Goal: Task Accomplishment & Management: Manage account settings

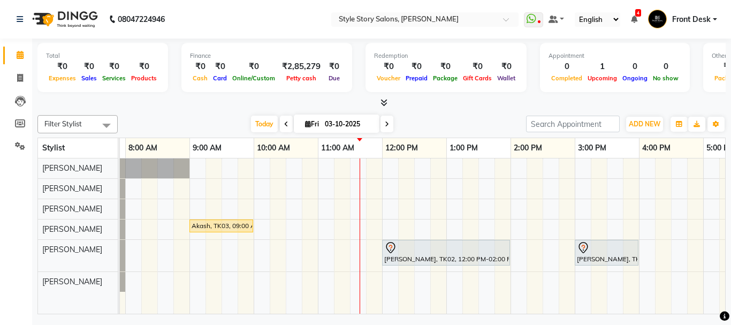
scroll to position [0, 59]
click at [361, 201] on div "Akash, TK03, 09:00 AM-10:00 AM, Global Colour Amoniafree-Male Avishi Jain, TK02…" at bounding box center [573, 235] width 1027 height 155
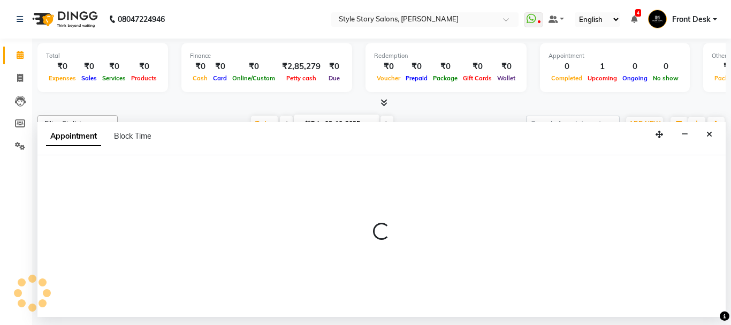
select select "62113"
select select "690"
select select "tentative"
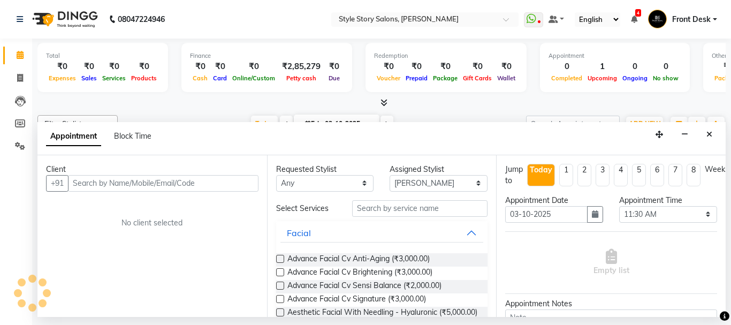
click at [192, 184] on input "text" at bounding box center [163, 183] width 191 height 17
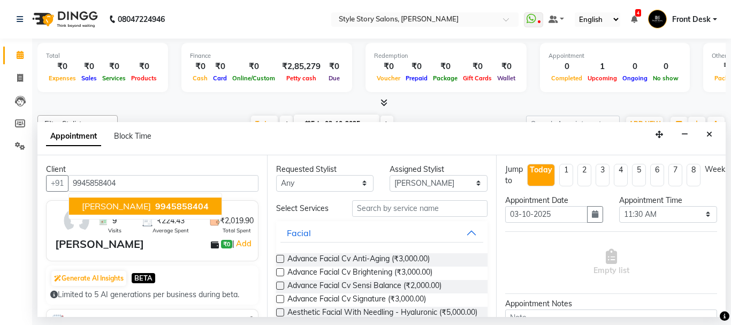
click at [165, 203] on ngb-highlight "9945858404" at bounding box center [181, 206] width 56 height 11
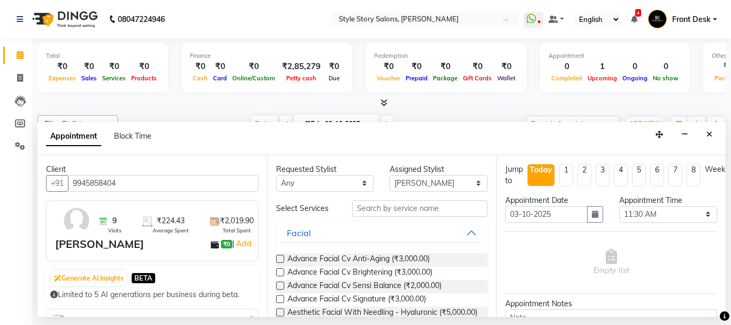
type input "9945858404"
click at [376, 206] on input "text" at bounding box center [420, 208] width 136 height 17
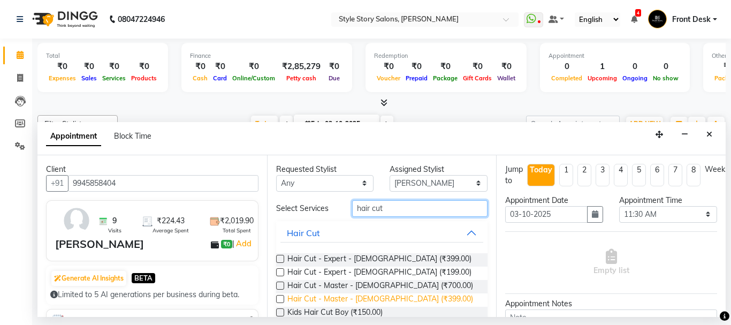
type input "hair cut"
click at [353, 293] on span "Hair Cut - Master - Male (₹399.00)" at bounding box center [380, 299] width 186 height 13
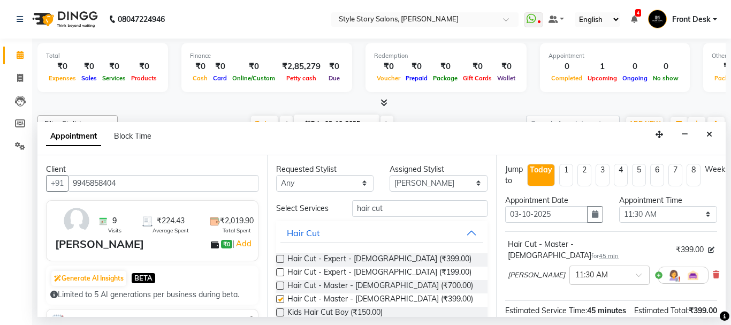
checkbox input "false"
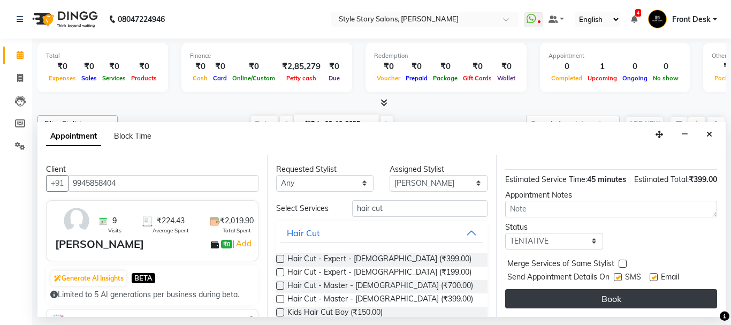
scroll to position [141, 0]
click at [572, 289] on button "Book" at bounding box center [611, 298] width 212 height 19
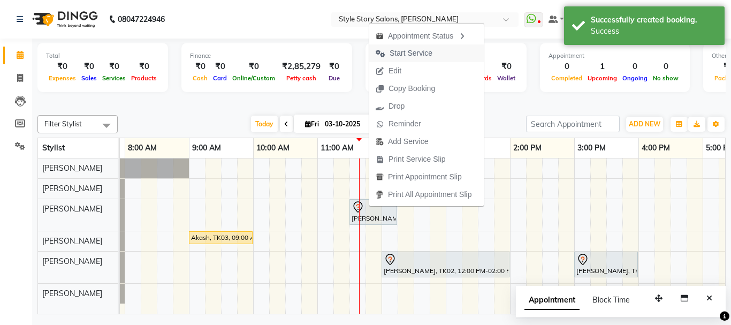
click at [412, 52] on span "Start Service" at bounding box center [411, 53] width 43 height 11
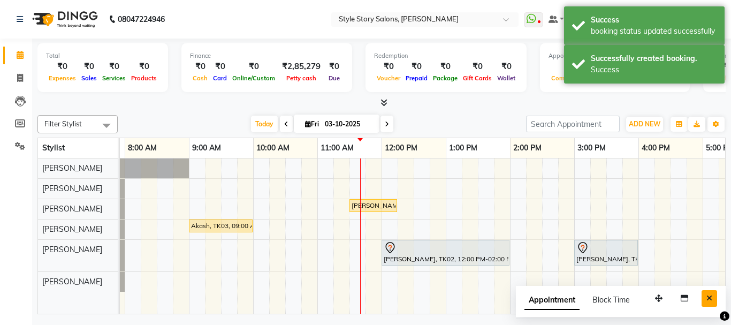
click at [709, 294] on icon "Close" at bounding box center [709, 297] width 6 height 7
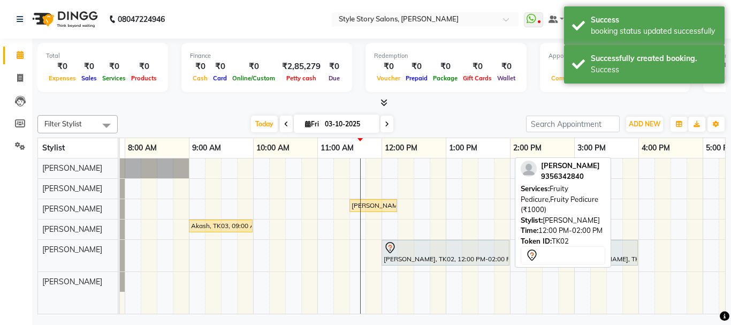
click at [453, 250] on div at bounding box center [446, 247] width 124 height 13
select select "7"
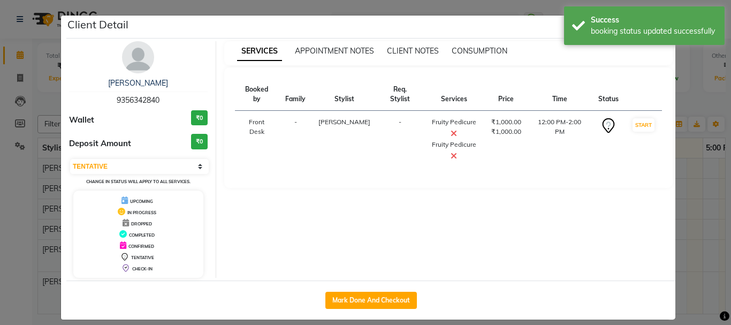
click at [451, 156] on icon at bounding box center [454, 155] width 6 height 9
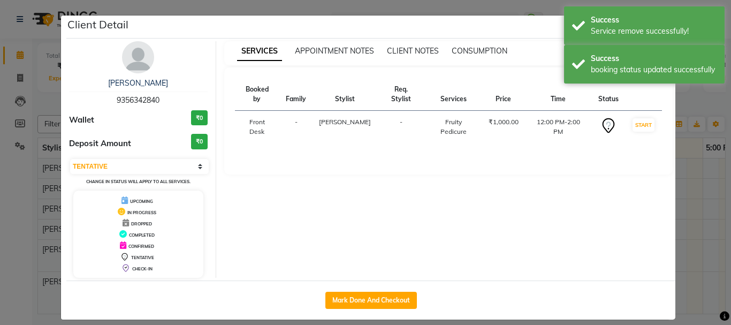
click at [682, 106] on ngb-modal-window "Client Detail Avishi Jain 9356342840 Wallet ₹0 Deposit Amount ₹0 Select IN SERV…" at bounding box center [365, 162] width 731 height 325
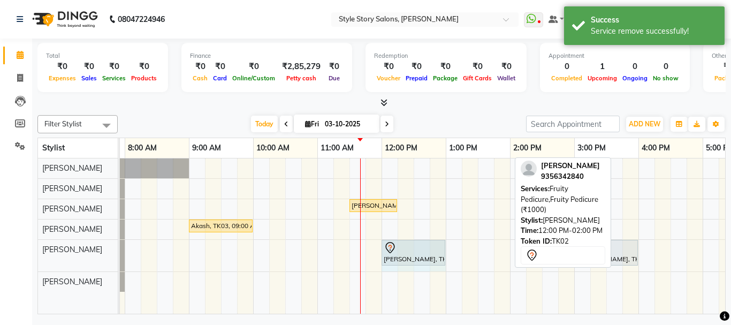
drag, startPoint x: 507, startPoint y: 245, endPoint x: 441, endPoint y: 262, distance: 68.0
click at [60, 262] on div "Avishi Jain, TK02, 12:00 PM-02:00 PM, Fruity Pedicure,Fruity Pedicure (₹1000) S…" at bounding box center [60, 256] width 0 height 32
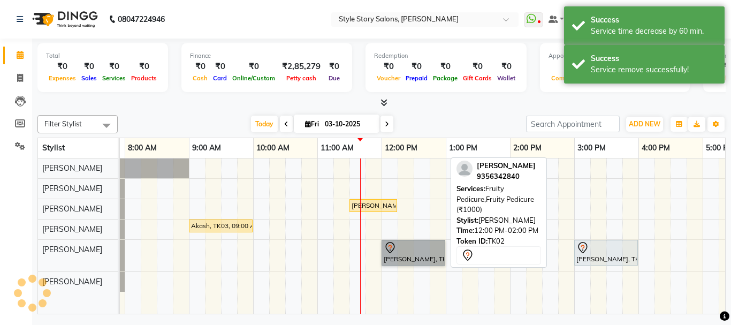
drag, startPoint x: 436, startPoint y: 257, endPoint x: 431, endPoint y: 251, distance: 7.6
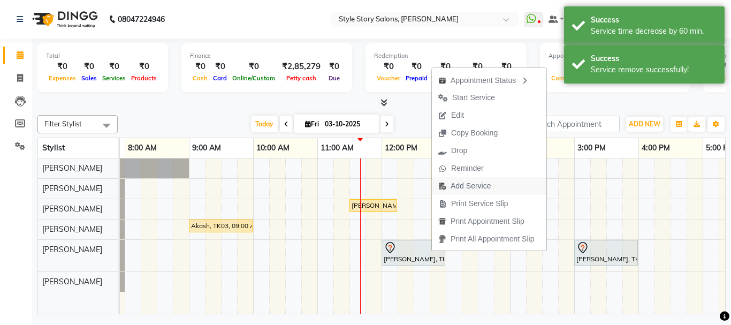
click at [455, 183] on span "Add Service" at bounding box center [471, 185] width 40 height 11
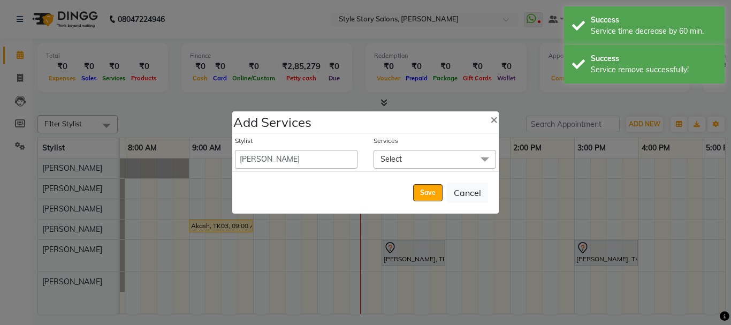
click at [386, 156] on span "Select" at bounding box center [390, 159] width 21 height 10
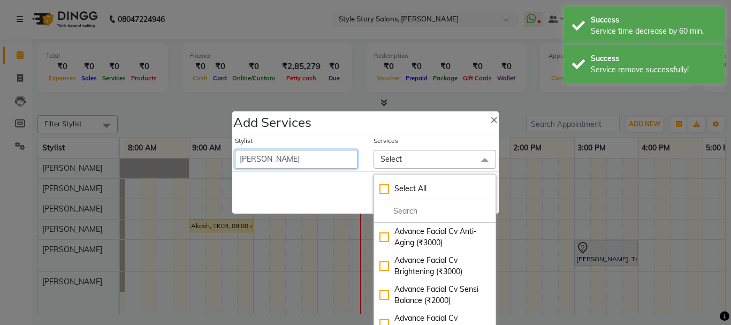
click at [345, 161] on select "Aayushi Dahat Adesh khadse Ambika Dhadse Front Desk Arshad Ansari Deepika Taiwa…" at bounding box center [296, 159] width 123 height 19
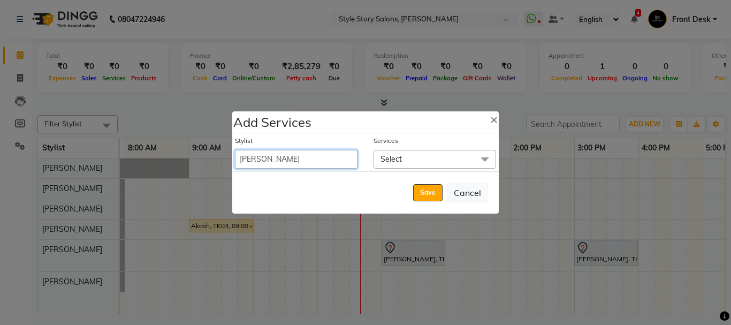
select select "46661"
click at [235, 150] on select "Aayushi Dahat Adesh khadse Ambika Dhadse Front Desk Arshad Ansari Deepika Taiwa…" at bounding box center [296, 159] width 123 height 19
select select "780"
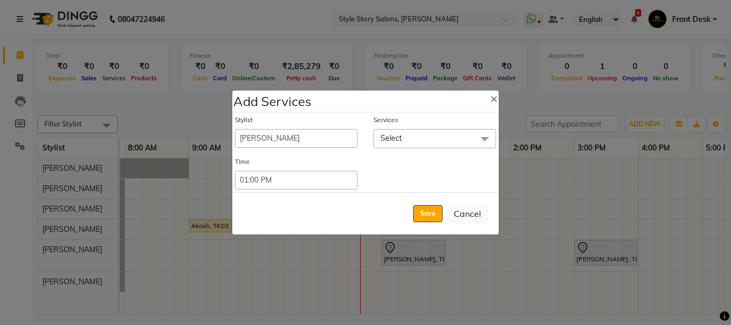
drag, startPoint x: 404, startPoint y: 142, endPoint x: 404, endPoint y: 151, distance: 9.6
click at [404, 142] on span "Select" at bounding box center [435, 138] width 123 height 19
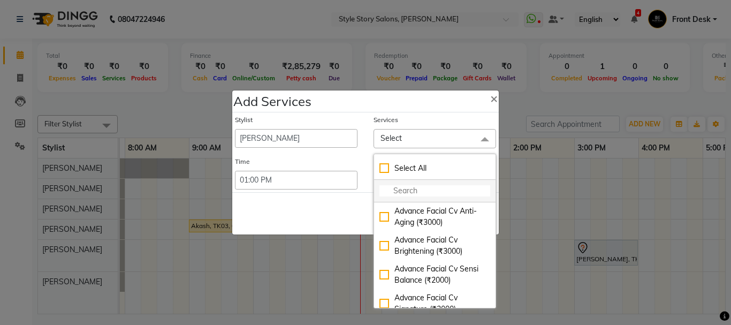
click at [409, 191] on input "multiselect-search" at bounding box center [434, 190] width 111 height 11
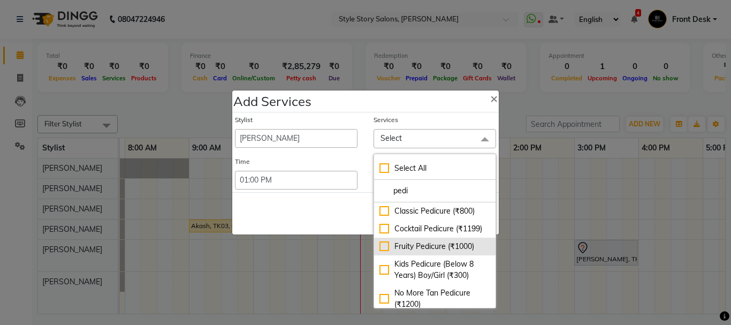
type input "pedi"
click at [415, 252] on div "Fruity Pedicure (₹1000)" at bounding box center [434, 246] width 111 height 11
checkbox input "true"
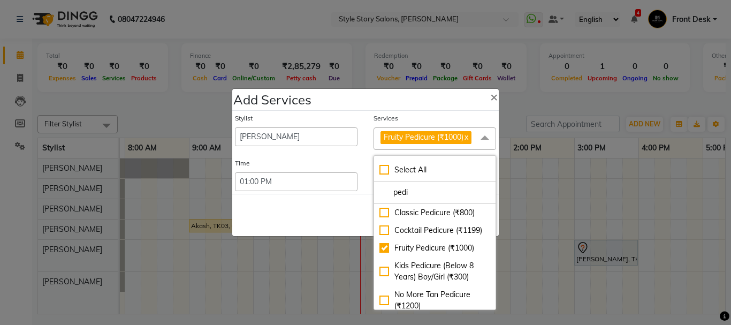
click at [349, 222] on div "Save Cancel" at bounding box center [365, 215] width 266 height 42
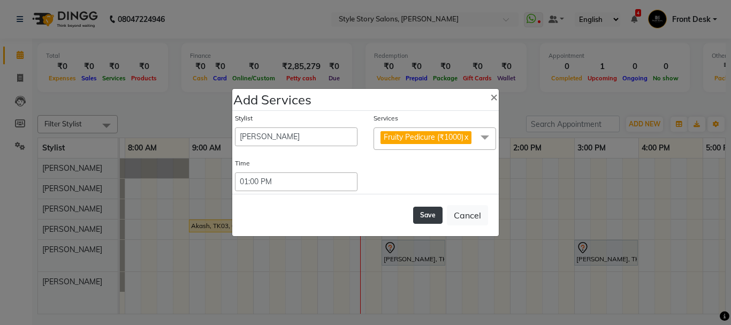
click at [425, 219] on button "Save" at bounding box center [427, 215] width 29 height 17
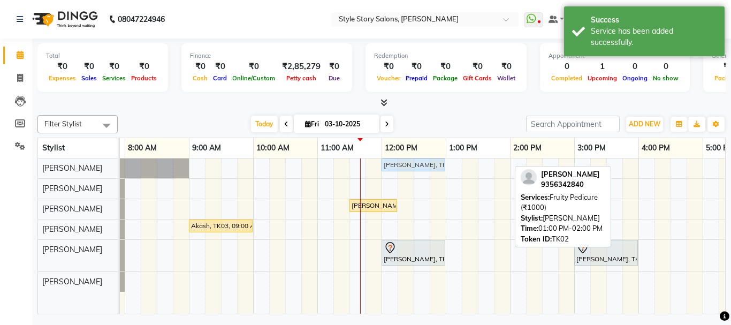
drag, startPoint x: 459, startPoint y: 165, endPoint x: 400, endPoint y: 166, distance: 58.9
click at [60, 166] on div "Avishi Jain, TK02, 01:00 PM-02:00 PM, Fruity Pedicure (₹1000) Avishi Jain, TK02…" at bounding box center [60, 167] width 0 height 19
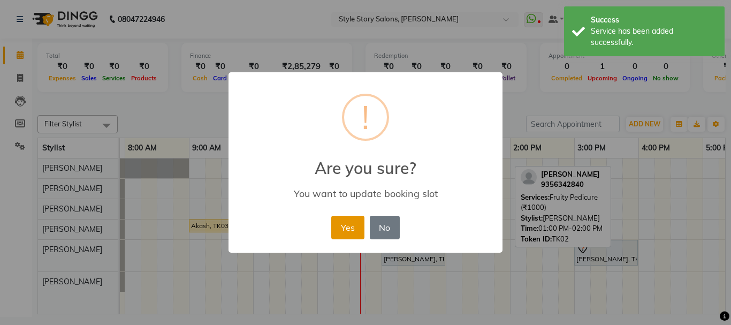
click at [348, 219] on button "Yes" at bounding box center [347, 228] width 33 height 24
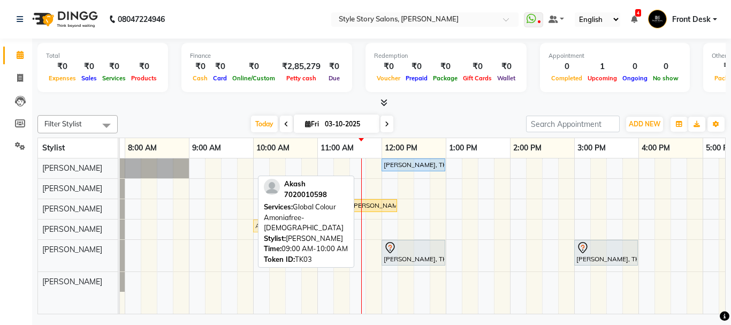
drag, startPoint x: 213, startPoint y: 226, endPoint x: 278, endPoint y: 224, distance: 65.3
click at [278, 224] on div "Filter Stylist Select All Arshad Ansari Priyanka Singh Ritesh Shrivas Sonali Sa…" at bounding box center [381, 212] width 688 height 203
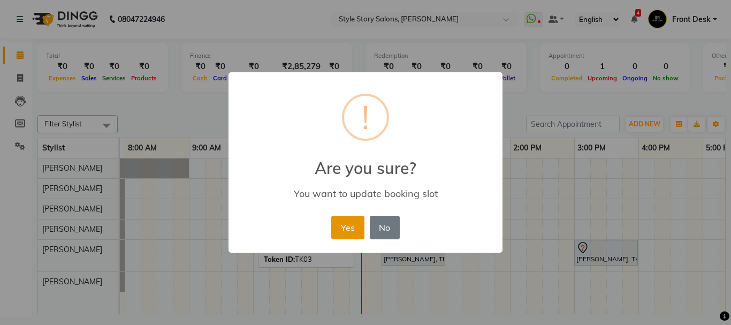
click at [336, 224] on button "Yes" at bounding box center [347, 228] width 33 height 24
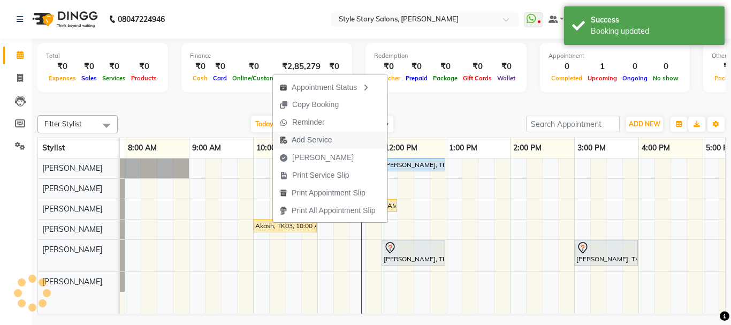
click at [310, 137] on span "Add Service" at bounding box center [312, 139] width 40 height 11
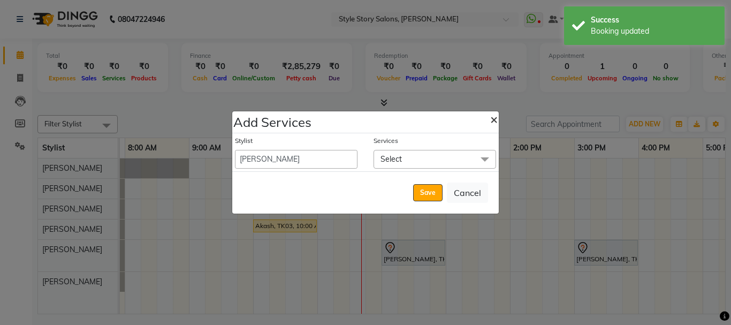
click at [489, 120] on button "×" at bounding box center [494, 119] width 25 height 30
select select "82561"
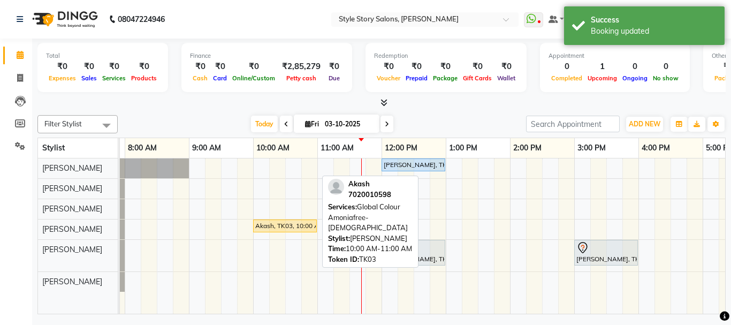
click at [278, 224] on div "Akash, TK03, 10:00 AM-11:00 AM, Global Colour Amoniafree-Male" at bounding box center [285, 226] width 62 height 10
click at [279, 224] on div "Akash, TK03, 10:00 AM-11:00 AM, Global Colour Amoniafree-Male" at bounding box center [285, 226] width 62 height 10
select select "1"
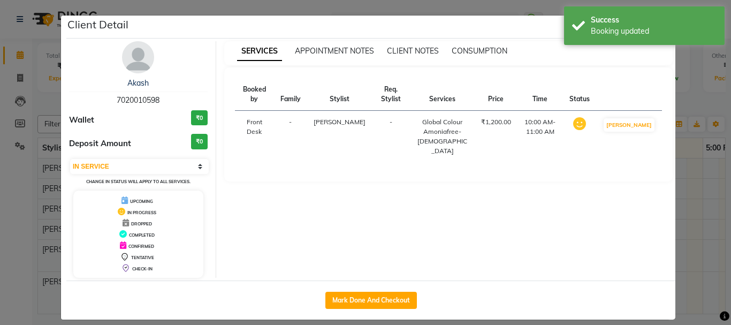
click at [691, 97] on ngb-modal-window "Client Detail Akash 7020010598 Wallet ₹0 Deposit Amount ₹0 Select IN SERVICE CO…" at bounding box center [365, 162] width 731 height 325
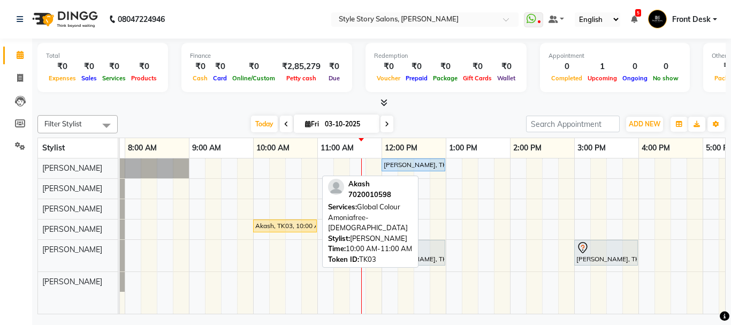
click at [284, 224] on div "Akash, TK03, 10:00 AM-11:00 AM, Global Colour Amoniafree-Male" at bounding box center [285, 226] width 62 height 10
select select "1"
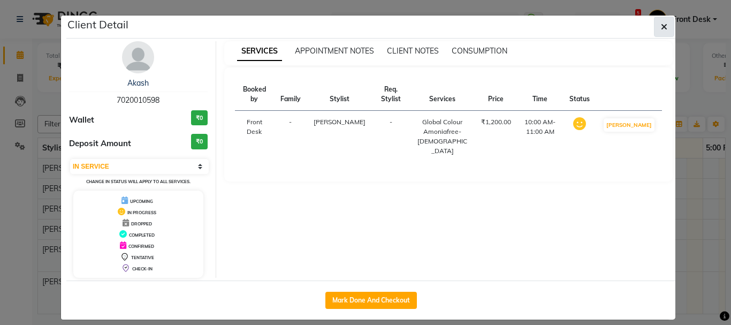
click at [661, 26] on icon "button" at bounding box center [664, 26] width 6 height 9
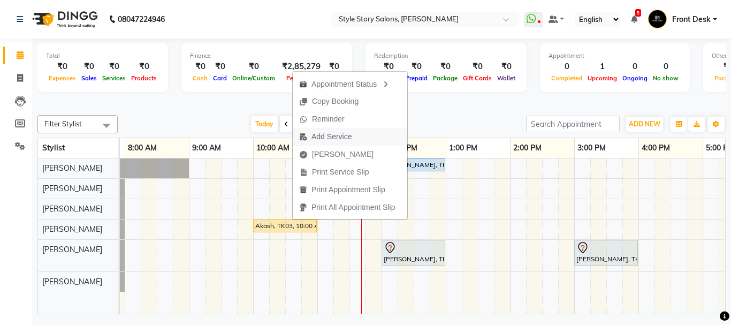
click at [346, 139] on span "Add Service" at bounding box center [331, 136] width 40 height 11
select select "62114"
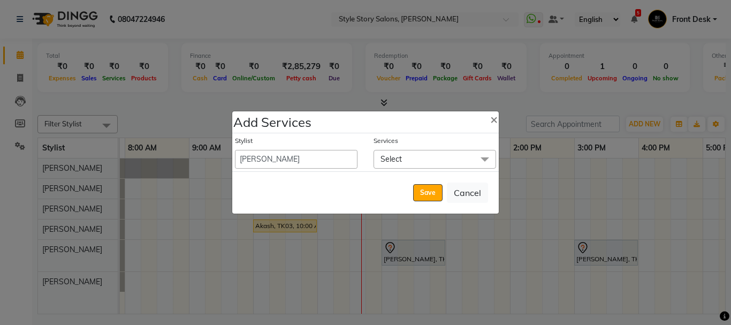
click at [410, 151] on span "Select" at bounding box center [435, 159] width 123 height 19
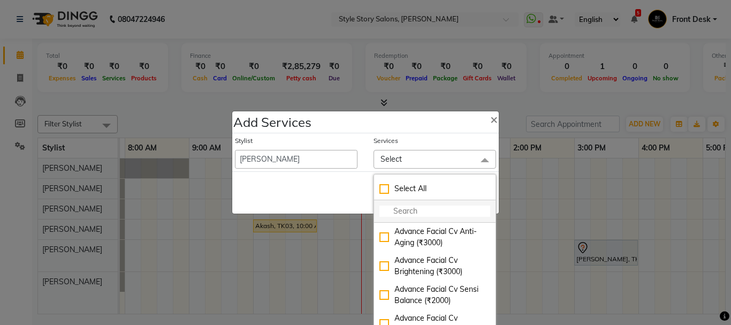
click at [413, 207] on input "multiselect-search" at bounding box center [434, 210] width 111 height 11
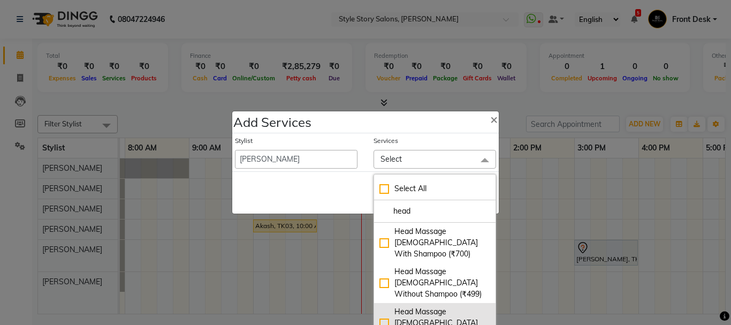
type input "head"
drag, startPoint x: 425, startPoint y: 310, endPoint x: 417, endPoint y: 304, distance: 10.3
click at [424, 311] on div "Head Massage [DEMOGRAPHIC_DATA] (₹399)" at bounding box center [434, 323] width 111 height 34
checkbox input "true"
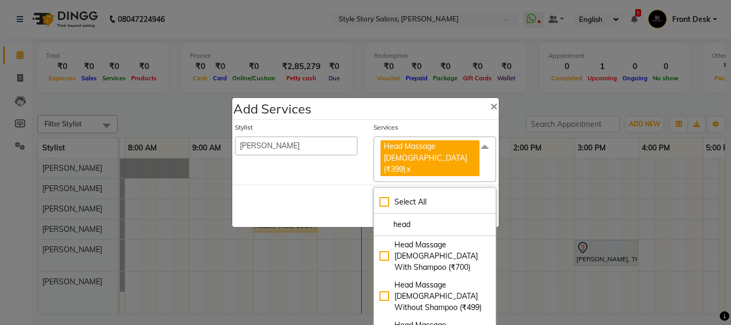
click at [333, 193] on div "Save Cancel" at bounding box center [365, 206] width 266 height 42
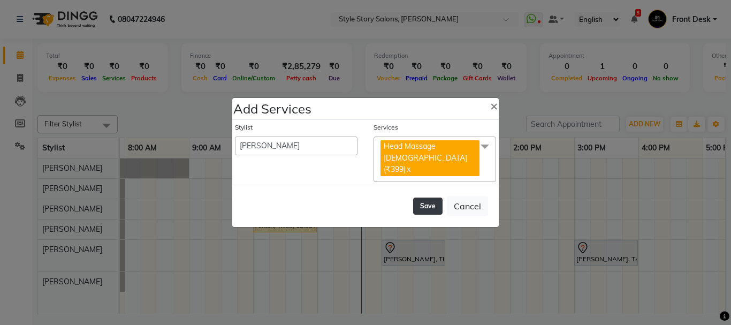
drag, startPoint x: 426, startPoint y: 198, endPoint x: 363, endPoint y: 218, distance: 66.3
click at [426, 199] on button "Save" at bounding box center [427, 205] width 29 height 17
select select "82561"
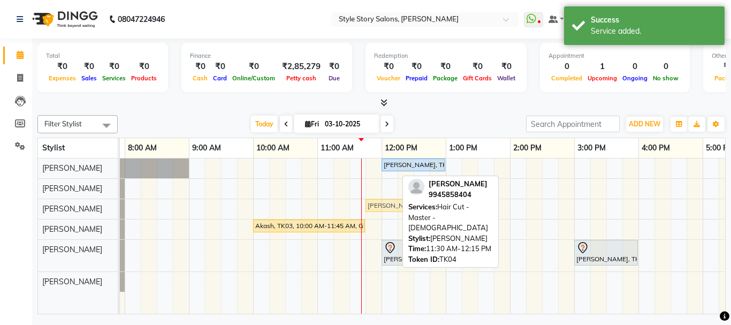
drag, startPoint x: 351, startPoint y: 203, endPoint x: 363, endPoint y: 203, distance: 12.8
click at [363, 203] on div "Avishi Jain, TK02, 12:00 PM-01:00 PM, Fruity Pedicure (₹1000) Bhagyashree Ratho…" at bounding box center [573, 235] width 1027 height 155
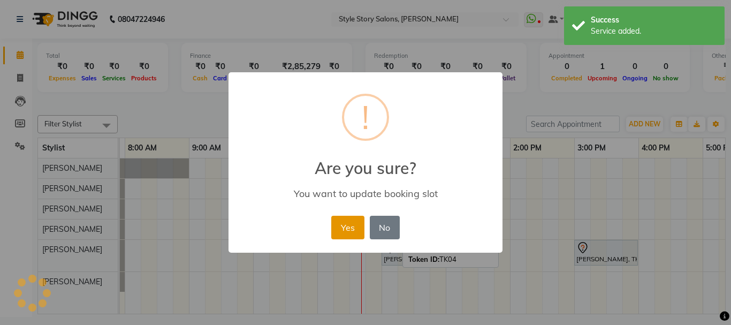
click at [346, 225] on button "Yes" at bounding box center [347, 228] width 33 height 24
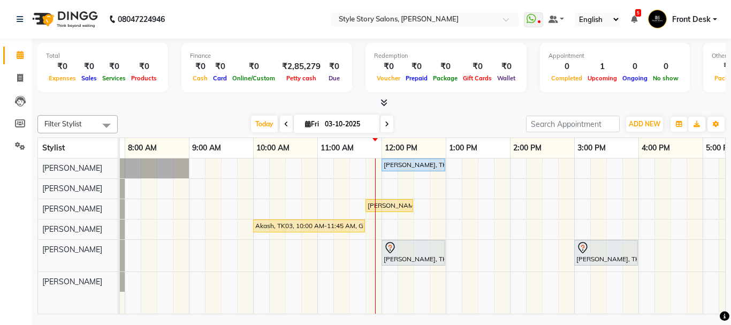
click at [280, 122] on span at bounding box center [286, 124] width 13 height 17
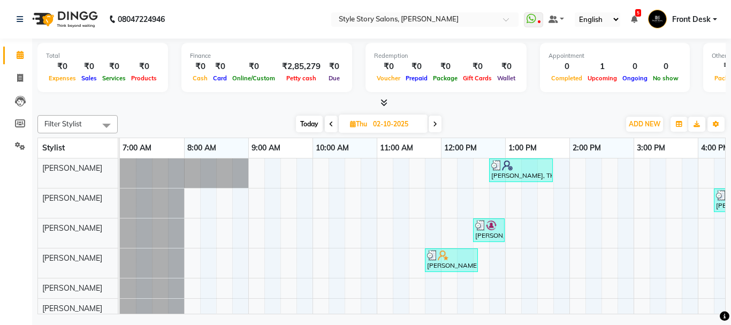
scroll to position [0, 60]
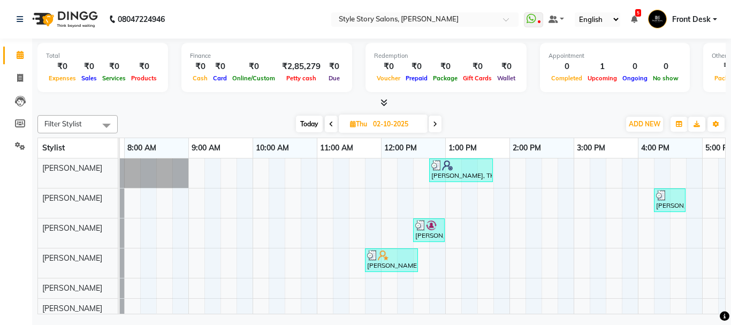
click at [301, 125] on span "Today" at bounding box center [309, 124] width 27 height 17
type input "03-10-2025"
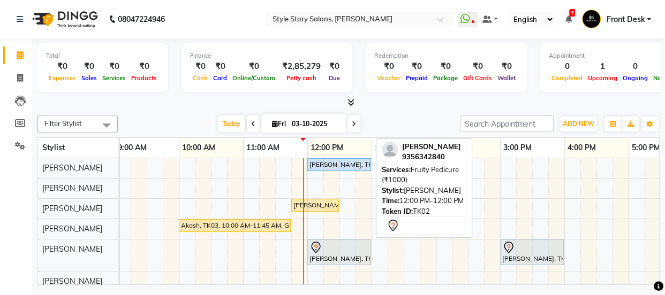
scroll to position [0, 0]
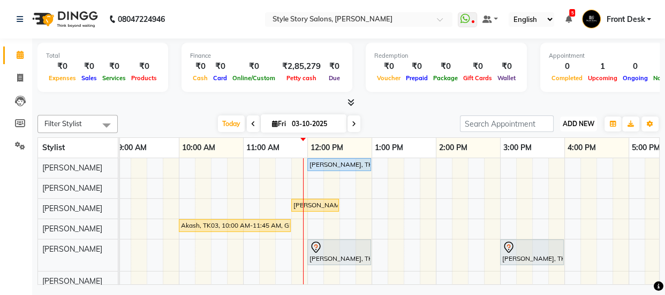
click at [572, 123] on span "ADD NEW" at bounding box center [578, 124] width 32 height 8
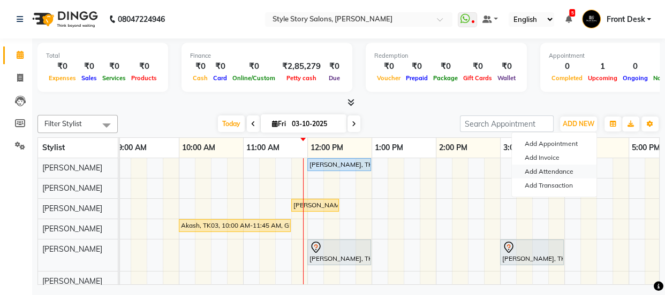
click at [541, 170] on link "Add Attendance" at bounding box center [554, 172] width 85 height 14
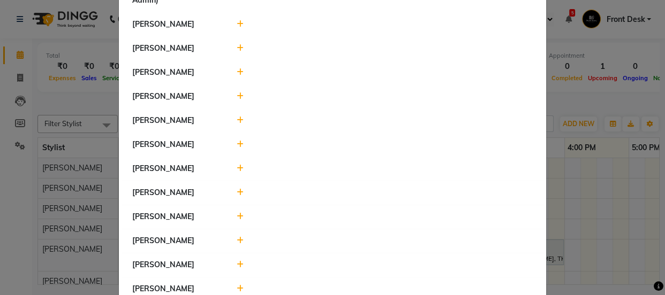
click at [237, 285] on icon at bounding box center [240, 288] width 7 height 7
click at [280, 286] on select "Present Absent Late Half Day Weekly Off" at bounding box center [265, 294] width 57 height 17
select select "A"
click at [237, 286] on select "Present Absent Late Half Day Weekly Off" at bounding box center [265, 294] width 57 height 17
click at [302, 287] on button "Save" at bounding box center [304, 294] width 21 height 15
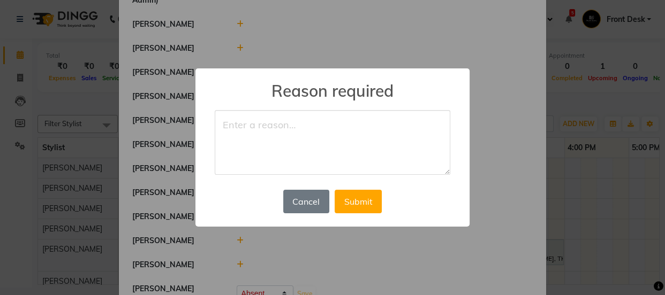
click at [300, 128] on textarea at bounding box center [332, 142] width 235 height 65
type textarea "h"
type textarea "sick"
click at [353, 194] on button "Submit" at bounding box center [357, 202] width 47 height 24
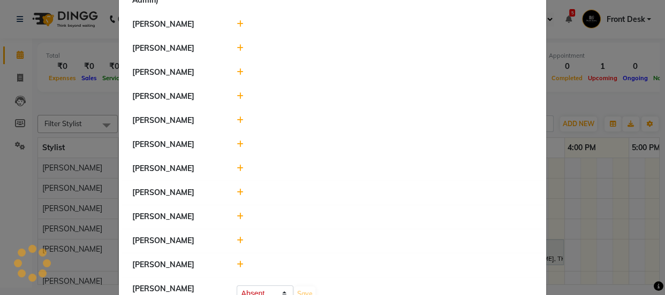
select select "A"
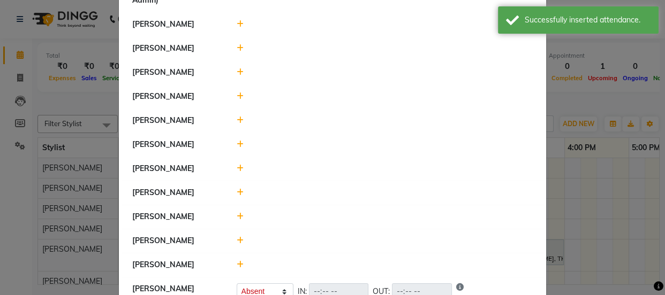
click at [599, 94] on ngb-modal-window "Attendance × Select Date 03-10-2025 Nikhil Pillay Inventory Manager Sonam Nashi…" at bounding box center [332, 147] width 665 height 295
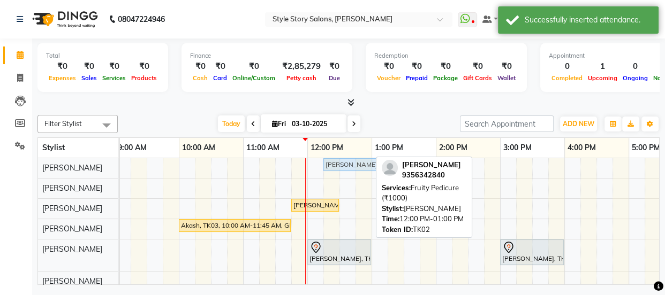
drag, startPoint x: 317, startPoint y: 163, endPoint x: 333, endPoint y: 163, distance: 15.5
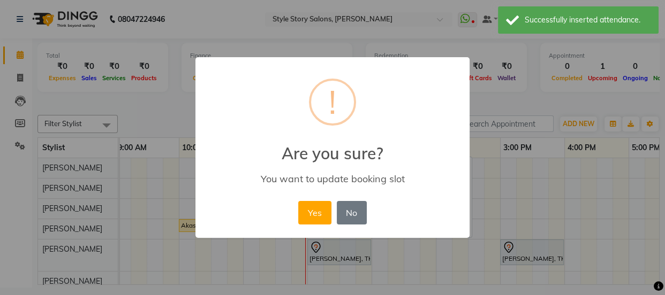
click at [314, 215] on button "Yes" at bounding box center [314, 213] width 33 height 24
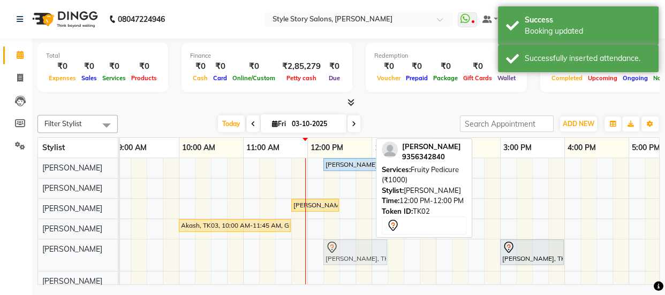
drag, startPoint x: 317, startPoint y: 246, endPoint x: 329, endPoint y: 244, distance: 11.9
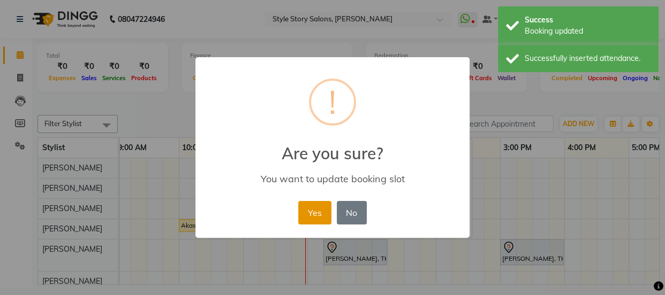
click at [311, 214] on button "Yes" at bounding box center [314, 213] width 33 height 24
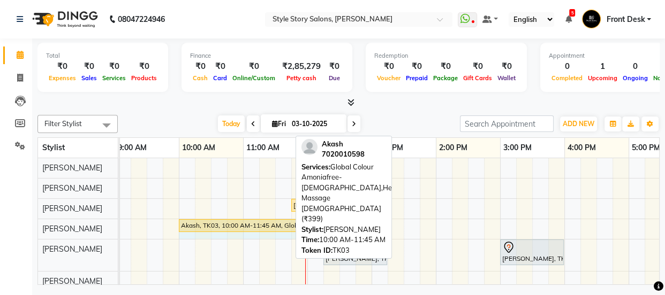
drag, startPoint x: 291, startPoint y: 226, endPoint x: 304, endPoint y: 226, distance: 13.4
click at [304, 226] on div "Filter Stylist Select All Arshad Ansari Priyanka Singh Ritesh Shrivas Sonali Sa…" at bounding box center [348, 198] width 622 height 174
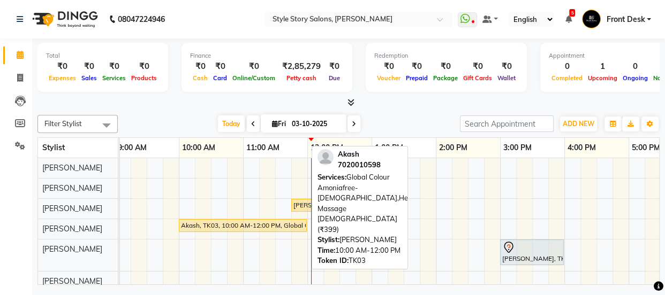
click at [211, 222] on div "Akash, TK03, 10:00 AM-12:00 PM, Global Colour Amoniafree-[DEMOGRAPHIC_DATA],Hea…" at bounding box center [243, 226] width 126 height 10
click at [218, 221] on div "Akash, TK03, 10:00 AM-12:00 PM, Global Colour Amoniafree-[DEMOGRAPHIC_DATA],Hea…" at bounding box center [243, 226] width 126 height 10
select select "1"
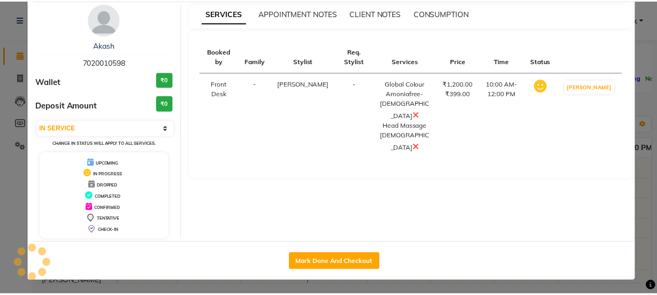
scroll to position [39, 0]
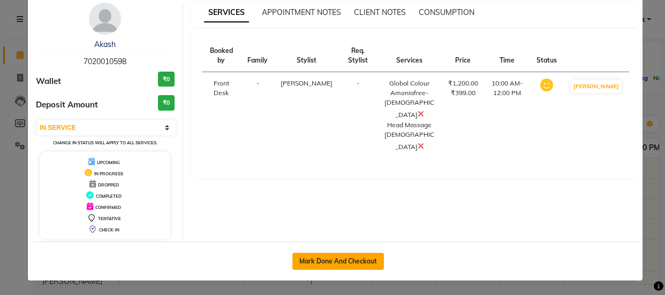
click at [338, 262] on button "Mark Done And Checkout" at bounding box center [338, 261] width 92 height 17
select select "service"
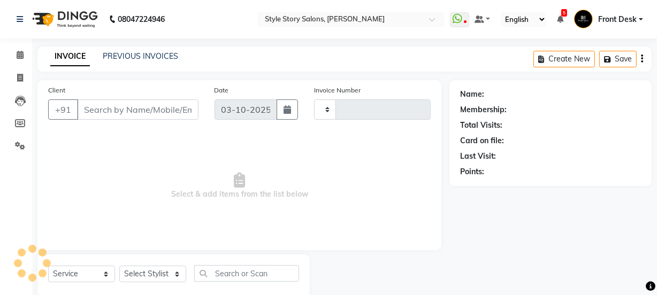
type input "1790"
select select "6249"
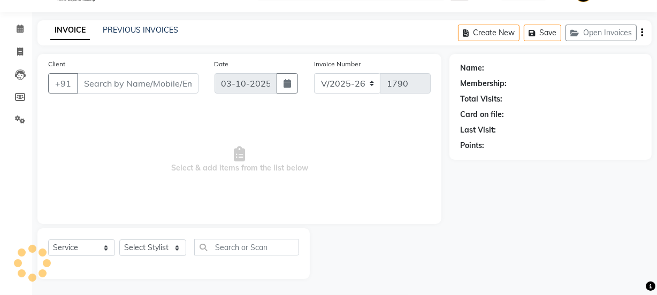
scroll to position [27, 0]
select select "61197"
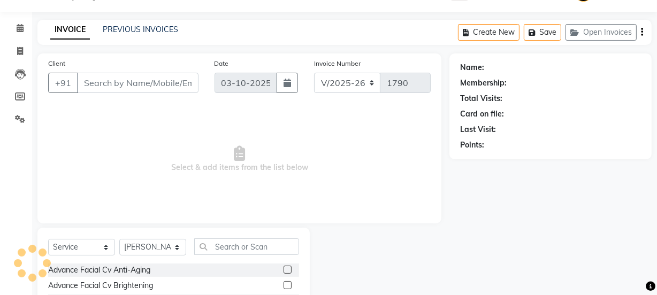
type input "7020010598"
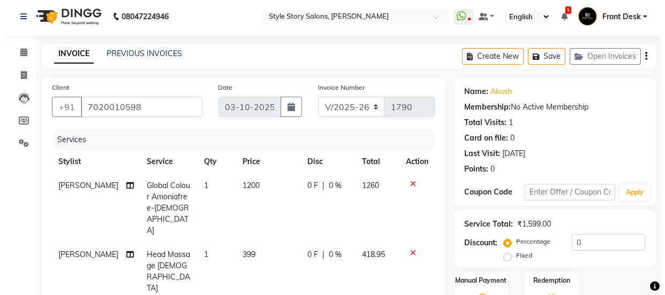
scroll to position [0, 0]
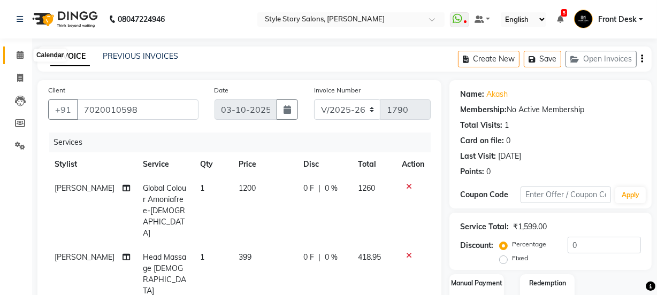
click at [17, 54] on icon at bounding box center [20, 55] width 7 height 8
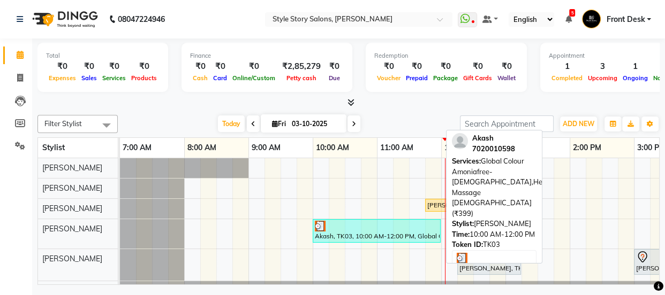
click at [364, 227] on div at bounding box center [377, 226] width 124 height 11
click at [402, 232] on div "Akash, TK03, 10:00 AM-12:00 PM, Global Colour Amoniafree-[DEMOGRAPHIC_DATA],Hea…" at bounding box center [377, 231] width 126 height 20
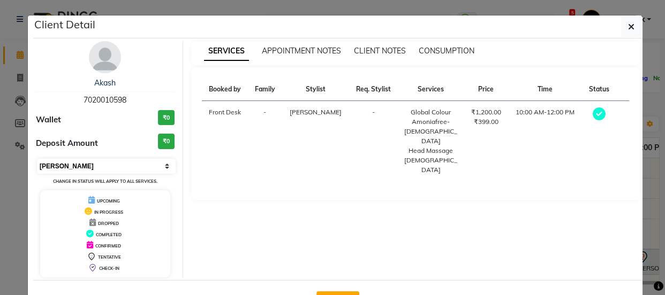
click at [51, 162] on select "Select MARK DONE UPCOMING" at bounding box center [106, 166] width 139 height 15
select select "5"
click at [37, 159] on select "Select MARK DONE UPCOMING" at bounding box center [106, 166] width 139 height 15
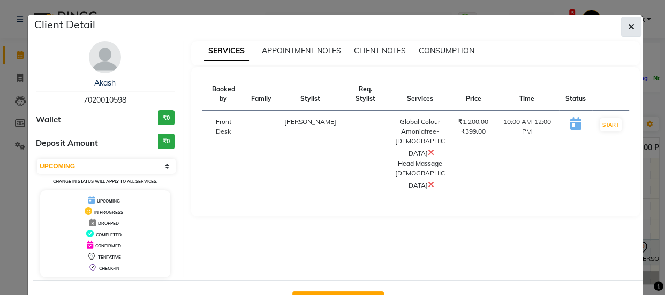
click at [628, 26] on icon "button" at bounding box center [631, 26] width 6 height 9
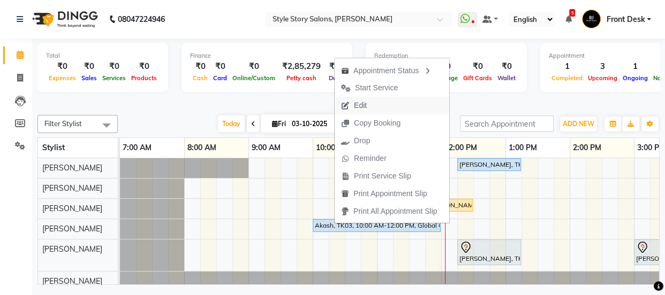
click at [364, 105] on span "Edit" at bounding box center [360, 105] width 13 height 11
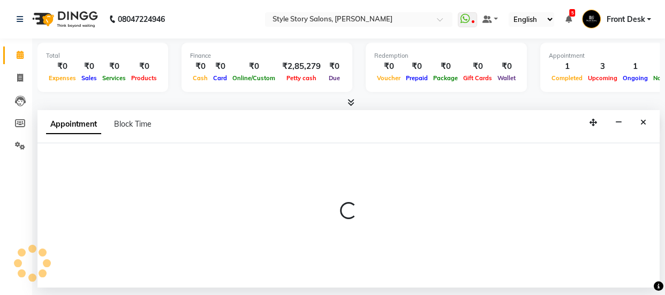
select select "tentative"
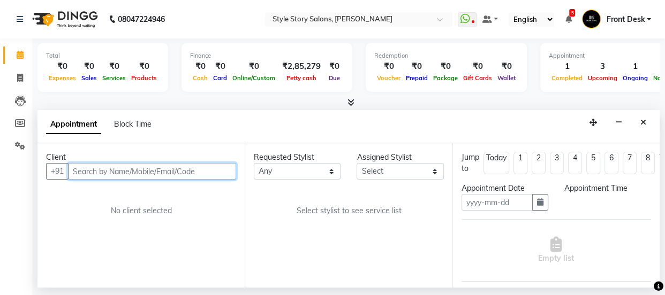
type input "03-10-2025"
select select "upcoming"
select select "600"
select select "62114"
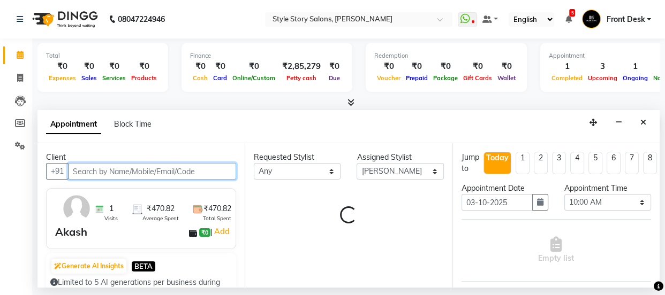
select select "3090"
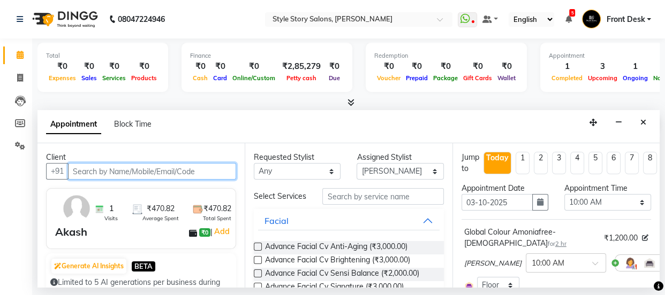
scroll to position [0, 321]
click at [122, 167] on input "text" at bounding box center [152, 171] width 168 height 17
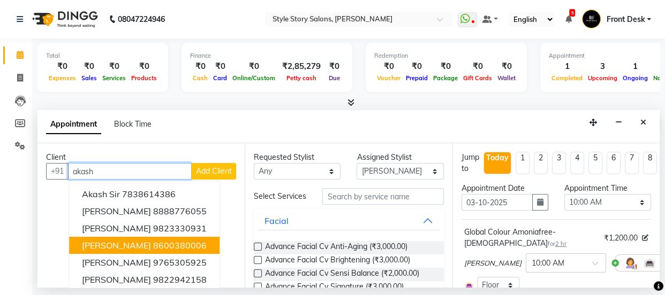
click at [115, 249] on span "[PERSON_NAME]" at bounding box center [116, 245] width 69 height 11
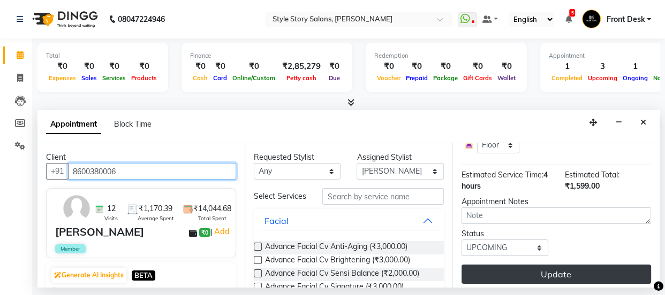
scroll to position [232, 0]
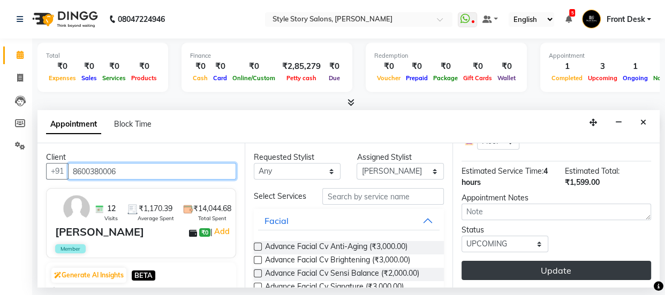
type input "8600380006"
click at [529, 264] on button "Update" at bounding box center [555, 270] width 189 height 19
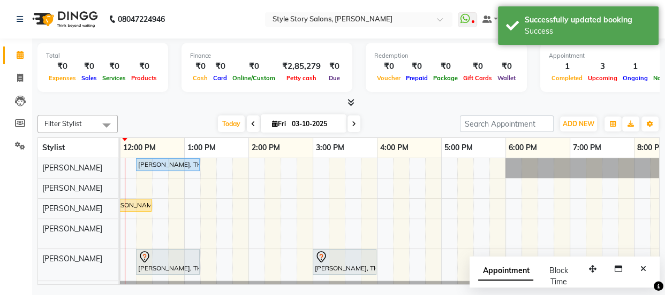
scroll to position [0, 0]
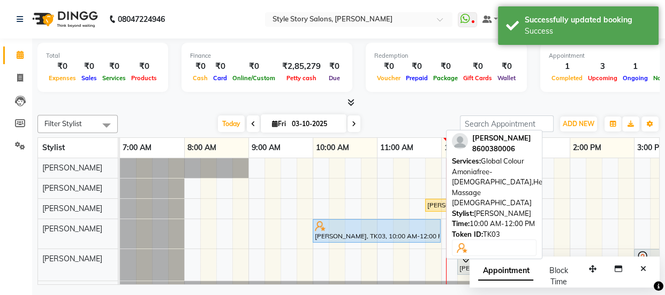
click at [337, 231] on div "[PERSON_NAME], TK03, 10:00 AM-12:00 PM, Global Colour Amoniafree-[DEMOGRAPHIC_D…" at bounding box center [377, 231] width 126 height 20
select select "5"
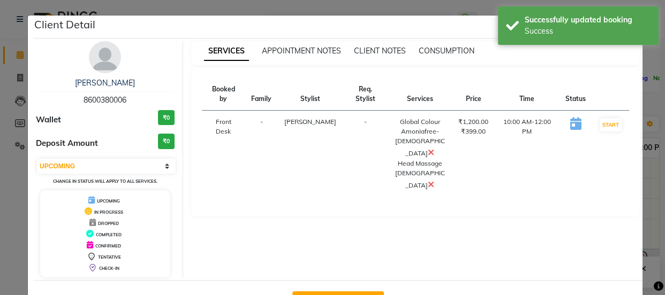
scroll to position [39, 0]
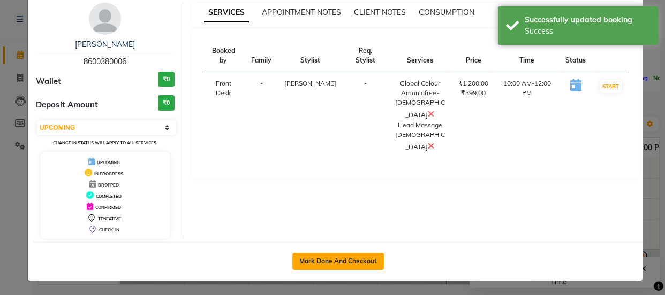
click at [338, 262] on button "Mark Done And Checkout" at bounding box center [338, 261] width 92 height 17
select select "service"
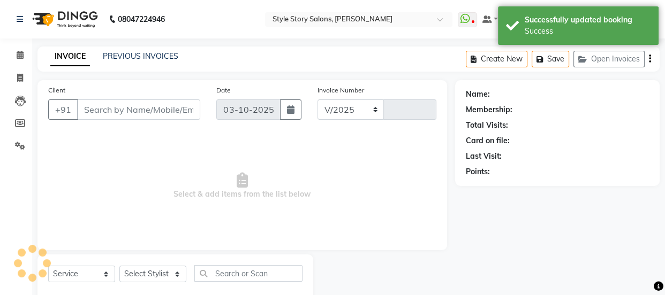
select select "6249"
type input "1790"
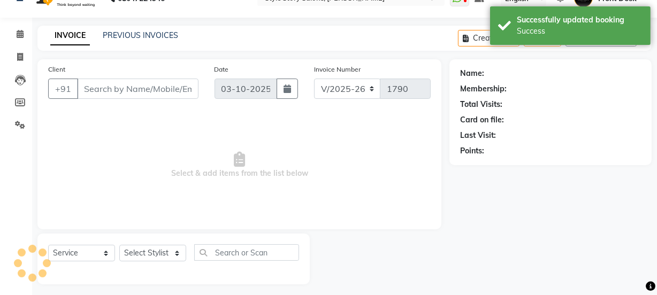
scroll to position [27, 0]
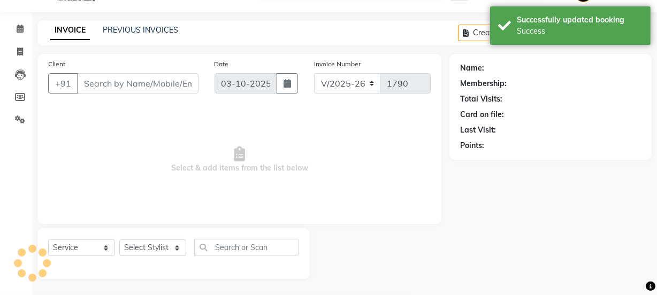
select select "61197"
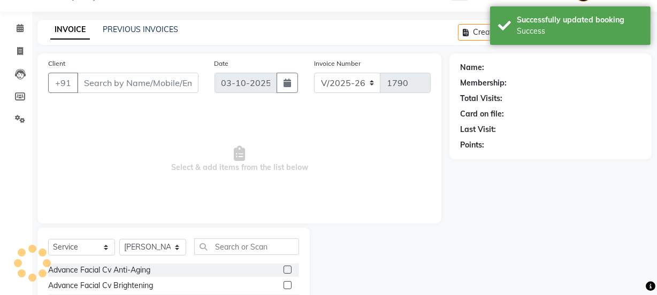
type input "8600380006"
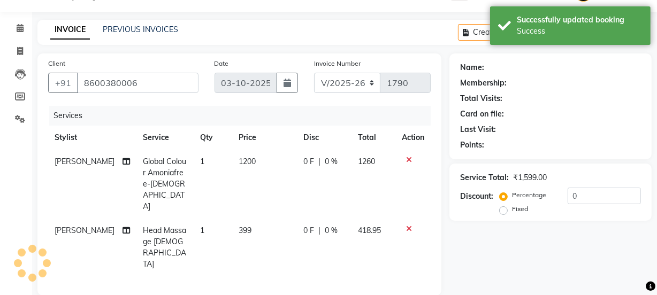
select select "1: Object"
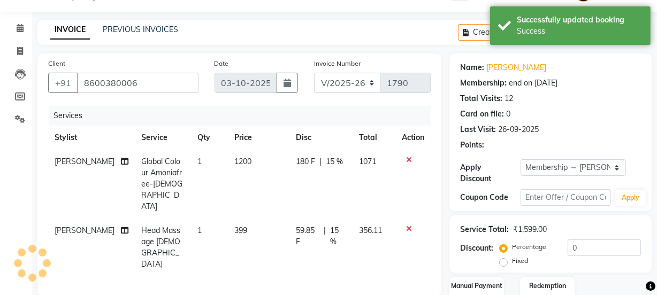
type input "15"
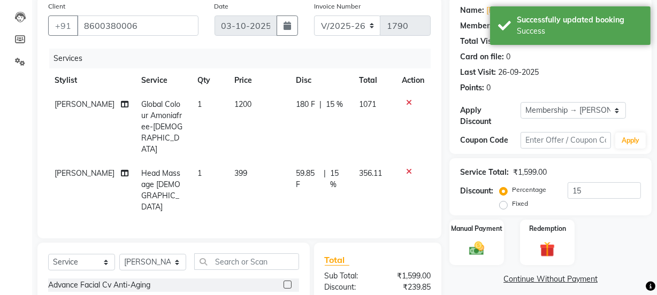
scroll to position [168, 0]
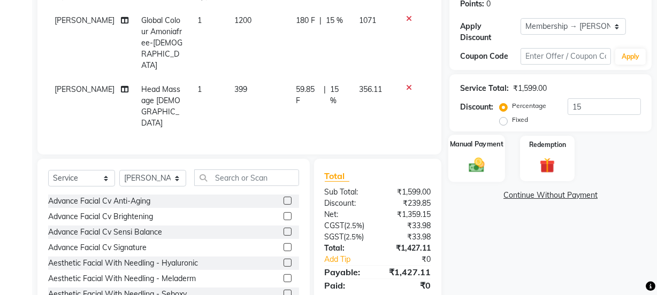
click at [463, 163] on div "Manual Payment" at bounding box center [476, 159] width 57 height 48
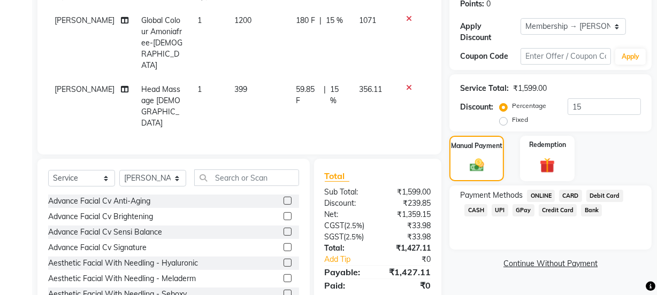
click at [571, 195] on span "CARD" at bounding box center [570, 196] width 23 height 12
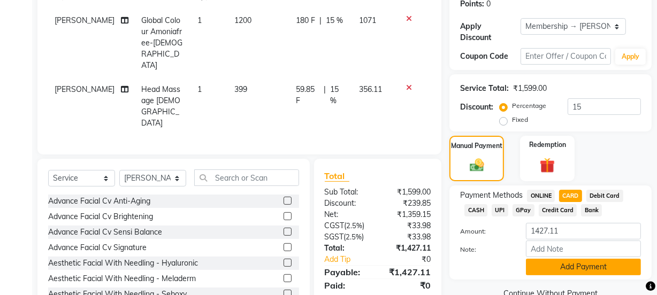
click at [568, 271] on button "Add Payment" at bounding box center [583, 267] width 115 height 17
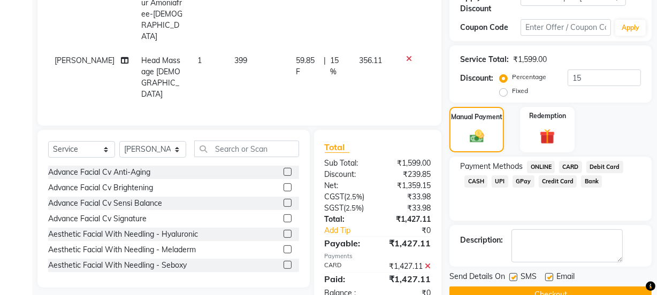
scroll to position [220, 0]
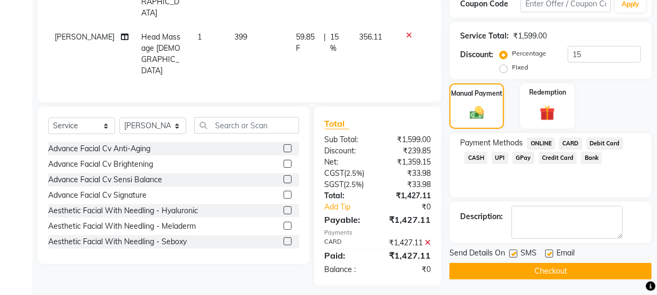
click at [563, 271] on button "Checkout" at bounding box center [551, 271] width 202 height 17
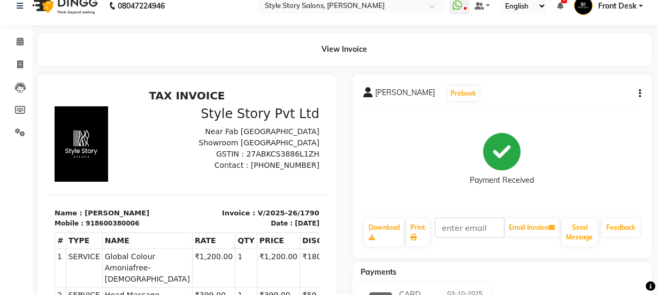
scroll to position [5, 0]
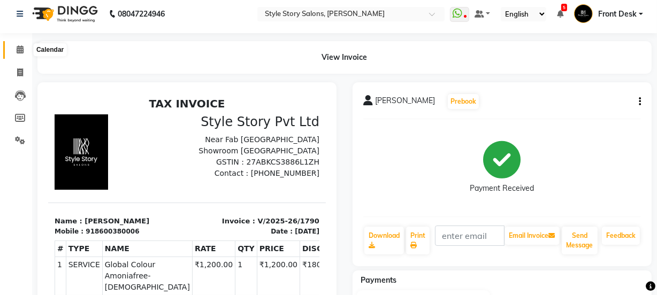
click at [18, 46] on icon at bounding box center [20, 49] width 7 height 8
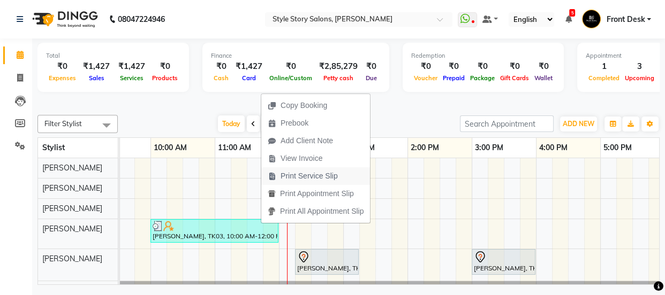
click at [294, 178] on span "Print Service Slip" at bounding box center [308, 176] width 57 height 11
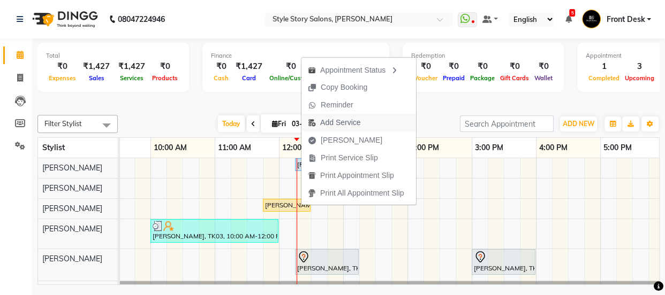
click at [330, 126] on span "Add Service" at bounding box center [340, 122] width 40 height 11
select select "62113"
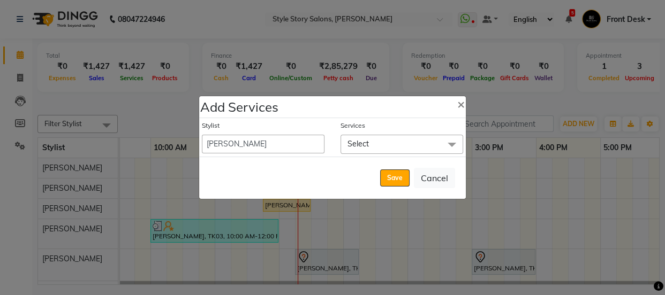
drag, startPoint x: 351, startPoint y: 146, endPoint x: 355, endPoint y: 156, distance: 11.0
click at [351, 146] on span "Select" at bounding box center [357, 144] width 21 height 10
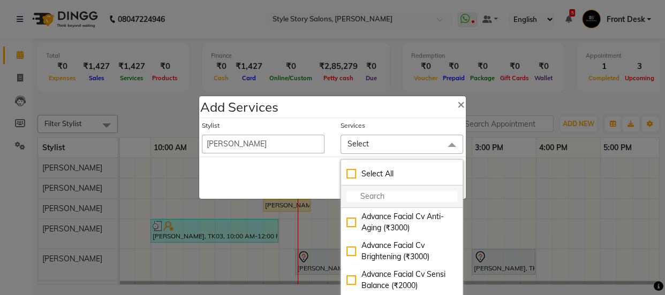
click at [376, 199] on input "multiselect-search" at bounding box center [401, 196] width 111 height 11
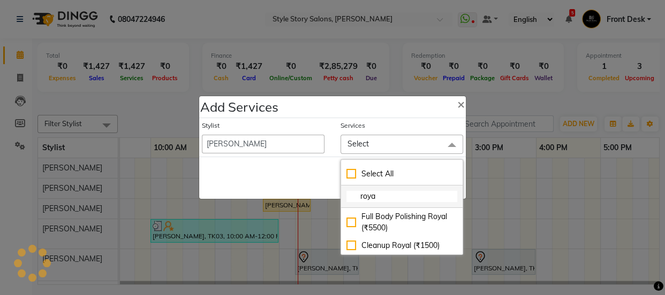
type input "royal"
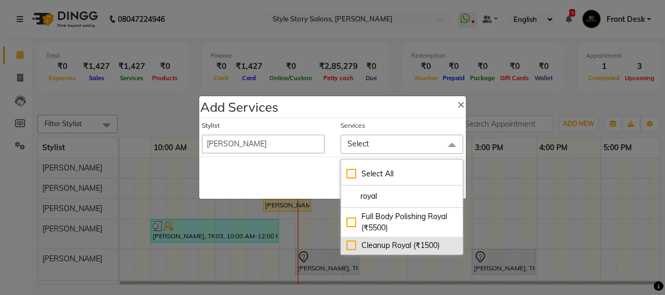
click at [386, 244] on div "Cleanup Royal (₹1500)" at bounding box center [401, 245] width 111 height 11
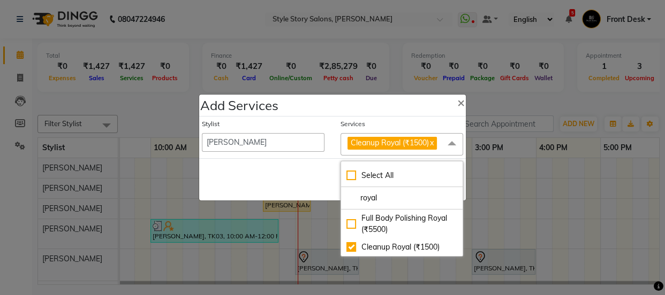
click at [327, 182] on div "Save Cancel" at bounding box center [332, 179] width 266 height 42
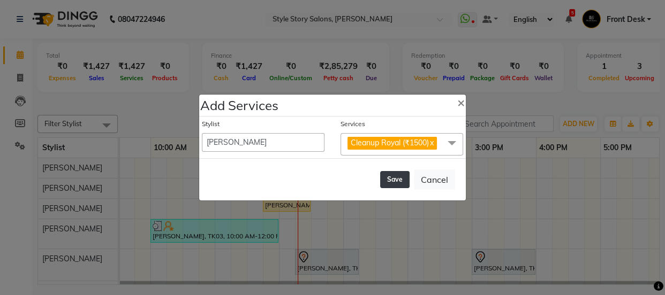
click at [398, 180] on button "Save" at bounding box center [394, 179] width 29 height 17
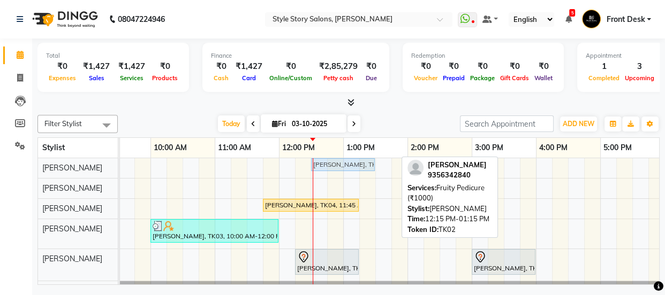
drag, startPoint x: 339, startPoint y: 161, endPoint x: 360, endPoint y: 163, distance: 21.0
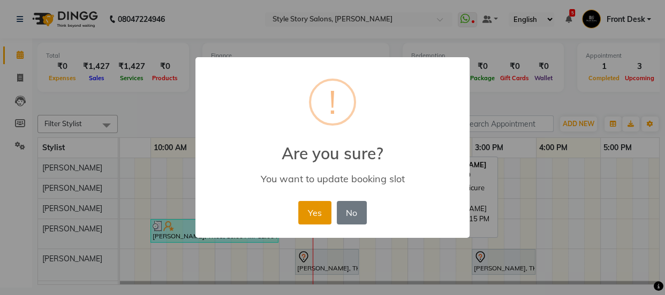
click at [305, 211] on button "Yes" at bounding box center [314, 213] width 33 height 24
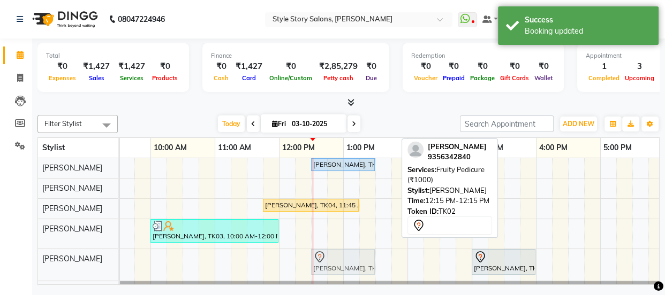
drag, startPoint x: 341, startPoint y: 257, endPoint x: 363, endPoint y: 256, distance: 21.4
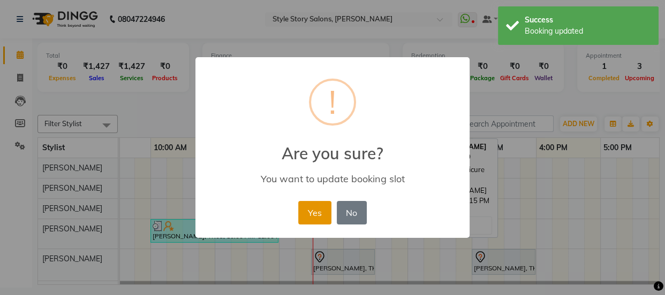
click at [308, 204] on button "Yes" at bounding box center [314, 213] width 33 height 24
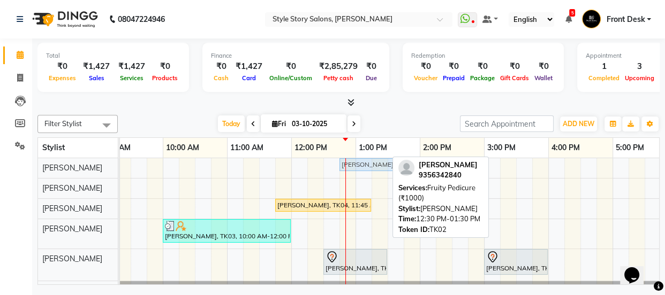
drag, startPoint x: 328, startPoint y: 163, endPoint x: 343, endPoint y: 166, distance: 15.2
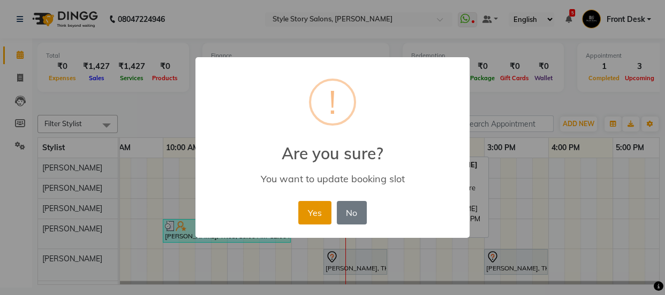
click at [318, 204] on button "Yes" at bounding box center [314, 213] width 33 height 24
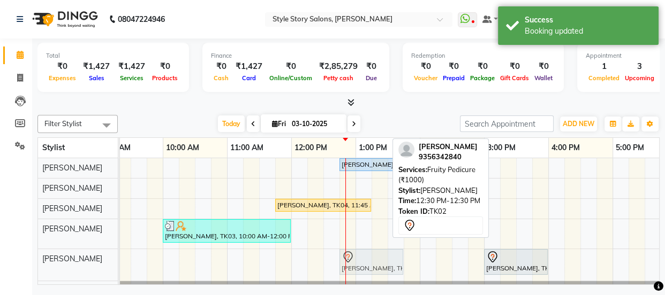
drag, startPoint x: 337, startPoint y: 260, endPoint x: 346, endPoint y: 260, distance: 9.1
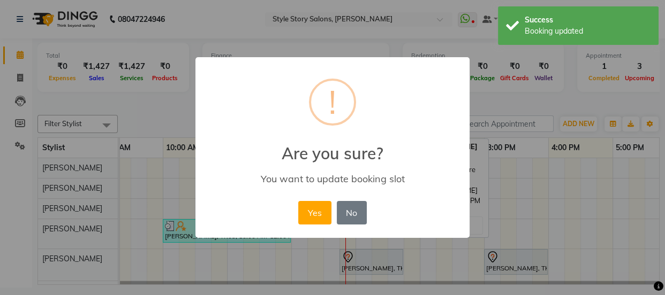
click at [309, 219] on button "Yes" at bounding box center [314, 213] width 33 height 24
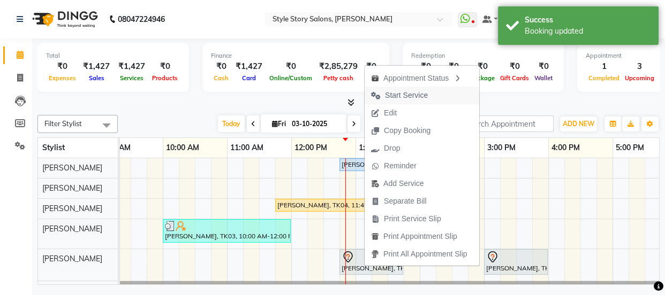
click at [403, 92] on span "Start Service" at bounding box center [406, 95] width 43 height 11
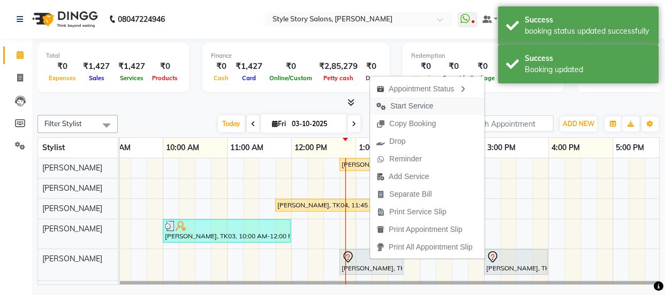
click at [407, 105] on span "Start Service" at bounding box center [411, 106] width 43 height 11
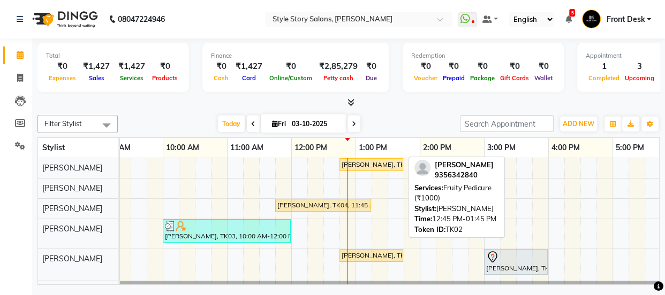
click at [367, 160] on div "Avishi Jain, TK02, 12:45 PM-01:45 PM, Fruity Pedicure (₹1000)" at bounding box center [371, 165] width 62 height 10
click at [367, 162] on div "Avishi Jain, TK02, 12:45 PM-01:45 PM, Fruity Pedicure (₹1000)" at bounding box center [371, 165] width 62 height 10
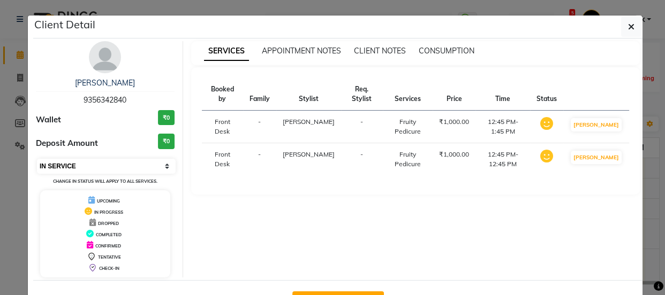
click at [136, 166] on select "Select IN SERVICE CONFIRMED TENTATIVE CHECK IN MARK DONE DROPPED UPCOMING" at bounding box center [106, 166] width 139 height 15
select select "7"
click at [37, 159] on select "Select IN SERVICE CONFIRMED TENTATIVE CHECK IN MARK DONE DROPPED UPCOMING" at bounding box center [106, 166] width 139 height 15
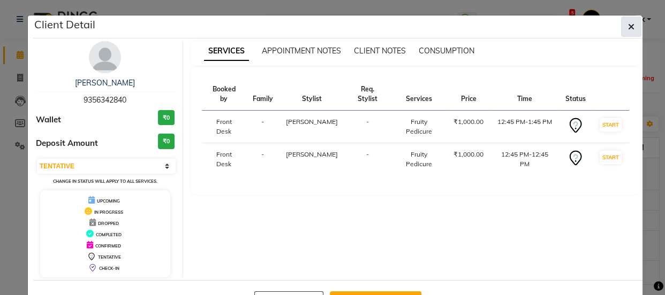
click at [628, 26] on icon "button" at bounding box center [631, 26] width 6 height 9
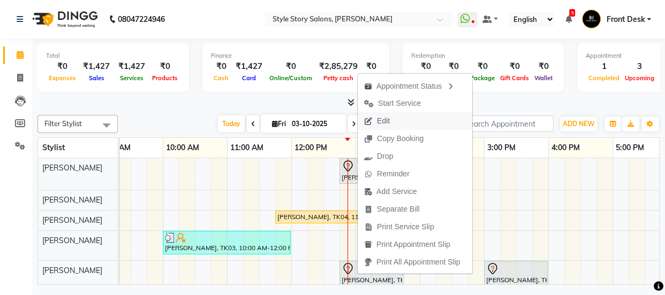
click at [396, 117] on button "Edit" at bounding box center [414, 121] width 115 height 18
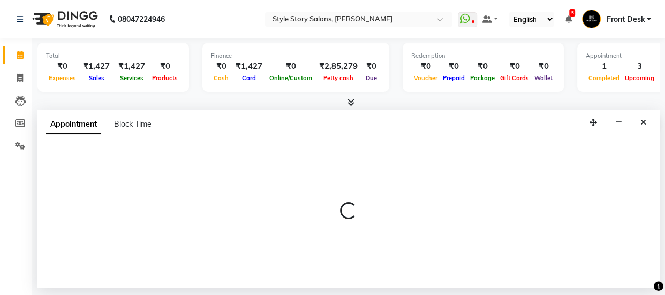
select select "tentative"
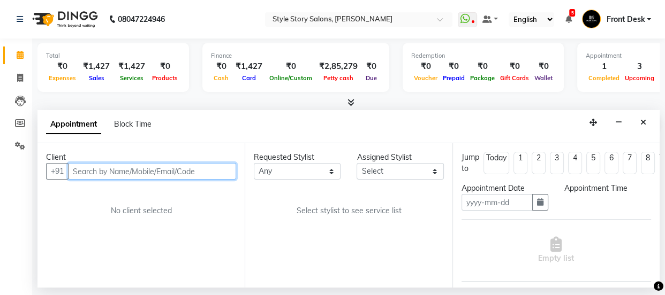
type input "03-10-2025"
select select "84756"
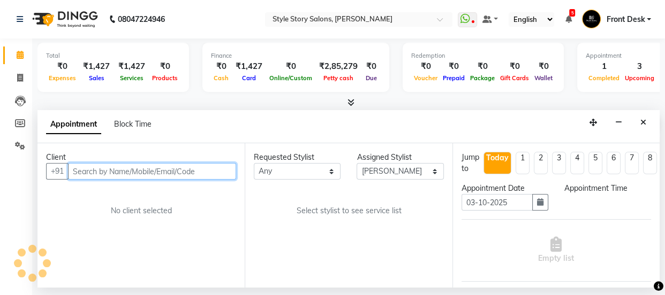
select select "765"
select select "3090"
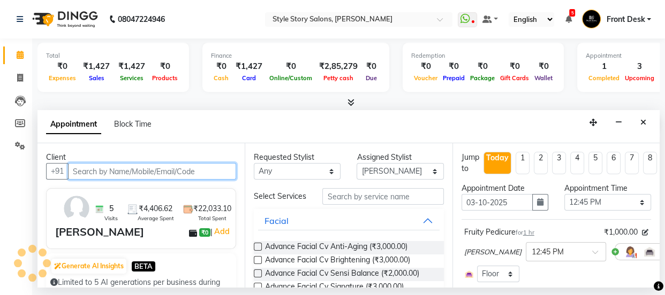
scroll to position [35, 0]
select select "3090"
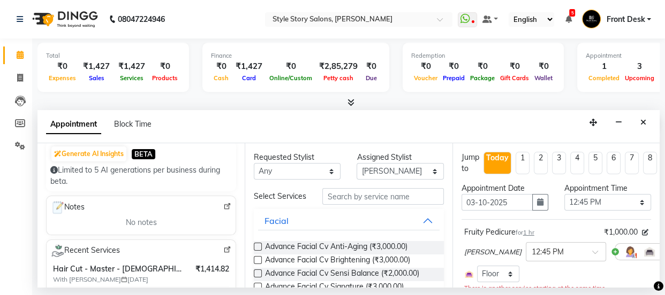
scroll to position [97, 0]
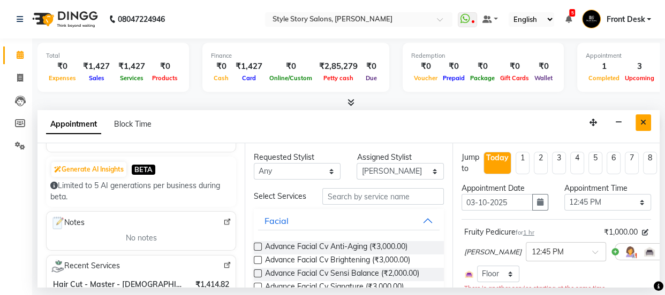
click at [641, 119] on icon "Close" at bounding box center [643, 122] width 6 height 7
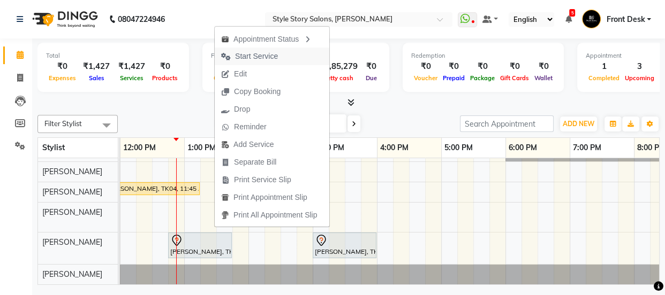
click at [256, 54] on span "Start Service" at bounding box center [256, 56] width 43 height 11
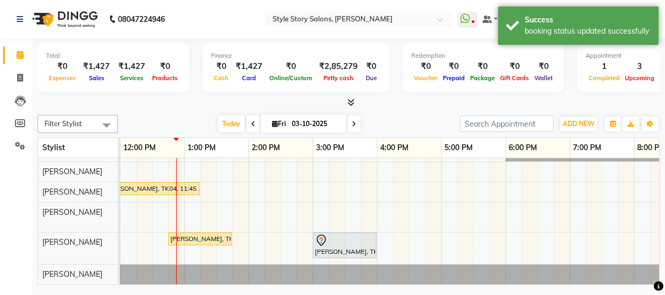
scroll to position [0, 0]
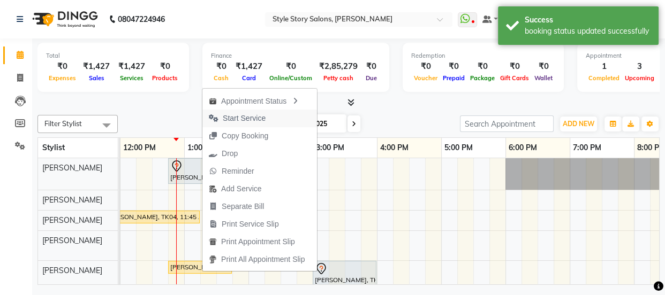
click at [254, 125] on span "Start Service" at bounding box center [237, 119] width 70 height 18
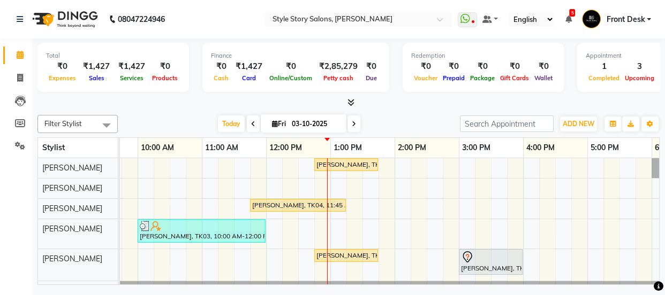
scroll to position [0, 174]
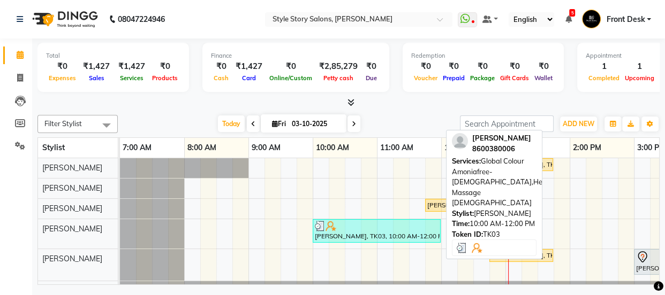
click at [372, 231] on div "[PERSON_NAME], TK03, 10:00 AM-12:00 PM, Global Colour Amoniafree-[DEMOGRAPHIC_D…" at bounding box center [377, 231] width 126 height 20
select select "3"
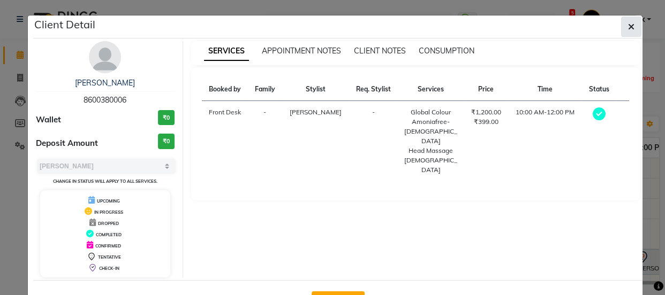
click at [628, 28] on icon "button" at bounding box center [631, 26] width 6 height 9
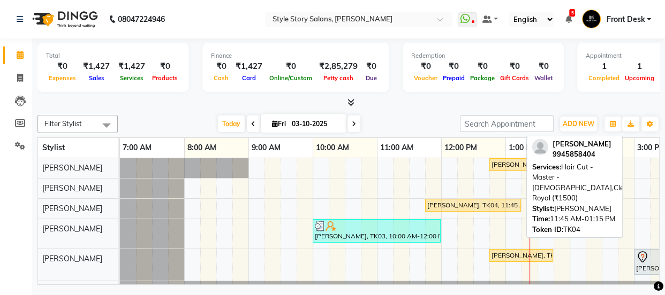
click at [457, 201] on div "[PERSON_NAME], TK04, 11:45 AM-01:15 PM, Hair Cut - Master - [DEMOGRAPHIC_DATA],…" at bounding box center [473, 206] width 94 height 10
select select "1"
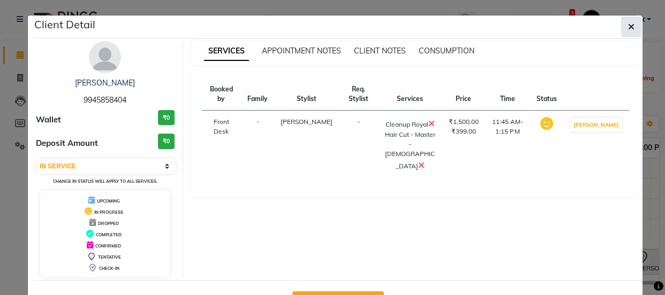
click at [628, 31] on icon "button" at bounding box center [631, 26] width 6 height 9
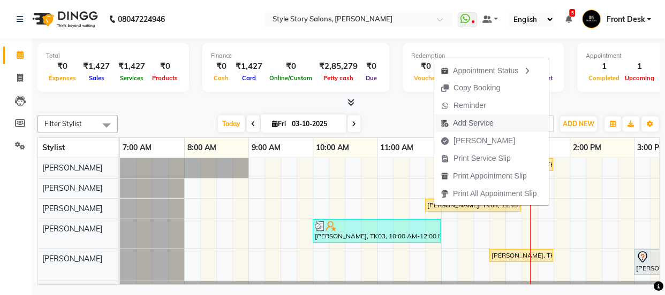
click at [465, 119] on span "Add Service" at bounding box center [473, 123] width 40 height 11
select select "62113"
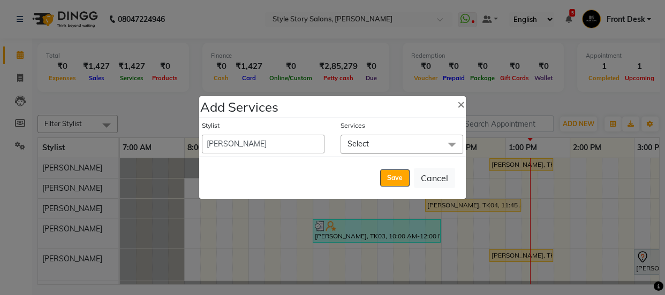
click at [403, 148] on span "Select" at bounding box center [401, 144] width 123 height 19
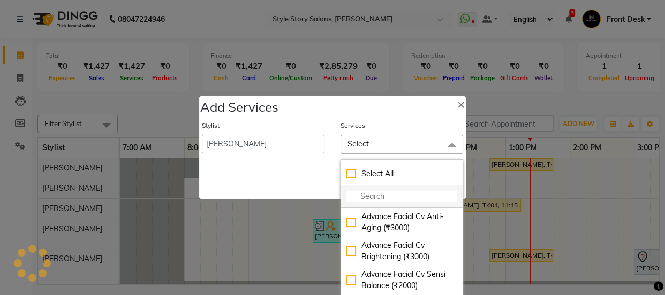
click at [395, 199] on input "multiselect-search" at bounding box center [401, 196] width 111 height 11
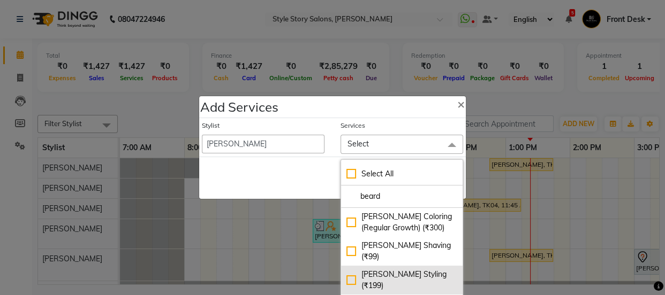
type input "beard"
click at [399, 269] on div "[PERSON_NAME] Styling (₹199)" at bounding box center [401, 280] width 111 height 22
checkbox input "true"
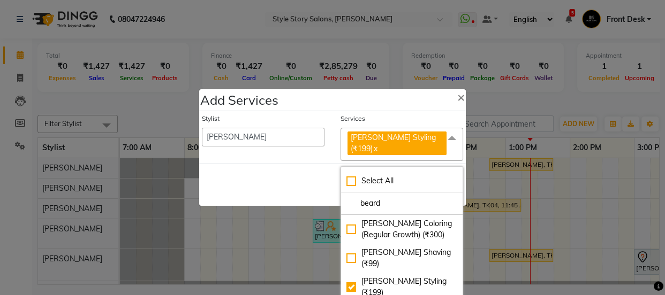
click at [305, 169] on div "Save Cancel" at bounding box center [332, 185] width 266 height 42
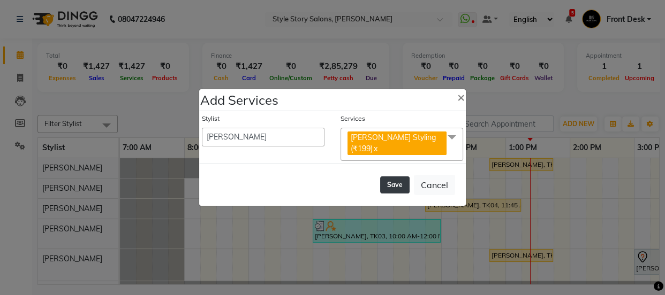
click at [392, 177] on button "Save" at bounding box center [394, 185] width 29 height 17
select select "82561"
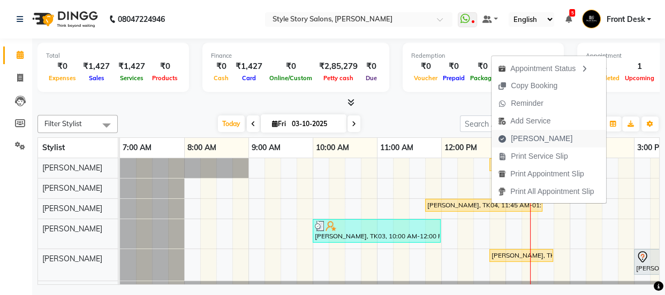
click at [539, 136] on span "[PERSON_NAME]" at bounding box center [542, 138] width 62 height 11
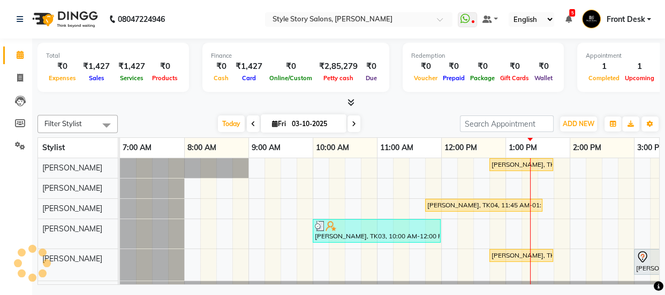
select select "service"
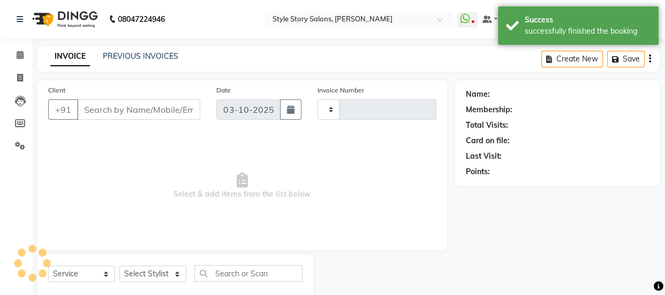
type input "1791"
select select "6249"
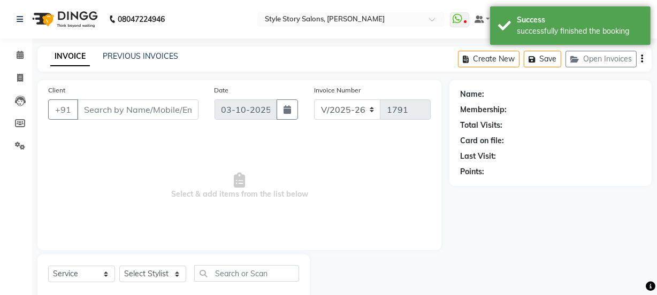
type input "9945858404"
select select "61197"
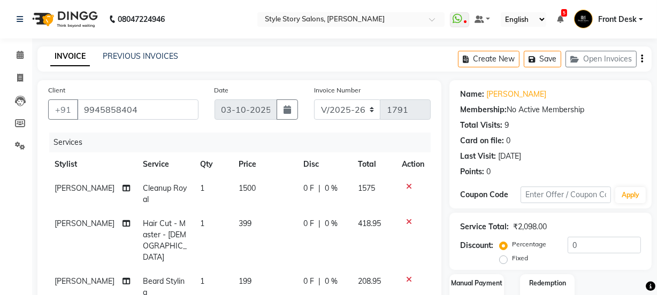
click at [65, 16] on img at bounding box center [63, 19] width 73 height 30
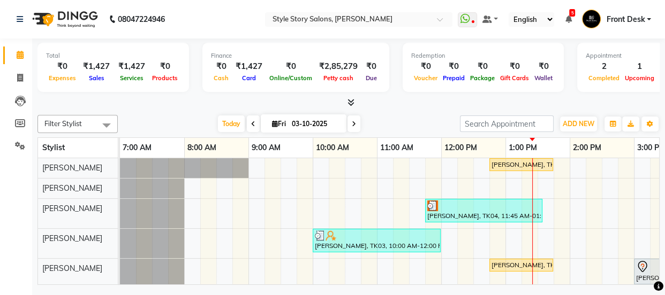
scroll to position [33, 0]
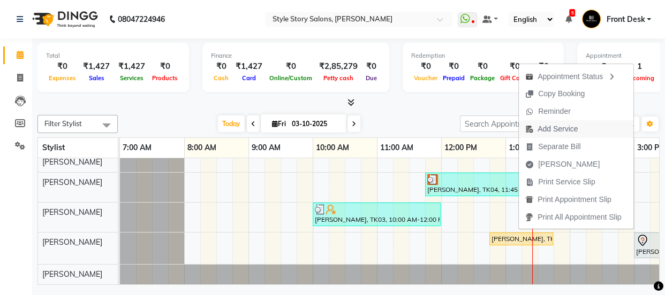
click at [559, 131] on span "Add Service" at bounding box center [557, 129] width 40 height 11
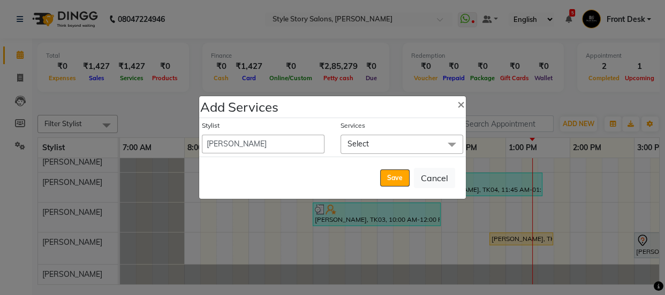
click at [412, 142] on span "Select" at bounding box center [401, 144] width 123 height 19
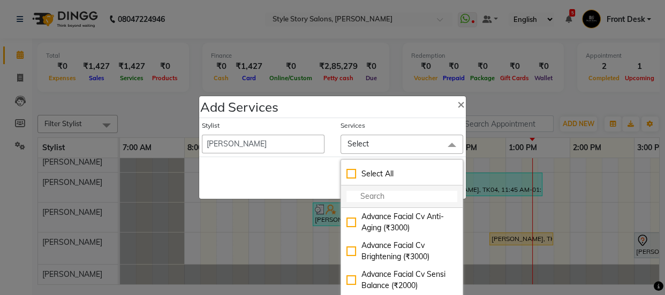
click at [400, 197] on input "multiselect-search" at bounding box center [401, 196] width 111 height 11
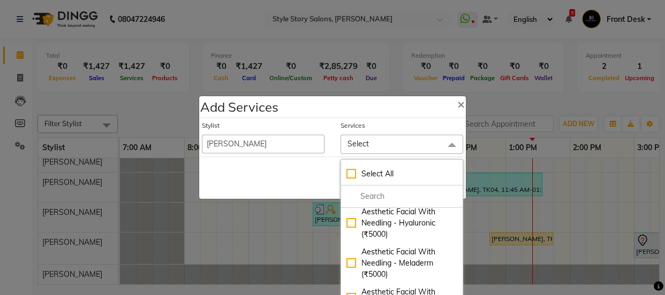
scroll to position [146, 0]
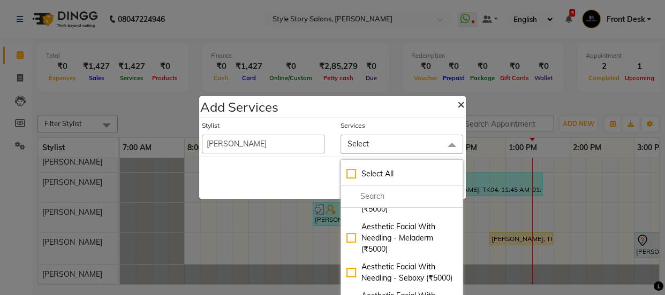
click at [457, 105] on span "×" at bounding box center [460, 104] width 7 height 16
select select "82561"
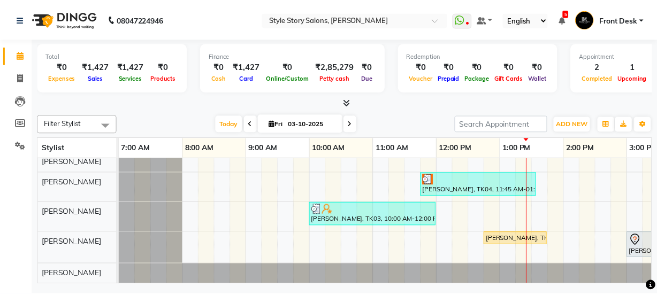
scroll to position [0, 0]
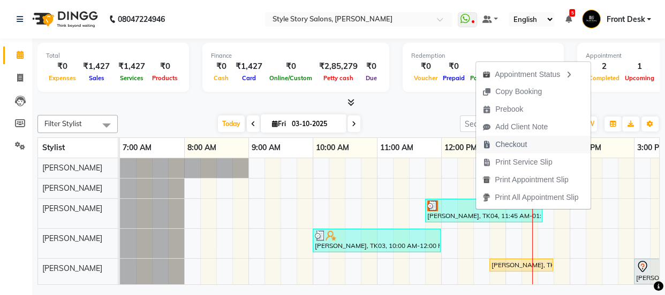
click at [527, 143] on span "Checkout" at bounding box center [504, 145] width 57 height 18
select select "service"
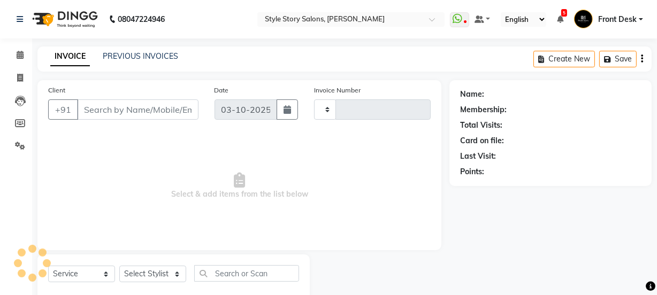
type input "1791"
select select "6249"
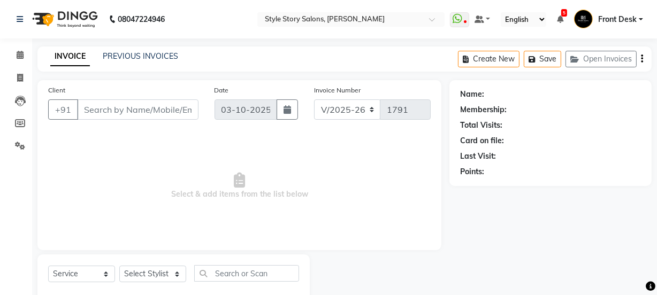
type input "9945858404"
select select "61197"
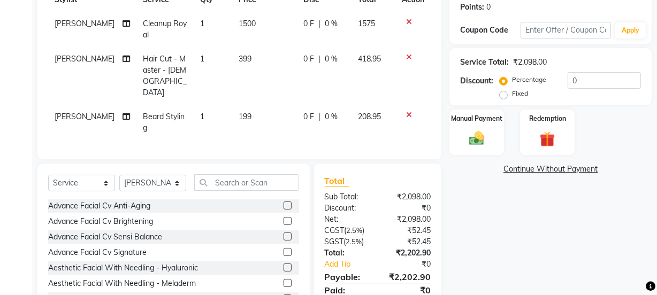
scroll to position [181, 0]
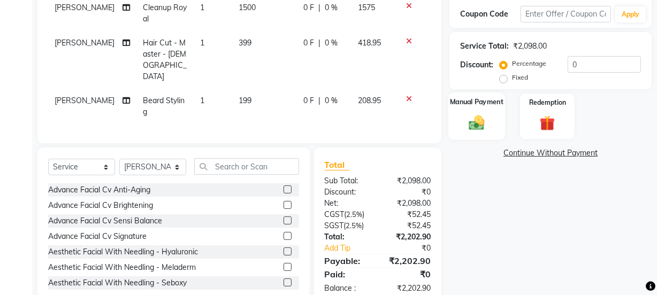
click at [466, 124] on img at bounding box center [477, 122] width 26 height 18
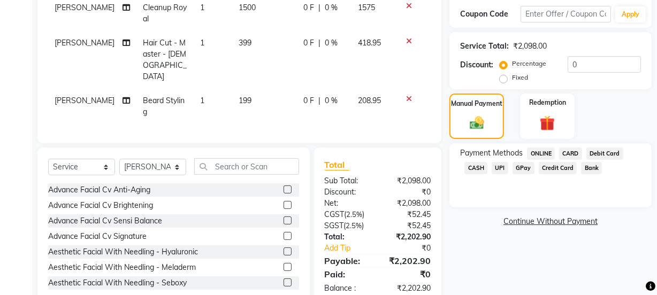
click at [499, 168] on span "UPI" at bounding box center [500, 168] width 17 height 12
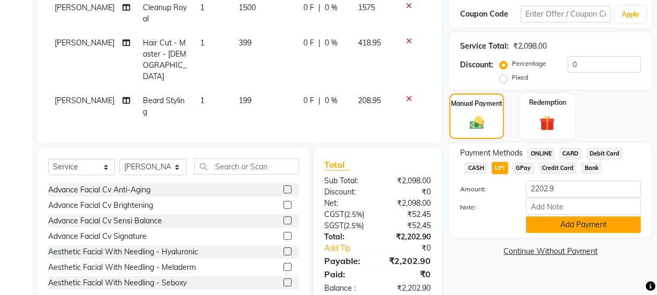
click at [580, 225] on button "Add Payment" at bounding box center [583, 225] width 115 height 17
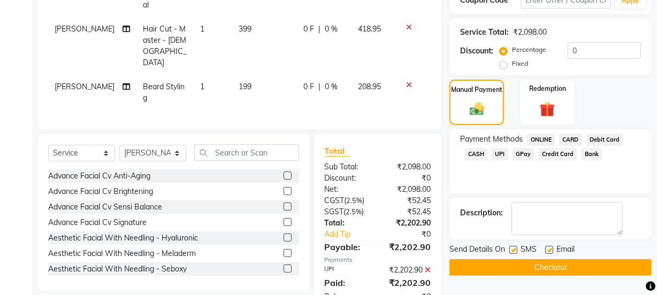
scroll to position [203, 0]
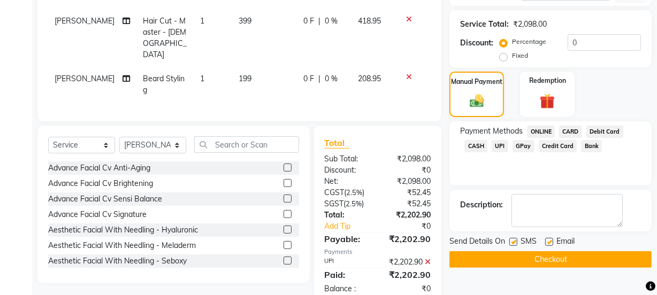
click at [523, 262] on button "Checkout" at bounding box center [551, 260] width 202 height 17
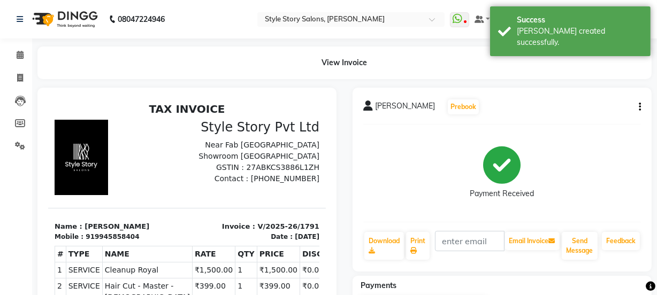
click at [71, 16] on img at bounding box center [63, 19] width 73 height 30
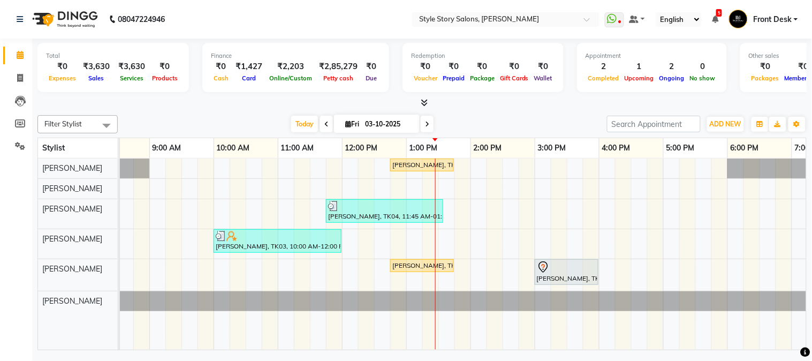
click at [425, 101] on icon at bounding box center [424, 102] width 7 height 8
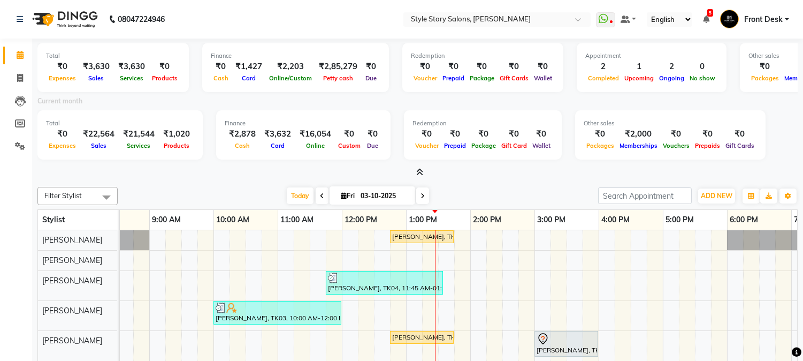
click at [421, 169] on icon at bounding box center [419, 172] width 7 height 8
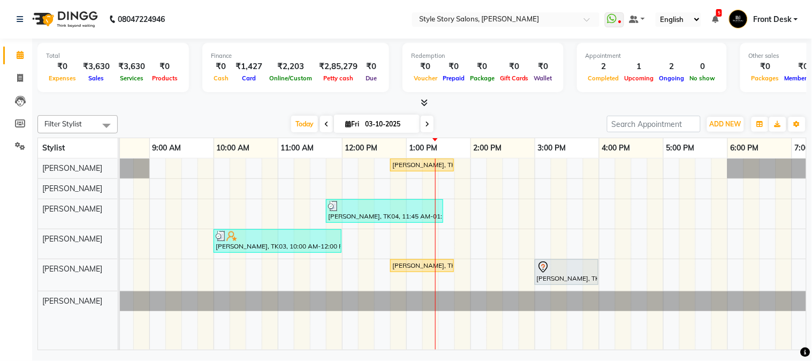
click at [424, 105] on icon at bounding box center [424, 102] width 7 height 8
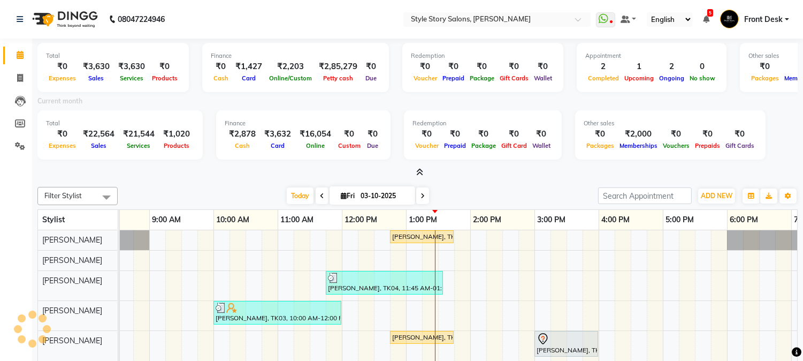
click at [418, 169] on icon at bounding box center [419, 172] width 7 height 8
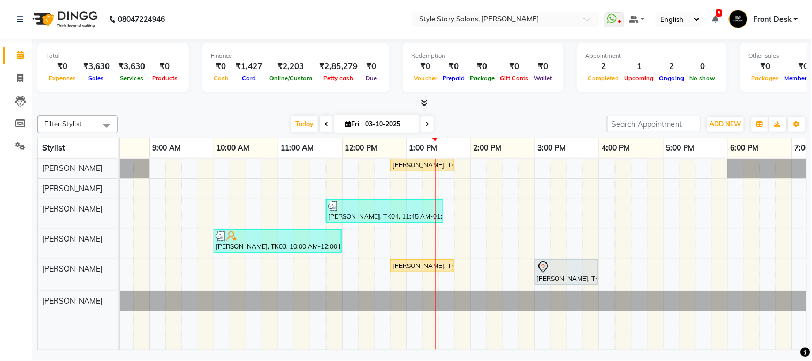
click at [424, 105] on icon at bounding box center [424, 102] width 7 height 8
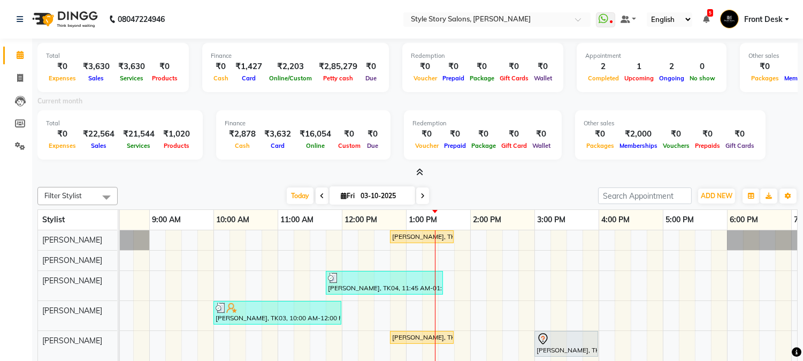
click at [421, 173] on icon at bounding box center [419, 172] width 7 height 8
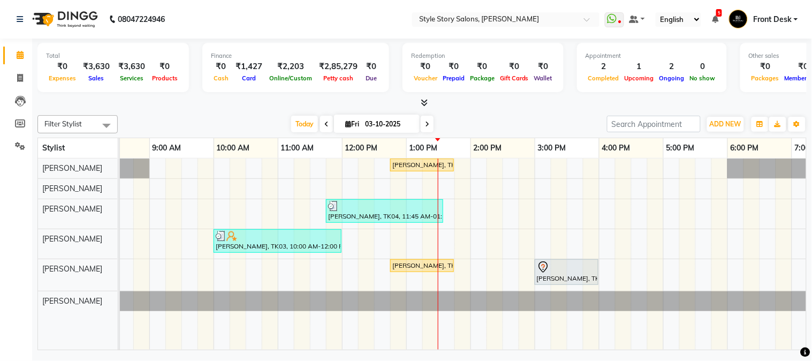
click at [479, 173] on div "Avishi Jain, TK02, 12:45 PM-01:45 PM, Fruity Pedicure (₹1000) Bhagyashree Ratho…" at bounding box center [534, 254] width 1027 height 192
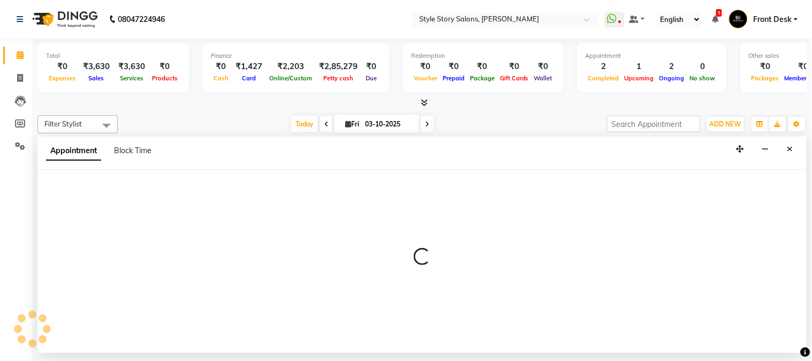
select select "46661"
select select "840"
select select "tentative"
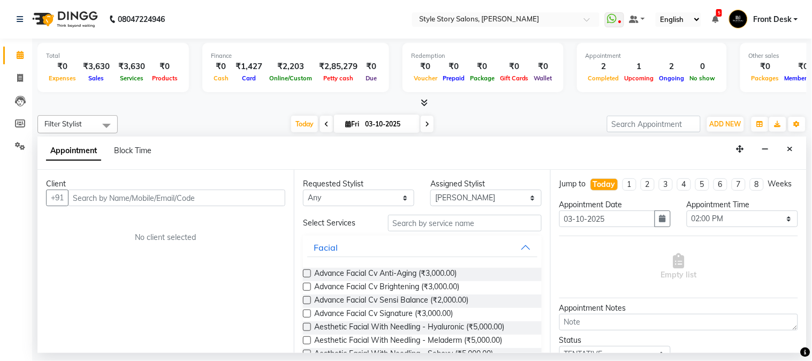
click at [97, 200] on input "text" at bounding box center [176, 197] width 217 height 17
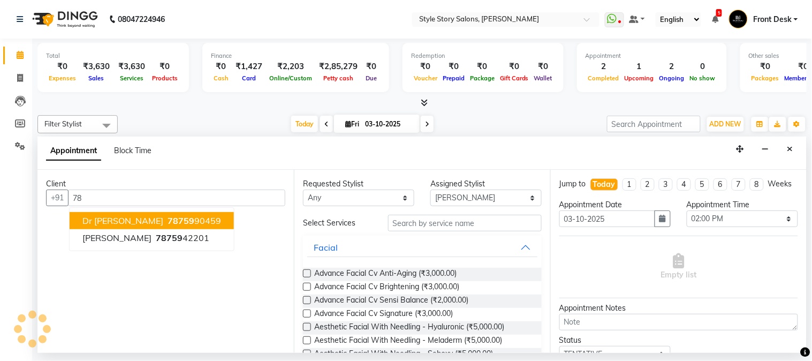
type input "7"
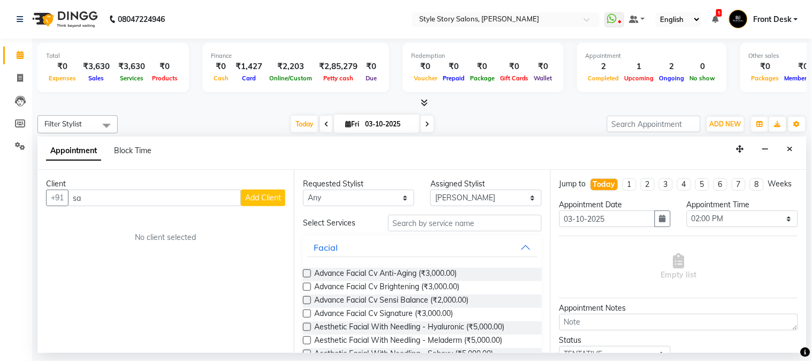
type input "s"
click at [140, 202] on input "text" at bounding box center [176, 197] width 217 height 17
click at [145, 201] on input "text" at bounding box center [176, 197] width 217 height 17
click at [664, 147] on button "Close" at bounding box center [790, 149] width 16 height 17
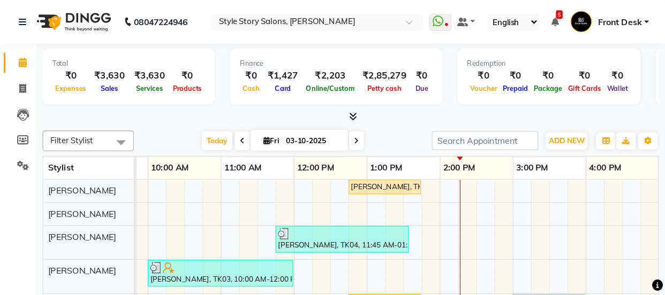
scroll to position [0, 182]
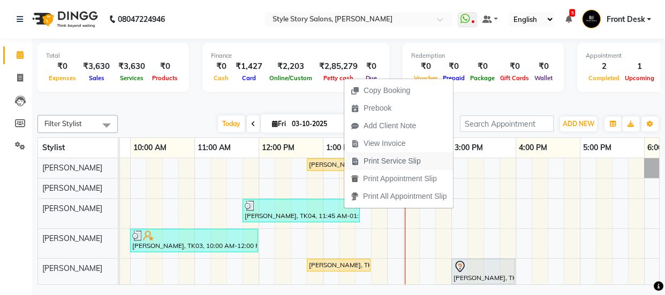
click at [394, 157] on span "Print Service Slip" at bounding box center [391, 161] width 57 height 11
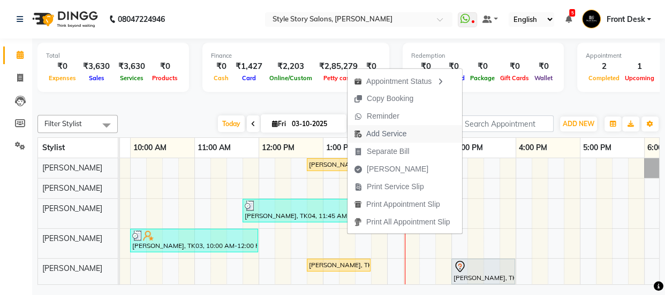
click at [377, 138] on span "Add Service" at bounding box center [386, 133] width 40 height 11
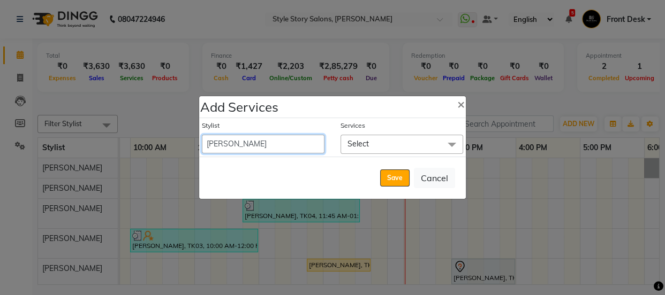
click at [311, 140] on select "Aayushi Dahat Adesh khadse Ambika Dhadse Front Desk Arshad Ansari Deepika Taiwa…" at bounding box center [263, 144] width 123 height 19
select select "61197"
click at [202, 135] on select "Aayushi Dahat Adesh khadse Ambika Dhadse Front Desk Arshad Ansari Deepika Taiwa…" at bounding box center [263, 144] width 123 height 19
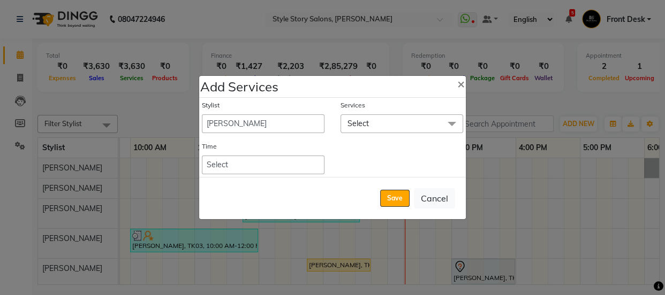
click at [383, 124] on span "Select" at bounding box center [401, 124] width 123 height 19
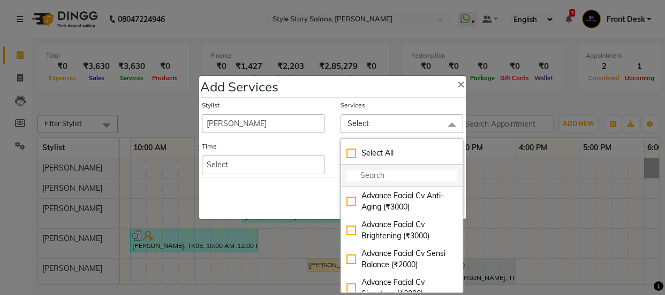
click at [380, 177] on input "multiselect-search" at bounding box center [401, 175] width 111 height 11
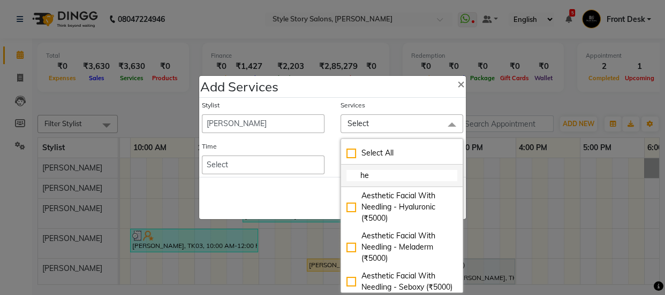
type input "hea"
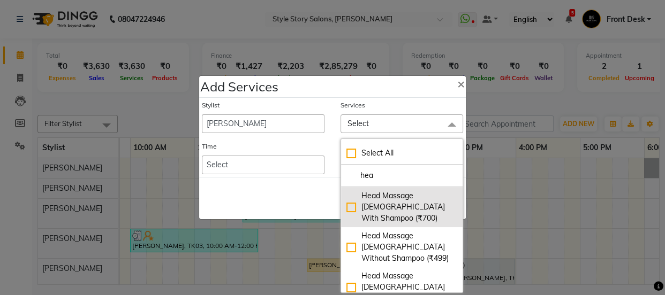
click at [390, 195] on div "Head Massage [DEMOGRAPHIC_DATA] With Shampoo (₹700)" at bounding box center [401, 208] width 111 height 34
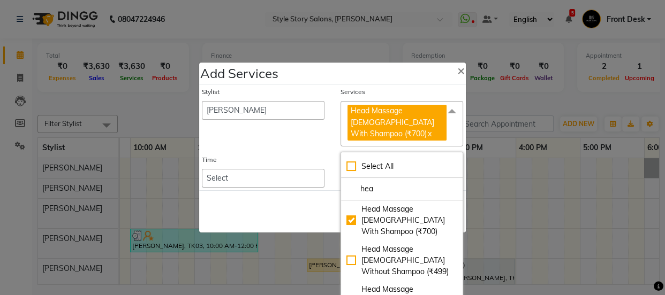
click at [300, 203] on div "Save Cancel" at bounding box center [332, 212] width 266 height 42
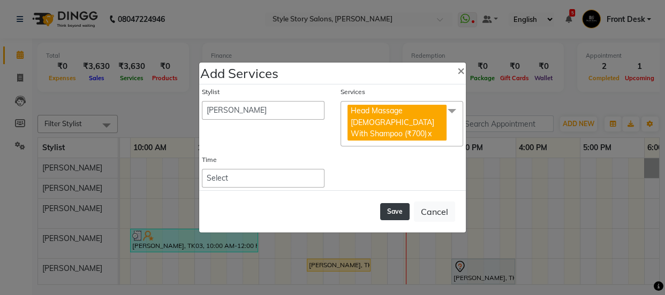
click at [403, 209] on button "Save" at bounding box center [394, 211] width 29 height 17
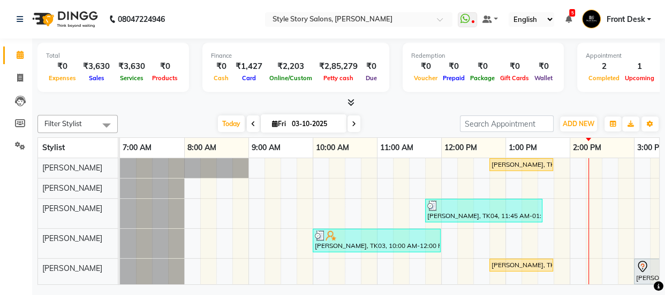
scroll to position [0, 166]
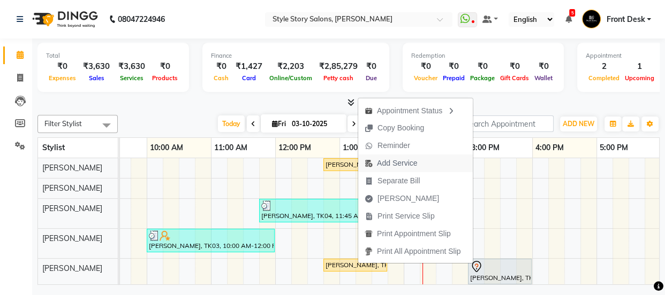
click at [384, 163] on span "Add Service" at bounding box center [397, 163] width 40 height 11
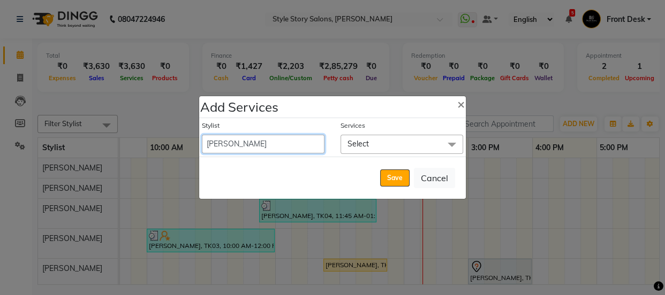
click at [267, 140] on select "[PERSON_NAME] [PERSON_NAME] [PERSON_NAME] Front Desk [PERSON_NAME] Deepika Taiw…" at bounding box center [263, 144] width 123 height 19
select select "61197"
click at [202, 135] on select "[PERSON_NAME] [PERSON_NAME] [PERSON_NAME] Front Desk [PERSON_NAME] Deepika Taiw…" at bounding box center [263, 144] width 123 height 19
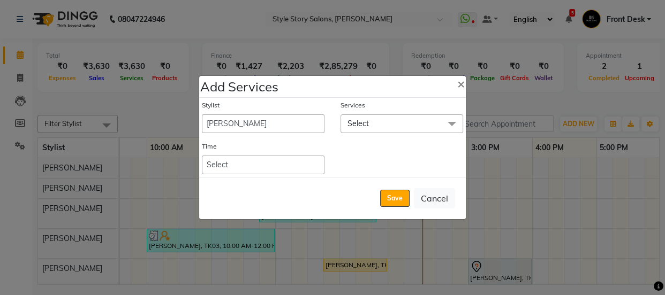
click at [369, 123] on span "Select" at bounding box center [401, 124] width 123 height 19
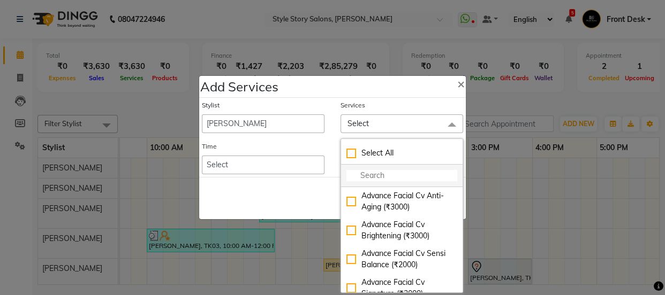
click at [371, 174] on input "multiselect-search" at bounding box center [401, 175] width 111 height 11
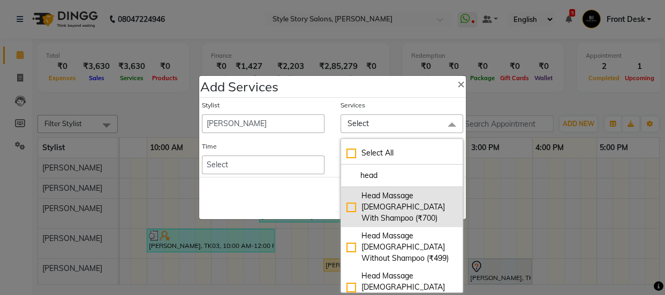
type input "head"
click at [348, 199] on div "Head Massage [DEMOGRAPHIC_DATA] With Shampoo (₹700)" at bounding box center [401, 208] width 111 height 34
checkbox input "true"
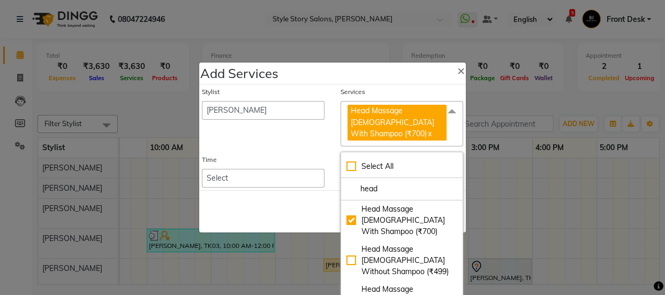
click at [290, 209] on div "Save Cancel" at bounding box center [332, 212] width 266 height 42
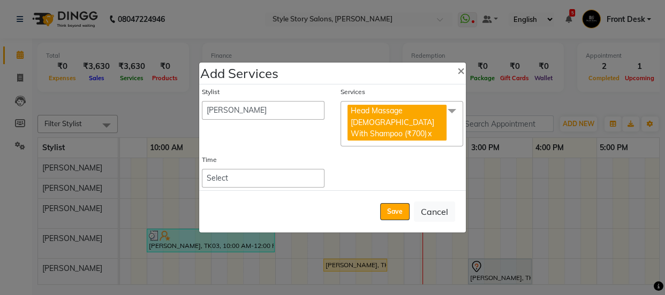
click at [430, 129] on link "x" at bounding box center [428, 134] width 5 height 10
checkbox input "false"
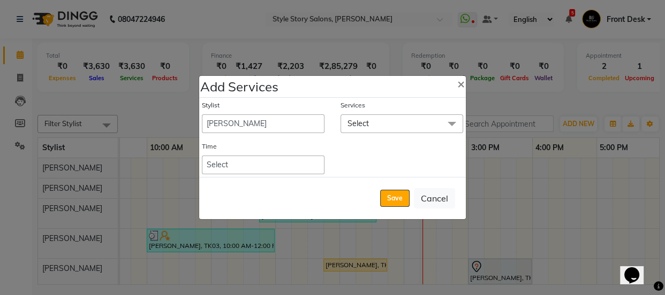
scroll to position [0, 0]
click at [439, 126] on span "Select" at bounding box center [401, 124] width 123 height 19
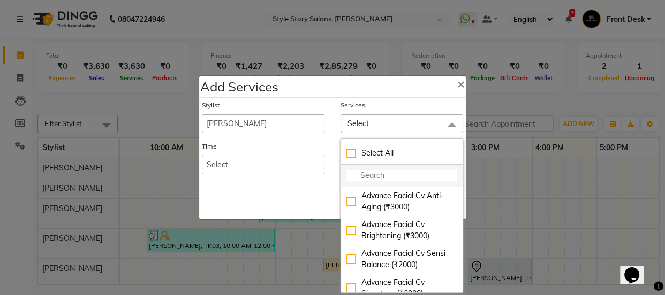
click at [392, 172] on input "multiselect-search" at bounding box center [401, 175] width 111 height 11
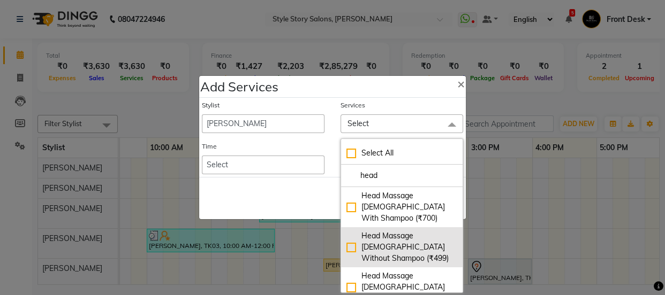
type input "head"
click at [403, 231] on div "Head Massage [DEMOGRAPHIC_DATA] Without Shampoo (₹499)" at bounding box center [401, 248] width 111 height 34
checkbox input "true"
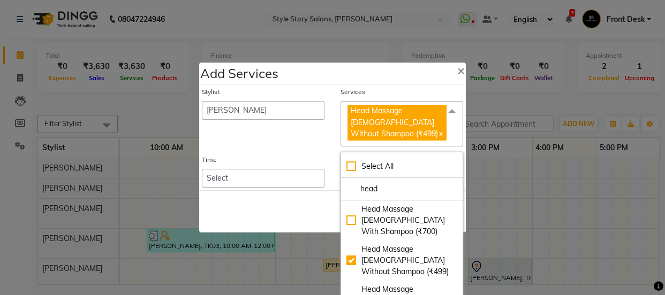
click at [319, 195] on div "Save Cancel" at bounding box center [332, 212] width 266 height 42
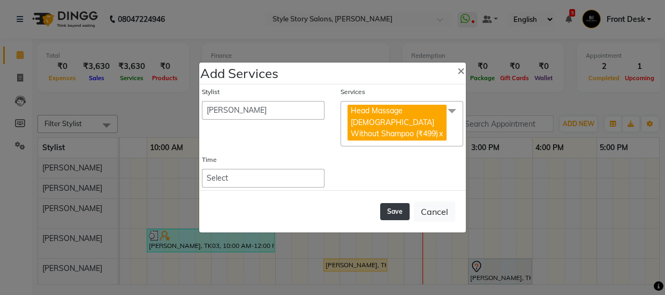
click at [393, 212] on button "Save" at bounding box center [394, 211] width 29 height 17
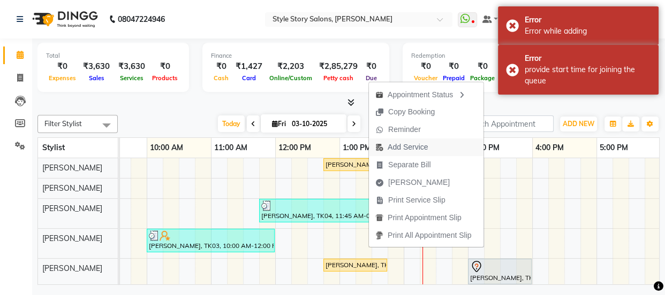
click at [390, 152] on span "Add Service" at bounding box center [407, 147] width 40 height 11
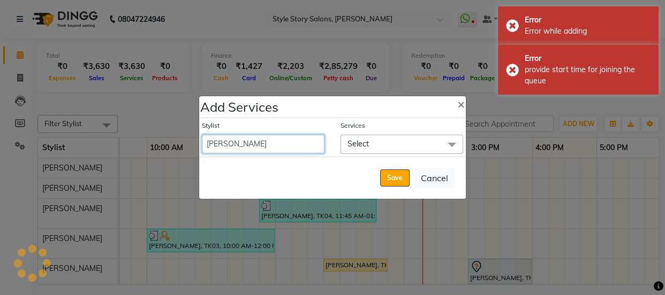
click at [252, 144] on select "[PERSON_NAME] [PERSON_NAME] [PERSON_NAME] Front Desk [PERSON_NAME] Deepika Taiw…" at bounding box center [263, 144] width 123 height 19
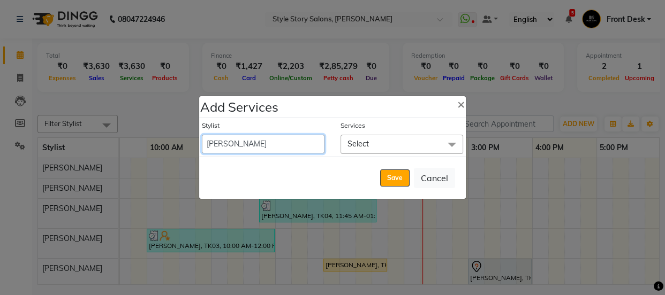
select select "61197"
click at [202, 135] on select "[PERSON_NAME] [PERSON_NAME] [PERSON_NAME] Front Desk [PERSON_NAME] Deepika Taiw…" at bounding box center [263, 144] width 123 height 19
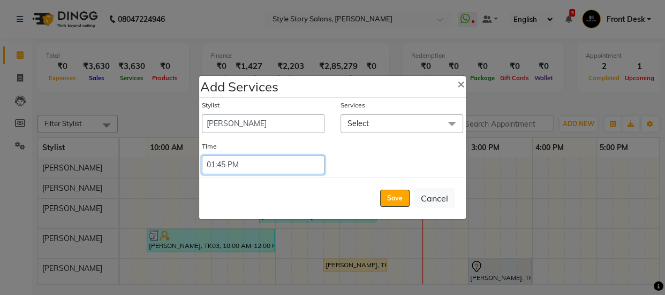
click at [272, 169] on select "Select 09:00 AM 09:15 AM 09:30 AM 09:45 AM 10:00 AM 10:15 AM 10:30 AM 10:45 AM …" at bounding box center [263, 165] width 123 height 19
select select "885"
click at [202, 156] on select "Select 09:00 AM 09:15 AM 09:30 AM 09:45 AM 10:00 AM 10:15 AM 10:30 AM 10:45 AM …" at bounding box center [263, 165] width 123 height 19
click at [381, 127] on span "Select" at bounding box center [401, 124] width 123 height 19
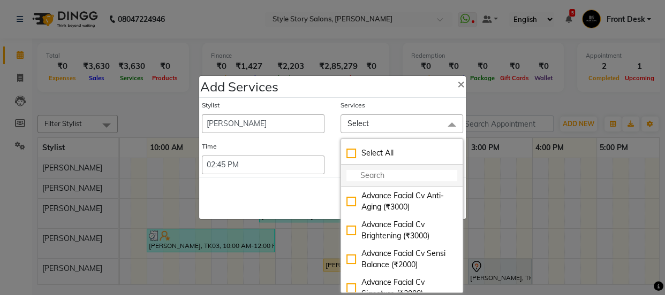
click at [380, 176] on input "multiselect-search" at bounding box center [401, 175] width 111 height 11
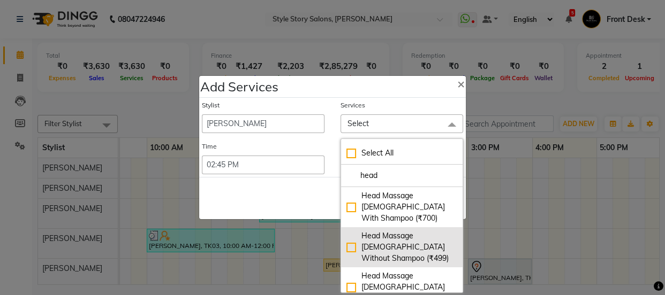
type input "head"
click at [350, 231] on div "Head Massage [DEMOGRAPHIC_DATA] Without Shampoo (₹499)" at bounding box center [401, 248] width 111 height 34
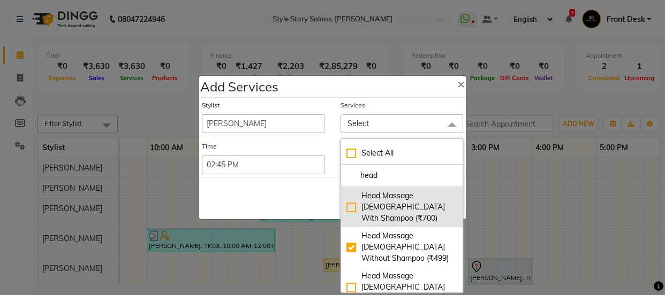
checkbox input "true"
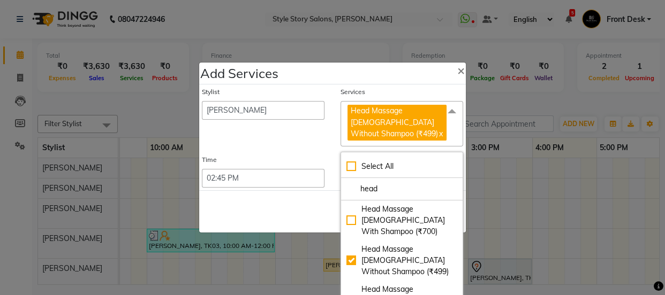
click at [323, 208] on div "Save Cancel" at bounding box center [332, 212] width 266 height 42
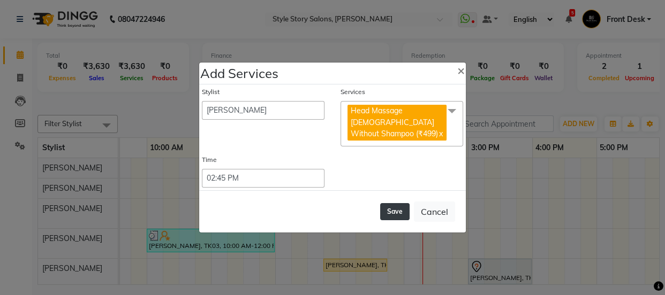
click at [387, 210] on button "Save" at bounding box center [394, 211] width 29 height 17
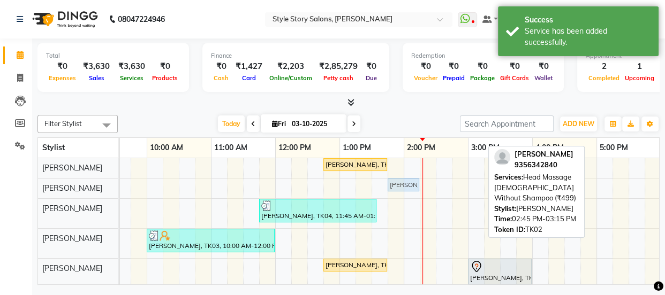
drag, startPoint x: 455, startPoint y: 186, endPoint x: 389, endPoint y: 193, distance: 67.3
click at [389, 193] on div "Avishi Jain, TK02, 12:45 PM-01:45 PM, Fruity Pedicure (₹1000) Avishi Jain, TK02…" at bounding box center [467, 234] width 1027 height 153
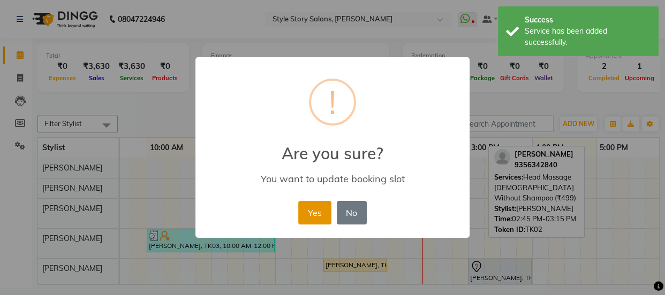
click at [323, 211] on button "Yes" at bounding box center [314, 213] width 33 height 24
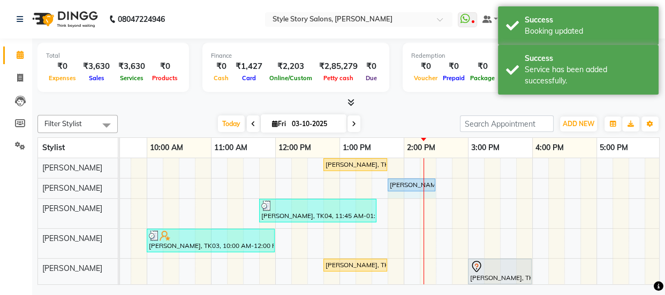
drag, startPoint x: 418, startPoint y: 187, endPoint x: 430, endPoint y: 186, distance: 11.8
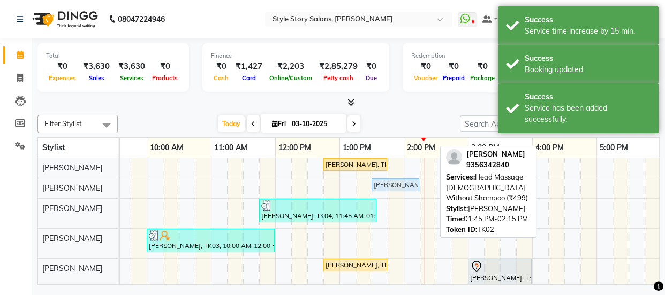
drag, startPoint x: 417, startPoint y: 187, endPoint x: 408, endPoint y: 187, distance: 8.6
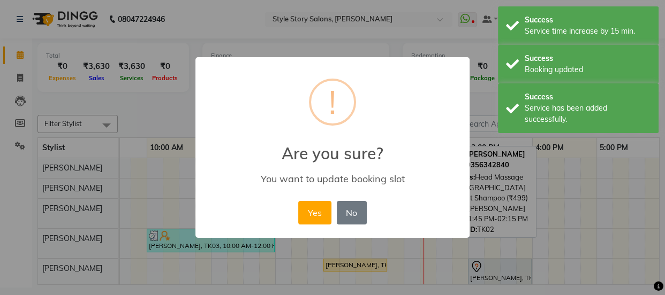
drag, startPoint x: 324, startPoint y: 205, endPoint x: 412, endPoint y: 198, distance: 88.6
click at [323, 205] on button "Yes" at bounding box center [314, 213] width 33 height 24
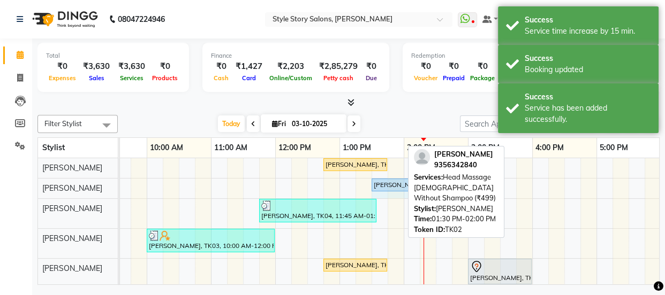
drag, startPoint x: 400, startPoint y: 182, endPoint x: 422, endPoint y: 182, distance: 21.9
click at [422, 182] on div "Filter Stylist Select All Arshad Ansari Priyanka Singh Ritesh Shrivas Sonali Sa…" at bounding box center [348, 198] width 622 height 174
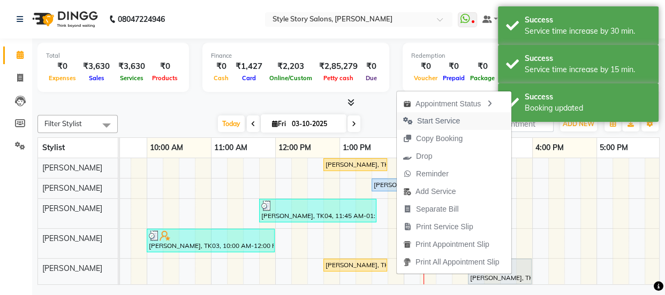
drag, startPoint x: 424, startPoint y: 112, endPoint x: 428, endPoint y: 117, distance: 5.8
click at [428, 117] on span "Start Service" at bounding box center [432, 121] width 70 height 18
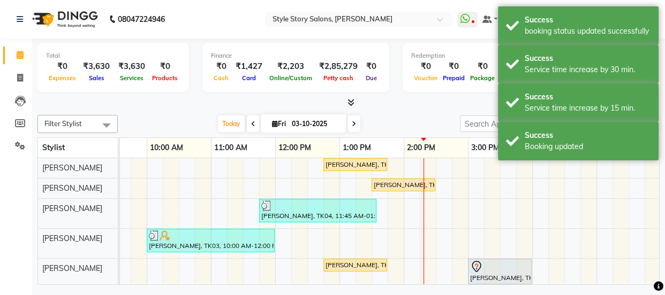
scroll to position [33, 0]
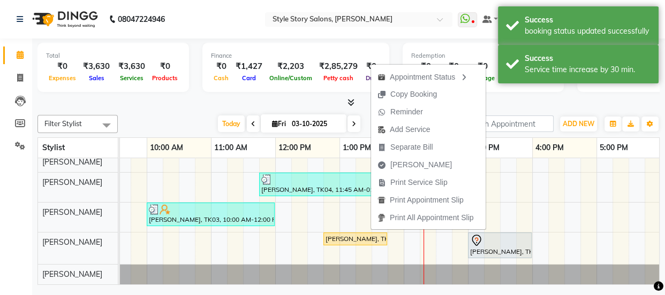
drag, startPoint x: 541, startPoint y: 96, endPoint x: 486, endPoint y: 102, distance: 54.9
click at [541, 96] on div "Total ₹0 Expenses ₹3,630 Sales ₹3,630 Services ₹0 Products Finance ₹0 Cash ₹1,4…" at bounding box center [348, 74] width 622 height 70
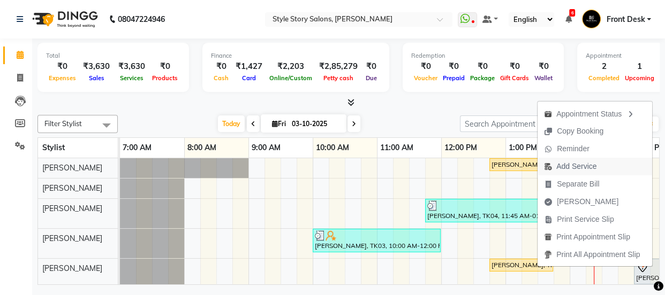
click at [569, 171] on span "Add Service" at bounding box center [576, 166] width 40 height 11
select select "84756"
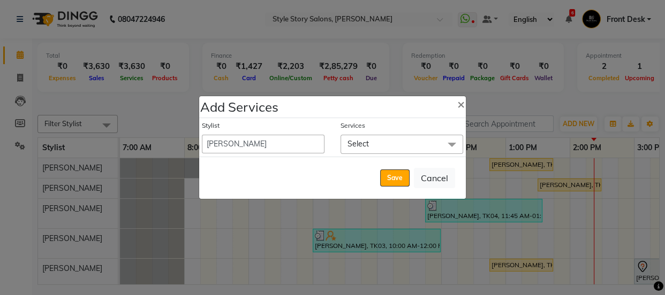
click at [408, 143] on span "Select" at bounding box center [401, 144] width 123 height 19
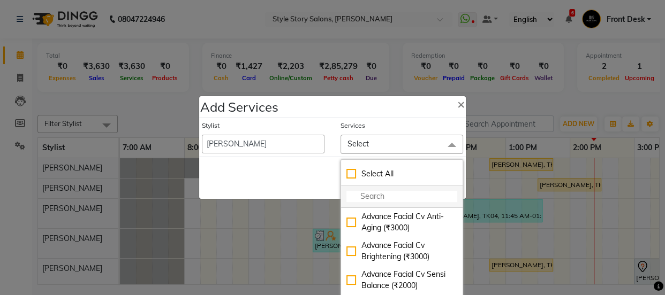
click at [412, 198] on input "multiselect-search" at bounding box center [401, 196] width 111 height 11
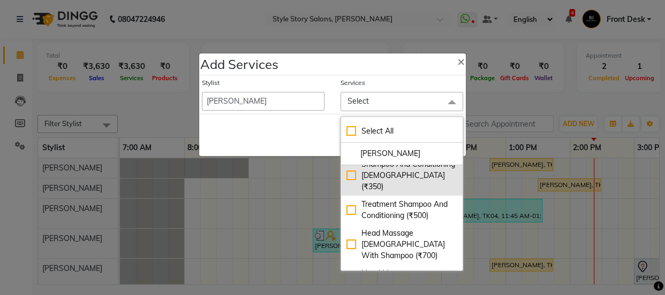
scroll to position [1, 0]
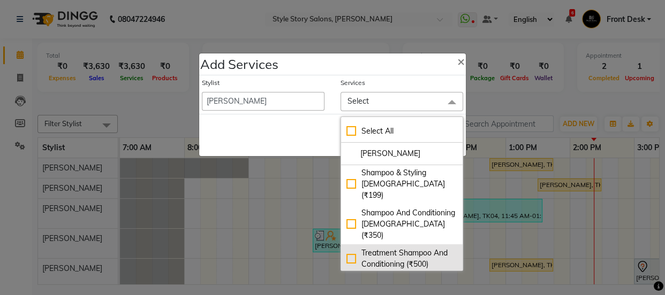
type input "[PERSON_NAME]"
click at [383, 248] on div "Treatment Shampoo And Conditioning (₹500)" at bounding box center [401, 259] width 111 height 22
checkbox input "true"
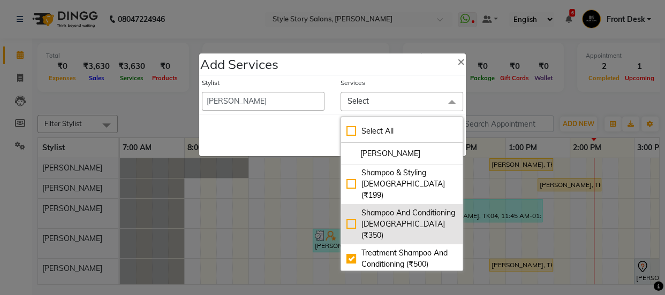
scroll to position [35, 0]
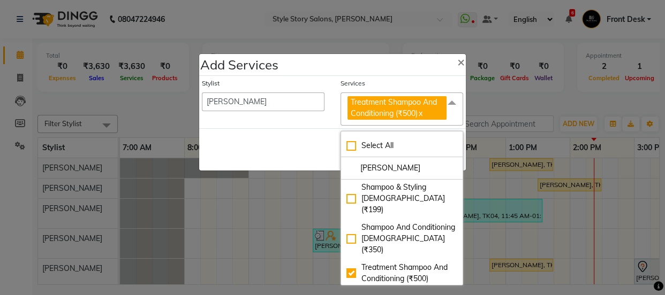
click at [284, 136] on div "Save Cancel" at bounding box center [332, 149] width 266 height 42
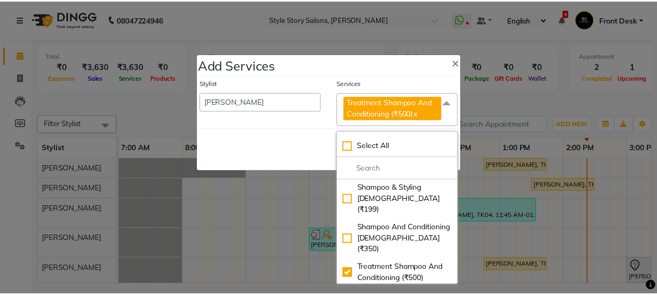
scroll to position [0, 0]
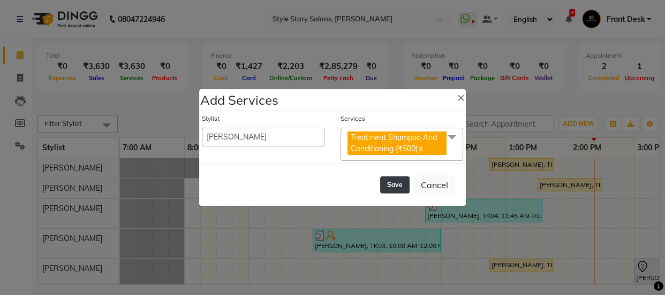
click at [389, 184] on button "Save" at bounding box center [394, 185] width 29 height 17
select select "82561"
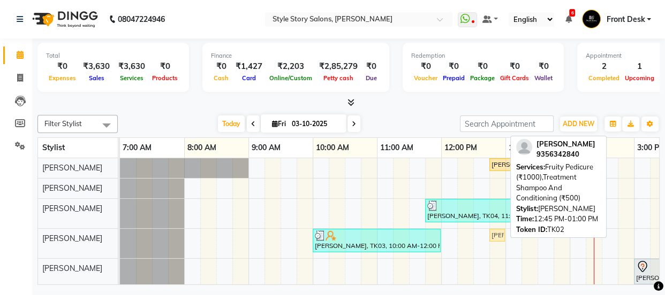
drag, startPoint x: 498, startPoint y: 261, endPoint x: 496, endPoint y: 239, distance: 22.6
click at [496, 239] on tbody "[PERSON_NAME], TK02, 12:45 PM-01:45 PM, Fruity Pedicure (₹1000) [PERSON_NAME], …" at bounding box center [633, 234] width 1027 height 153
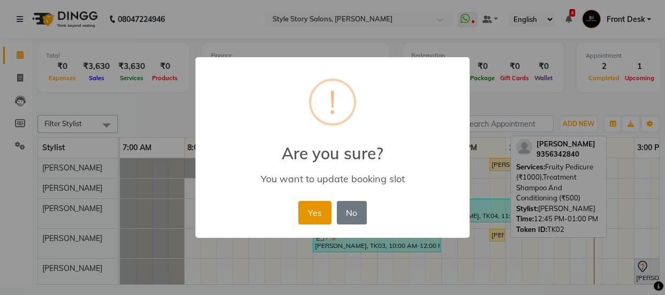
click at [310, 204] on button "Yes" at bounding box center [314, 213] width 33 height 24
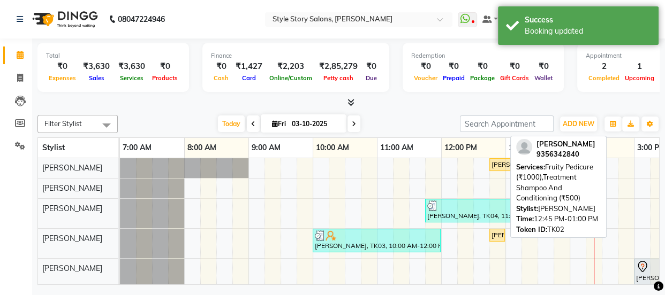
click at [407, 108] on div at bounding box center [348, 102] width 622 height 11
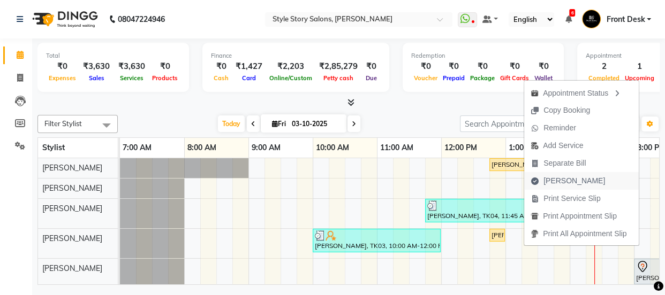
drag, startPoint x: 561, startPoint y: 180, endPoint x: 554, endPoint y: 182, distance: 6.6
click at [561, 181] on span "[PERSON_NAME]" at bounding box center [574, 181] width 62 height 11
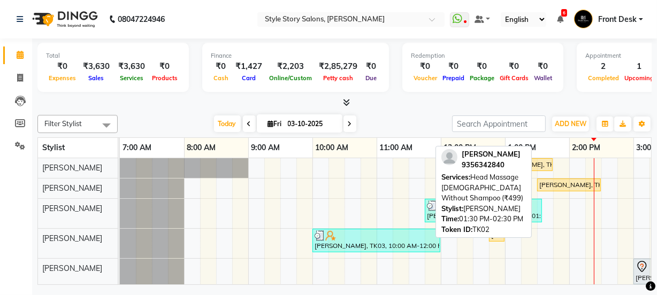
select select "6249"
select select "service"
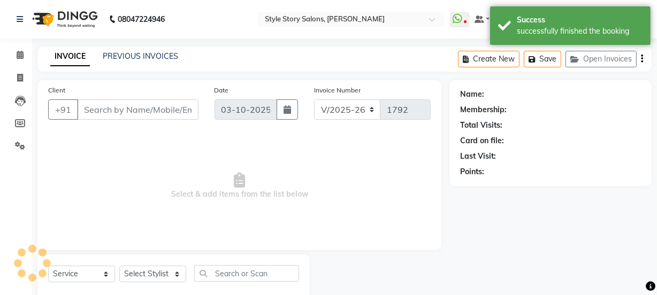
type input "9356342840"
select select "61197"
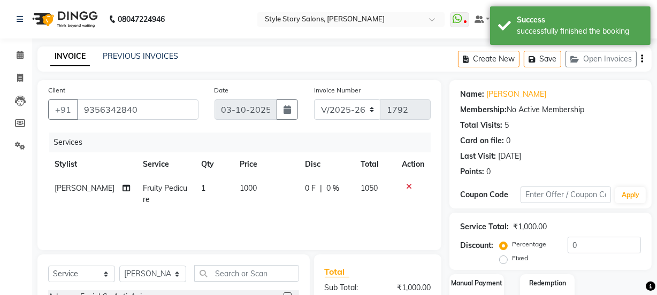
click at [77, 16] on img at bounding box center [63, 19] width 73 height 30
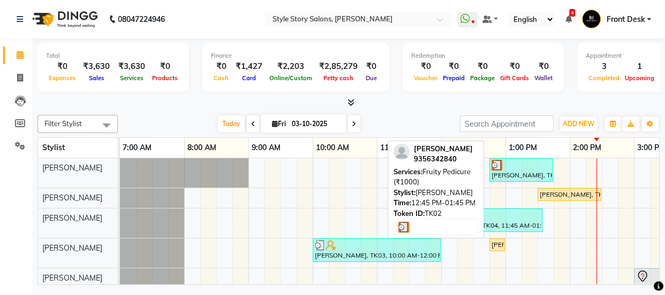
click at [519, 172] on div "[PERSON_NAME], TK02, 12:45 PM-01:45 PM, Fruity Pedicure (₹1000)" at bounding box center [521, 170] width 62 height 20
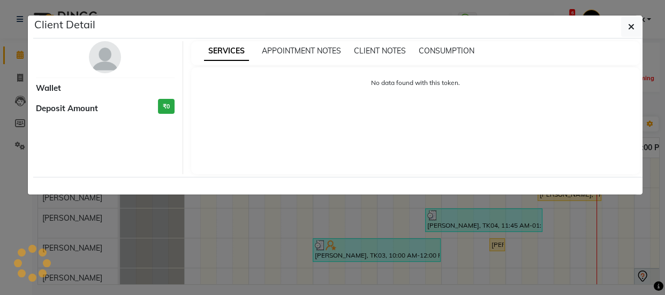
click at [519, 172] on ngb-modal-window "Client Detail Wallet Deposit Amount ₹0 SERVICES APPOINTMENT NOTES CLIENT NOTES …" at bounding box center [332, 147] width 665 height 295
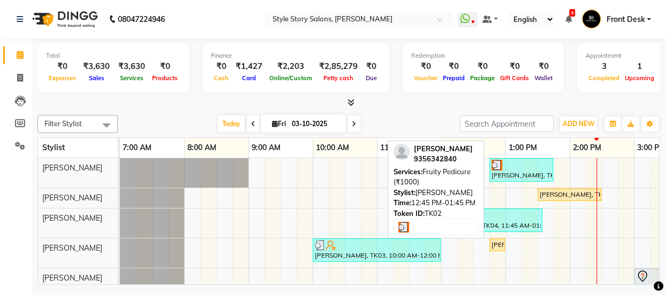
click at [516, 167] on div at bounding box center [520, 165] width 59 height 11
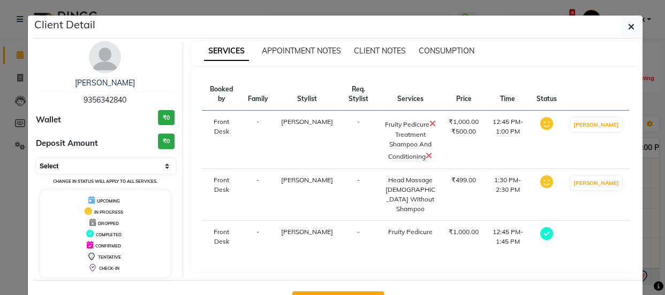
click at [150, 163] on select "Select MARK DONE DROPPED UPCOMING" at bounding box center [106, 166] width 139 height 15
select select "5"
click at [37, 159] on select "Select MARK DONE DROPPED UPCOMING" at bounding box center [106, 166] width 139 height 15
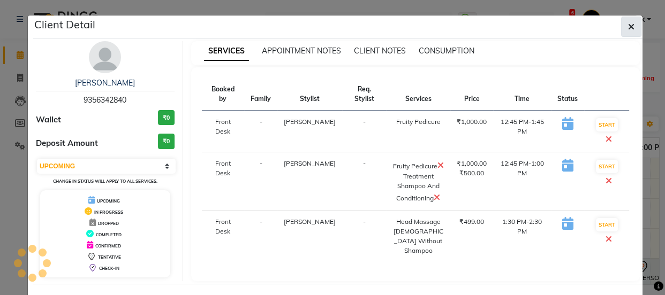
click at [631, 29] on button "button" at bounding box center [631, 27] width 20 height 20
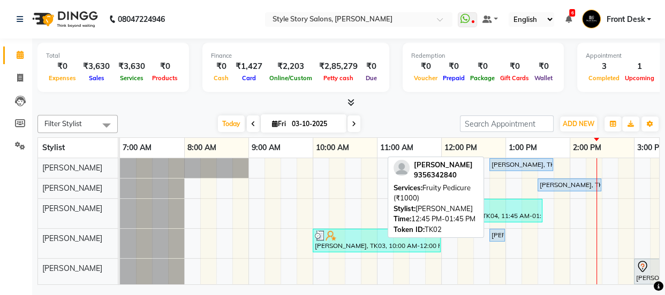
click at [537, 166] on div "[PERSON_NAME], TK02, 12:45 PM-01:45 PM, Fruity Pedicure (₹1000)" at bounding box center [521, 165] width 62 height 10
select select "5"
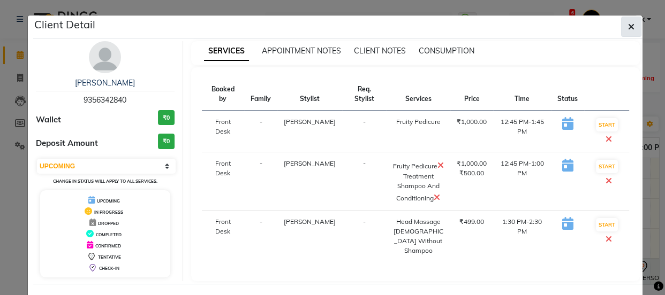
click at [621, 21] on button "button" at bounding box center [631, 27] width 20 height 20
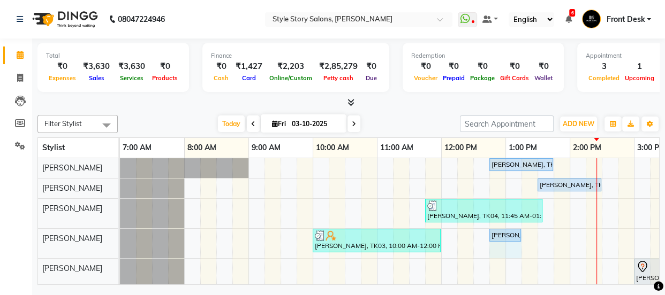
drag, startPoint x: 503, startPoint y: 234, endPoint x: 519, endPoint y: 234, distance: 15.5
click at [120, 234] on div "Akash Khadse, TK03, 10:00 AM-12:00 PM, Global Colour Amoniafree-Male,Head Massa…" at bounding box center [120, 243] width 0 height 29
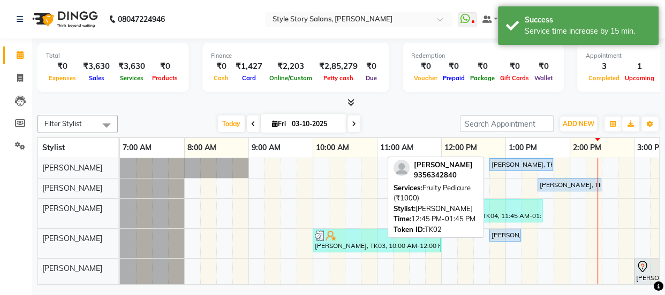
click at [516, 161] on div "[PERSON_NAME], TK02, 12:45 PM-01:45 PM, Fruity Pedicure (₹1000)" at bounding box center [521, 165] width 62 height 10
select select "5"
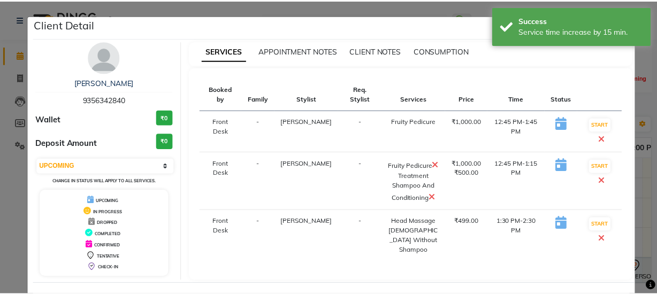
scroll to position [43, 0]
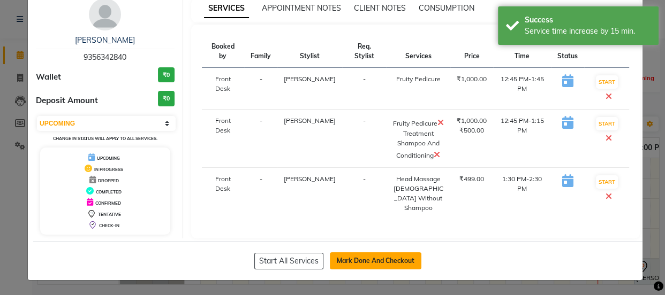
click at [378, 253] on button "Mark Done And Checkout" at bounding box center [376, 261] width 92 height 17
select select "service"
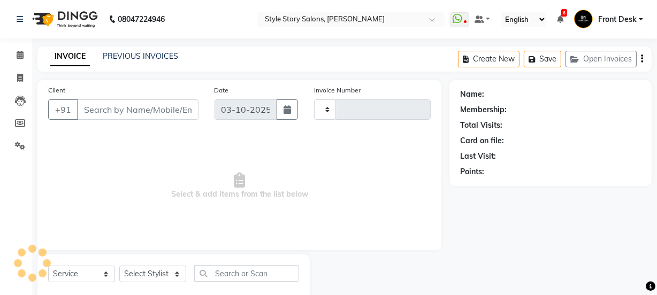
type input "1792"
select select "6249"
type input "9356342840"
select select "61197"
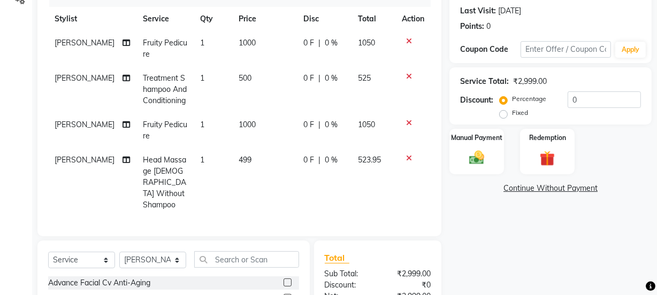
scroll to position [97, 0]
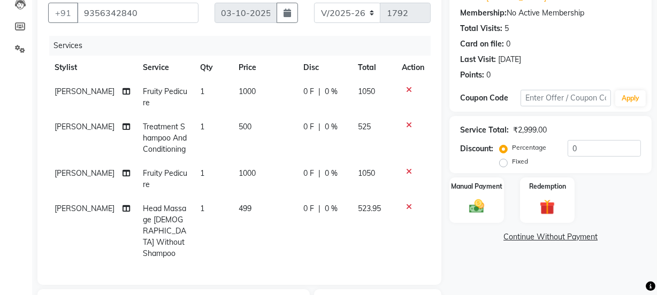
click at [235, 133] on td "500" at bounding box center [264, 138] width 65 height 47
select select "62114"
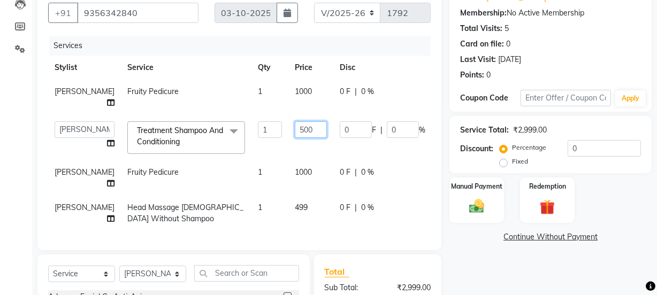
drag, startPoint x: 282, startPoint y: 139, endPoint x: 255, endPoint y: 146, distance: 27.5
click at [288, 146] on td "500" at bounding box center [310, 137] width 45 height 45
type input "700"
click at [478, 255] on div "Name: Avishi Jain Membership: No Active Membership Total Visits: 5 Card on file…" at bounding box center [555, 197] width 210 height 429
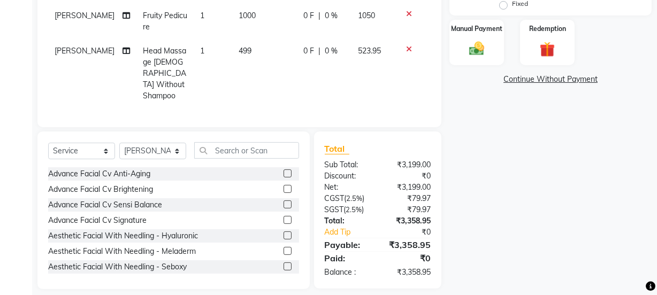
scroll to position [261, 0]
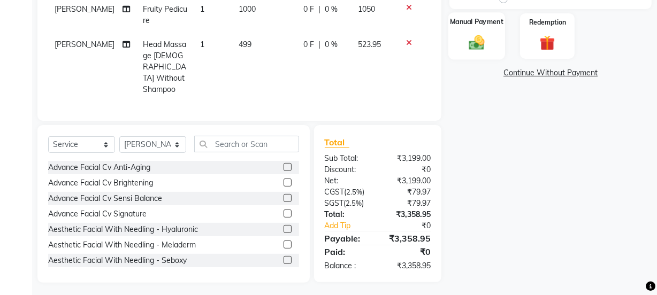
click at [492, 34] on div "Manual Payment" at bounding box center [476, 36] width 57 height 48
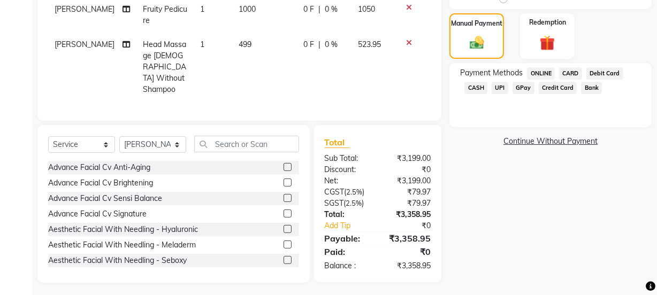
click at [482, 87] on span "CASH" at bounding box center [475, 88] width 23 height 12
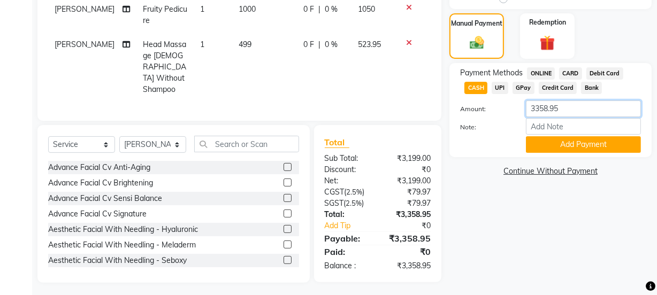
drag, startPoint x: 571, startPoint y: 109, endPoint x: 513, endPoint y: 111, distance: 57.8
click at [513, 111] on div "Amount: 3358.95" at bounding box center [550, 110] width 197 height 18
type input "3300"
click at [583, 144] on button "Add Payment" at bounding box center [583, 144] width 115 height 17
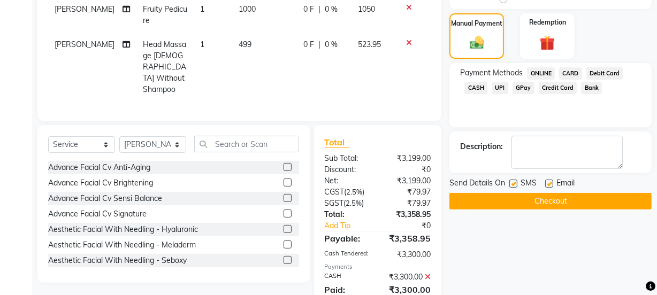
click at [502, 86] on span "UPI" at bounding box center [500, 88] width 17 height 12
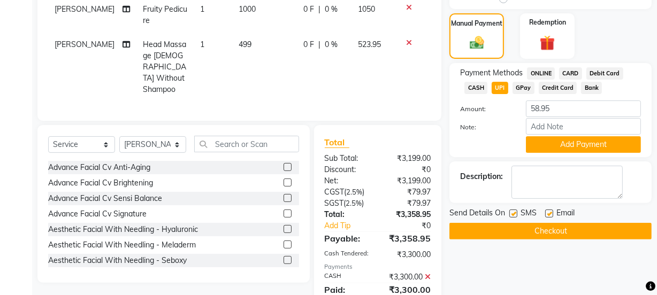
click at [557, 139] on button "Add Payment" at bounding box center [583, 144] width 115 height 17
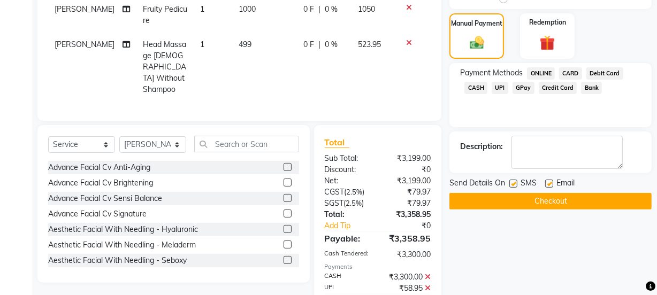
click at [528, 199] on button "Checkout" at bounding box center [551, 201] width 202 height 17
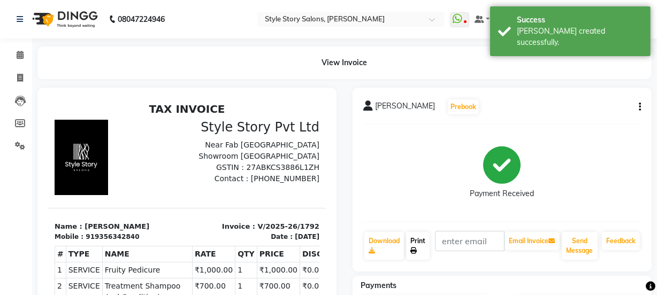
click at [414, 243] on link "Print" at bounding box center [418, 246] width 24 height 28
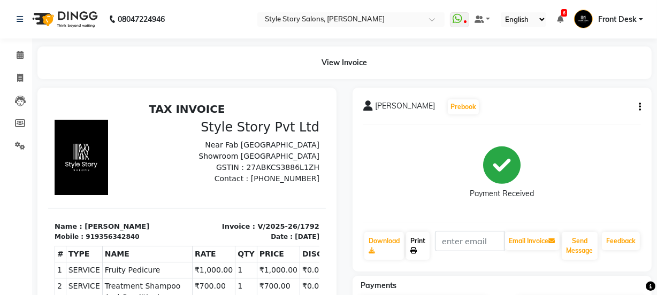
click at [414, 244] on link "Print" at bounding box center [418, 246] width 24 height 28
click at [22, 54] on icon at bounding box center [20, 55] width 7 height 8
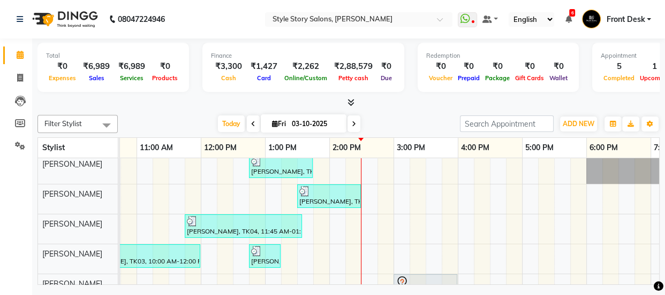
click at [302, 121] on input "03-10-2025" at bounding box center [315, 124] width 54 height 16
select select "10"
select select "2025"
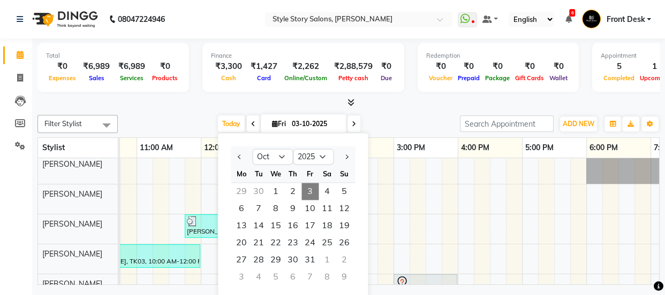
click at [374, 108] on div "Total ₹0 Expenses ₹6,989 Sales ₹6,989 Services ₹0 Products Finance ₹3,300 Cash …" at bounding box center [348, 163] width 633 height 249
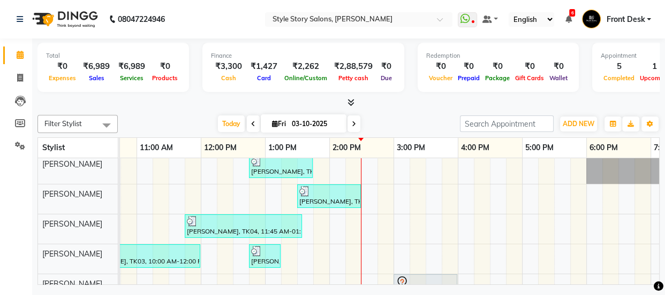
click at [365, 189] on div "Avishi Jain, TK02, 12:45 PM-01:45 PM, Fruity Pedicure (₹1000) Avishi Jain, TK02…" at bounding box center [393, 241] width 1027 height 172
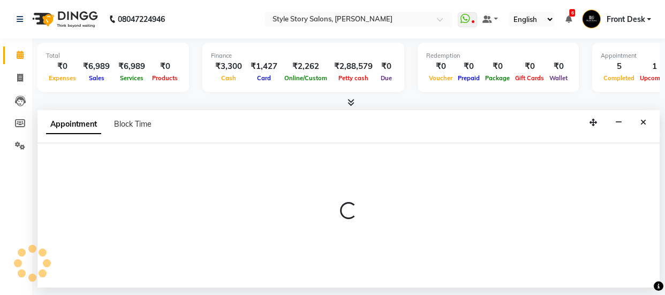
select select "61197"
select select "tentative"
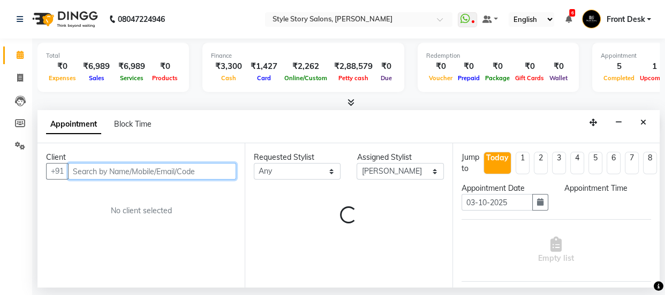
select select "870"
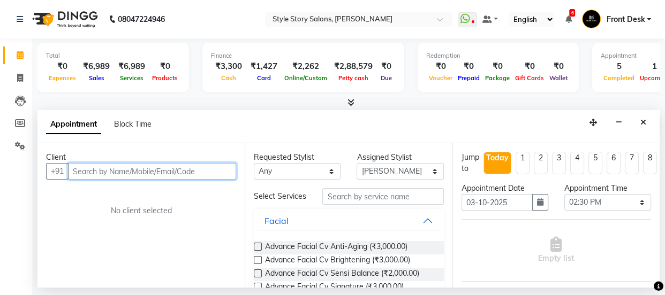
click at [171, 167] on input "text" at bounding box center [152, 171] width 168 height 17
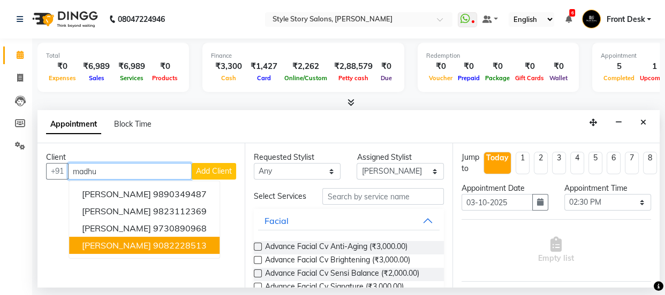
click at [163, 245] on ngb-highlight "9082228513" at bounding box center [180, 245] width 54 height 11
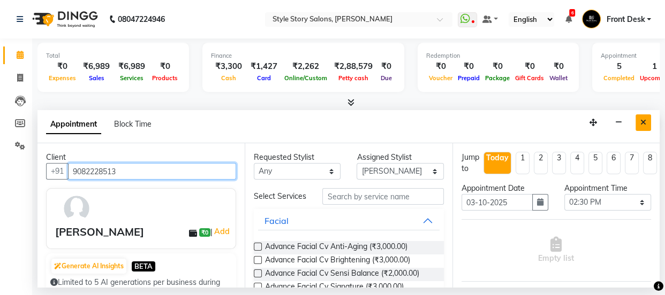
type input "9082228513"
click at [642, 124] on icon "Close" at bounding box center [643, 122] width 6 height 7
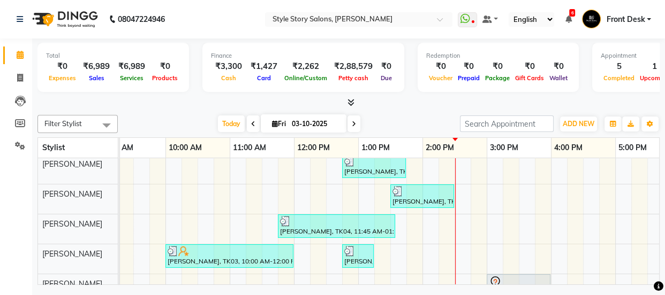
scroll to position [4, 204]
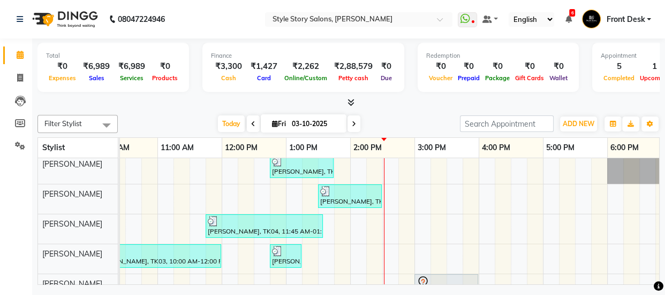
click at [308, 125] on input "03-10-2025" at bounding box center [315, 124] width 54 height 16
select select "10"
select select "2025"
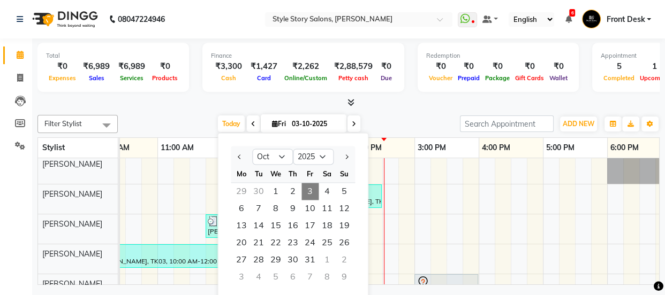
click at [415, 109] on div "Total ₹0 Expenses ₹6,989 Sales ₹6,989 Services ₹0 Products Finance ₹3,300 Cash …" at bounding box center [348, 163] width 633 height 249
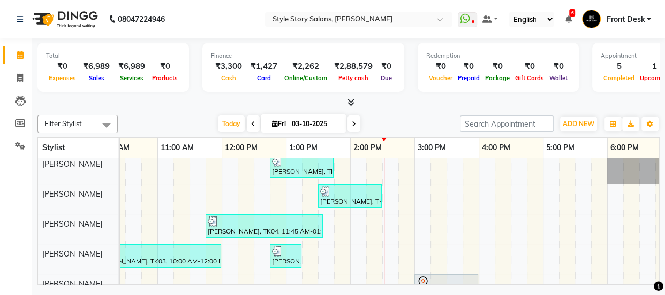
scroll to position [0, 182]
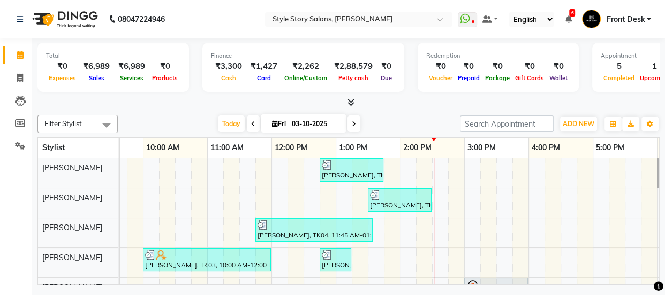
click at [310, 121] on input "03-10-2025" at bounding box center [315, 124] width 54 height 16
select select "10"
select select "2025"
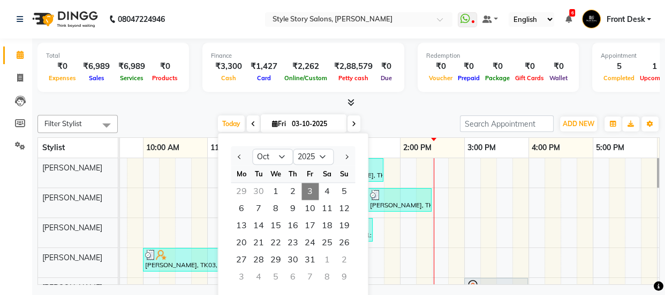
click at [391, 115] on div "Filter Stylist Select All Arshad Ansari Priyanka Singh Ritesh Shrivas Sonali Sa…" at bounding box center [348, 124] width 622 height 18
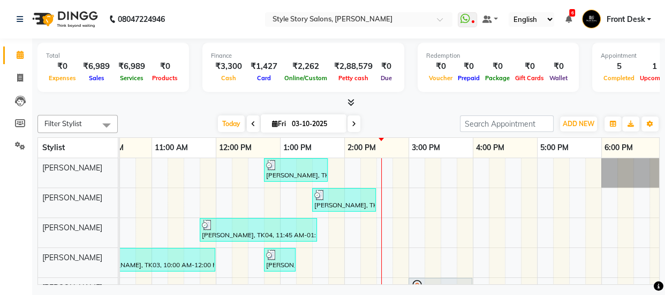
click at [394, 215] on div "Avishi Jain, TK02, 12:45 PM-01:45 PM, Fruity Pedicure (₹1000) Avishi Jain, TK02…" at bounding box center [408, 244] width 1027 height 172
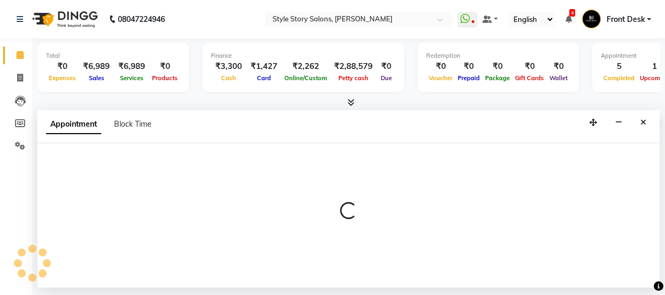
select select "61197"
select select "tentative"
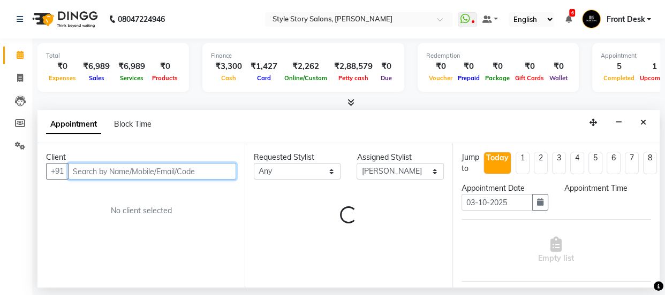
select select "885"
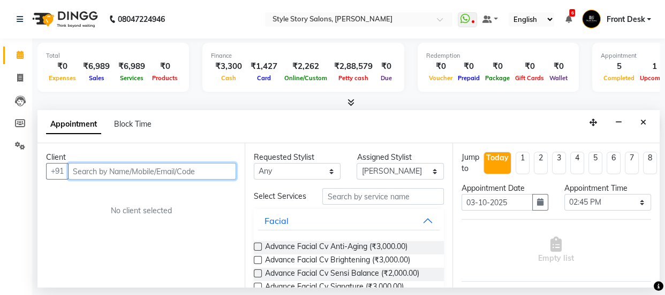
click at [122, 172] on input "text" at bounding box center [152, 171] width 168 height 17
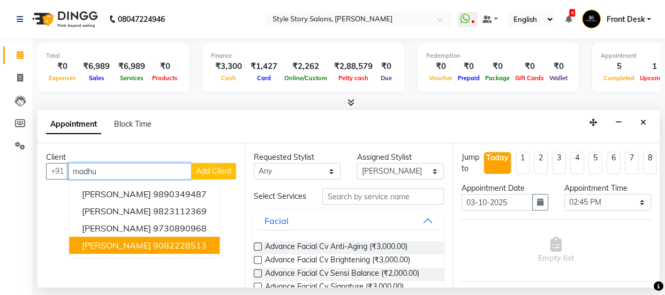
click at [115, 247] on span "Madhu Bapat" at bounding box center [116, 245] width 69 height 11
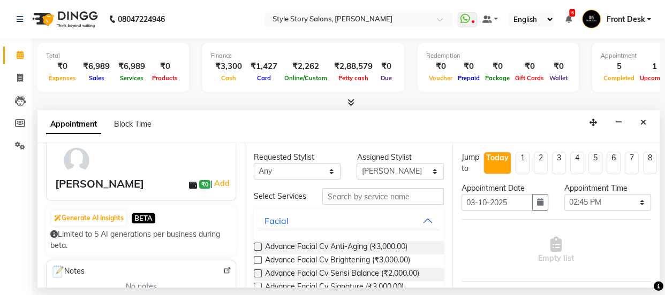
scroll to position [0, 0]
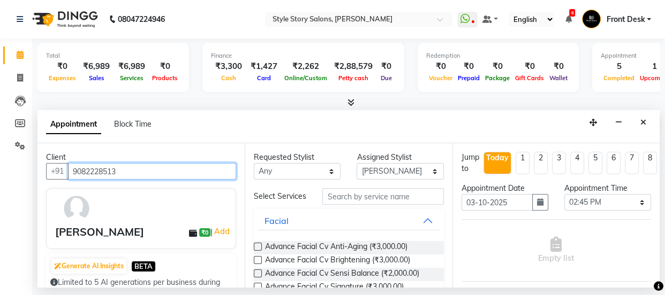
drag, startPoint x: 124, startPoint y: 171, endPoint x: 81, endPoint y: 171, distance: 42.8
click at [81, 171] on input "9082228513" at bounding box center [152, 171] width 168 height 17
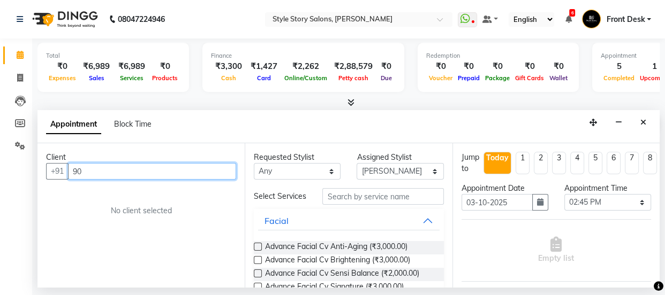
type input "9"
type input "m"
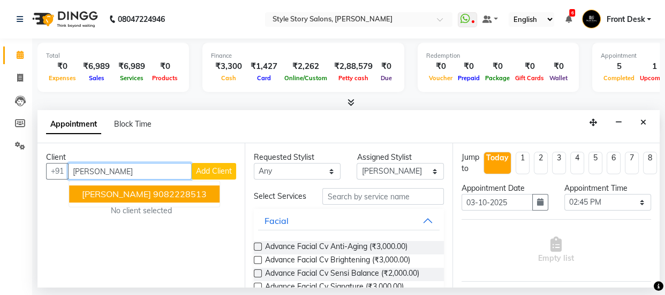
click at [97, 194] on span "Madhu Bapat" at bounding box center [116, 194] width 69 height 11
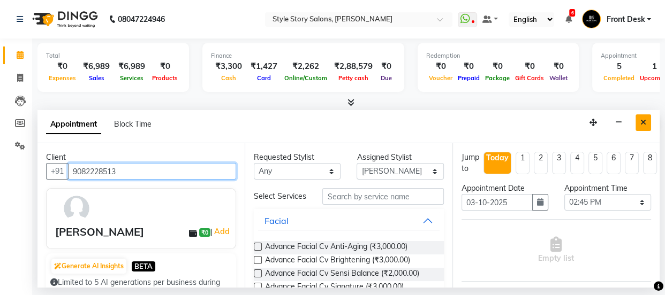
type input "9082228513"
click at [641, 124] on icon "Close" at bounding box center [643, 122] width 6 height 7
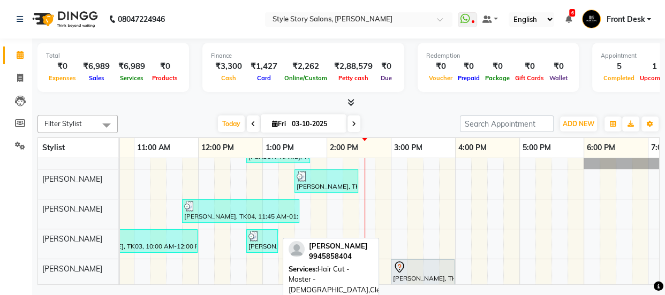
scroll to position [4, 0]
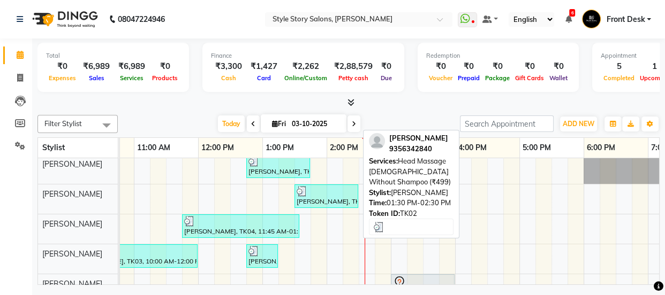
click at [315, 194] on div at bounding box center [325, 191] width 59 height 11
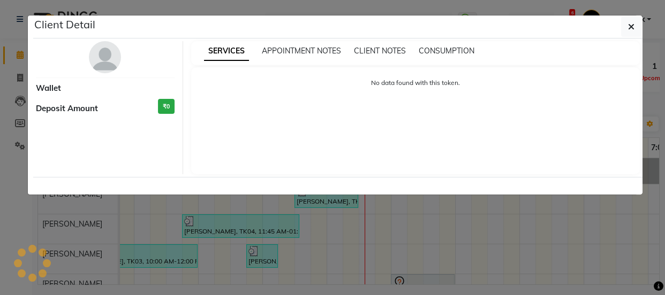
select select "3"
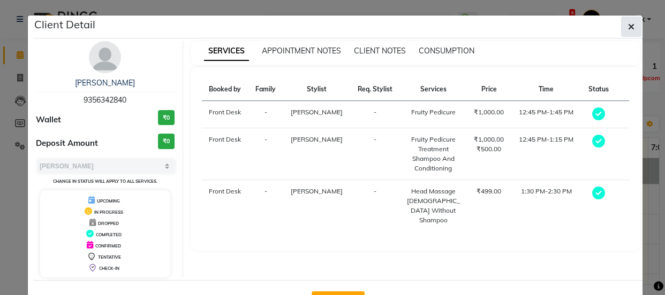
click at [628, 21] on span "button" at bounding box center [631, 26] width 6 height 11
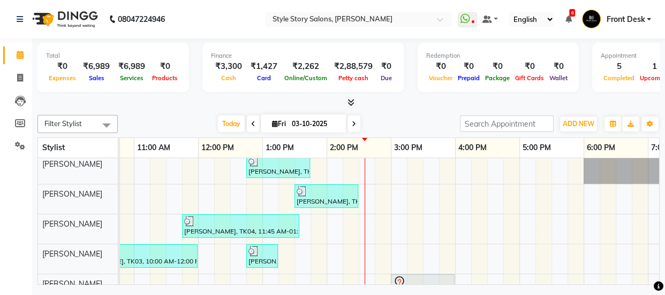
scroll to position [0, 0]
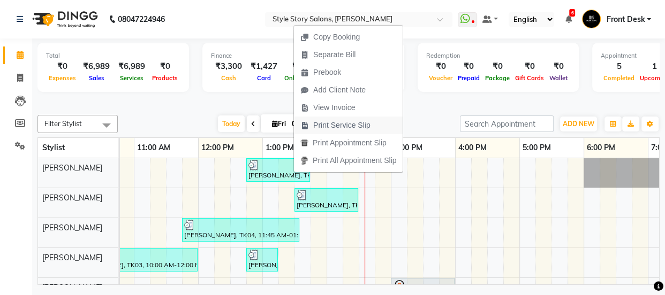
click at [332, 124] on span "Print Service Slip" at bounding box center [341, 125] width 57 height 11
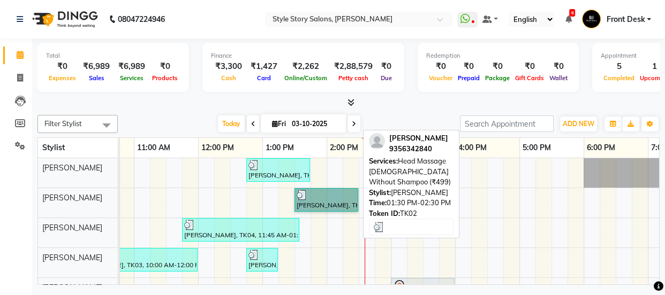
drag, startPoint x: 343, startPoint y: 203, endPoint x: 326, endPoint y: 193, distance: 20.2
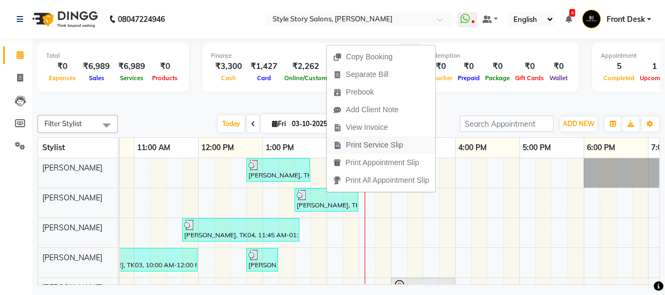
click at [361, 146] on span "Print Service Slip" at bounding box center [374, 145] width 57 height 11
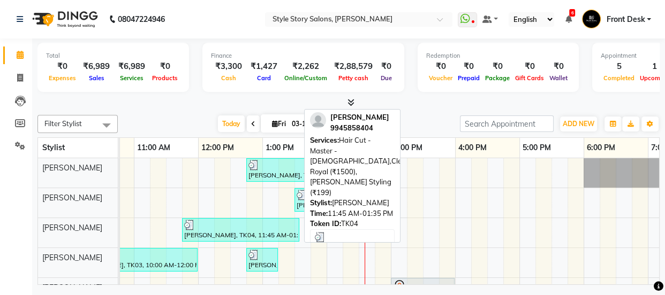
scroll to position [48, 0]
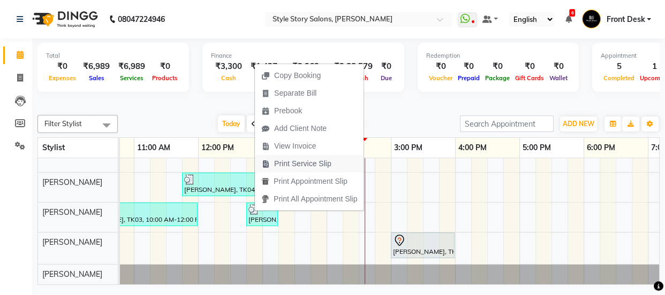
click at [294, 166] on span "Print Service Slip" at bounding box center [302, 163] width 57 height 11
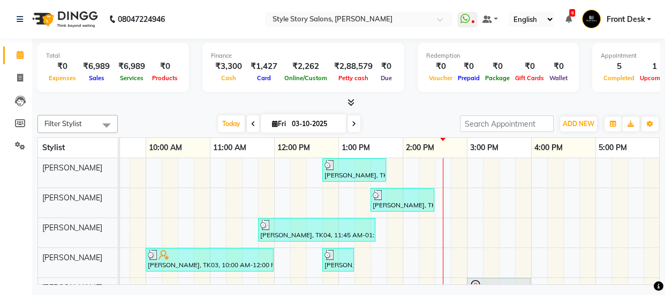
scroll to position [0, 178]
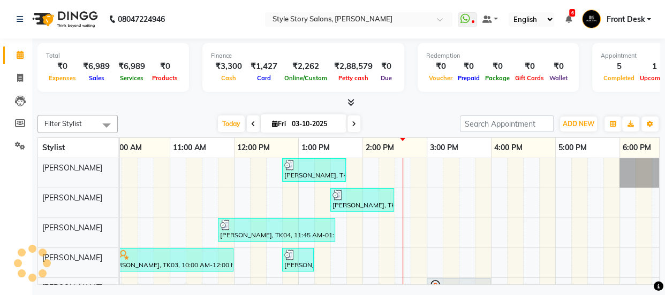
click at [408, 219] on div "Avishi Jain, TK02, 12:45 PM-01:45 PM, Fruity Pedicure (₹1000) Avishi Jain, TK02…" at bounding box center [426, 244] width 1027 height 172
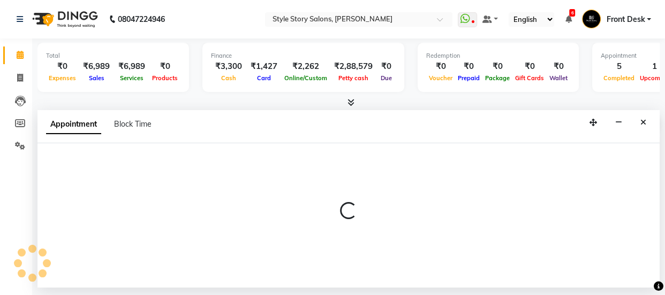
select select "62113"
select select "tentative"
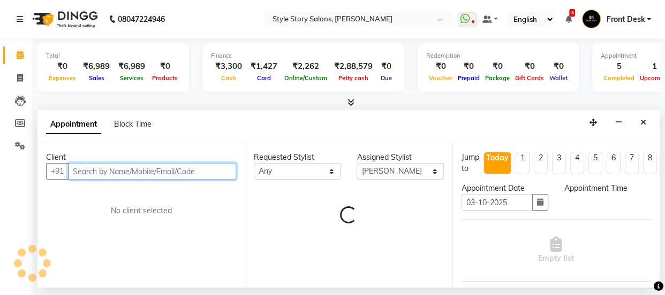
select select "870"
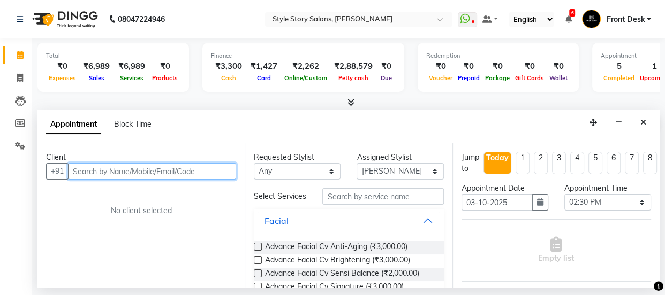
click at [106, 172] on input "text" at bounding box center [152, 171] width 168 height 17
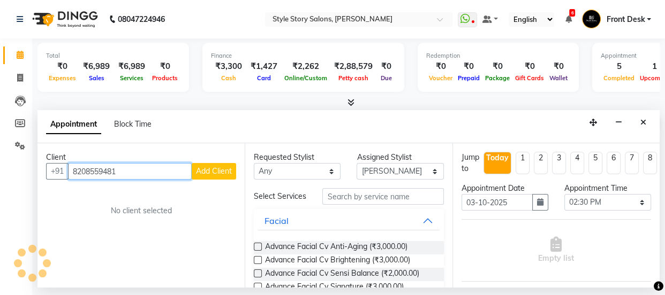
type input "8208559481"
click at [222, 164] on button "Add Client" at bounding box center [214, 171] width 44 height 17
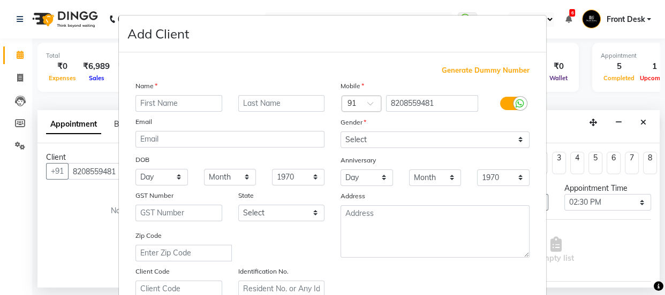
click at [155, 101] on input "text" at bounding box center [178, 103] width 87 height 17
type input "Kiran"
click at [250, 104] on input "text" at bounding box center [281, 103] width 87 height 17
type input "Kotvani"
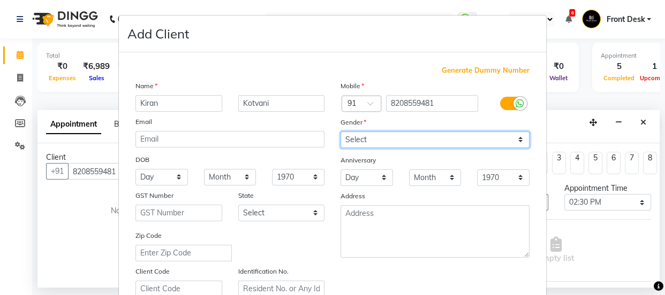
click at [353, 141] on select "Select Male Female Other Prefer Not To Say" at bounding box center [434, 140] width 189 height 17
select select "female"
click at [340, 132] on select "Select Male Female Other Prefer Not To Say" at bounding box center [434, 140] width 189 height 17
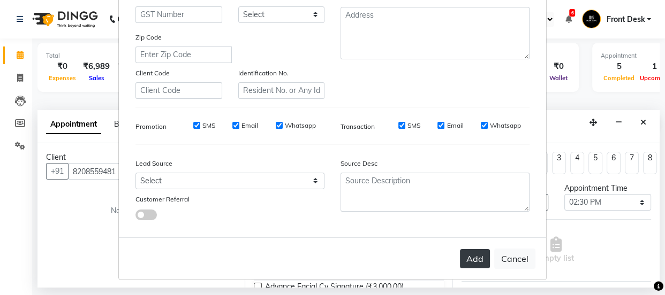
click at [471, 256] on button "Add" at bounding box center [475, 258] width 30 height 19
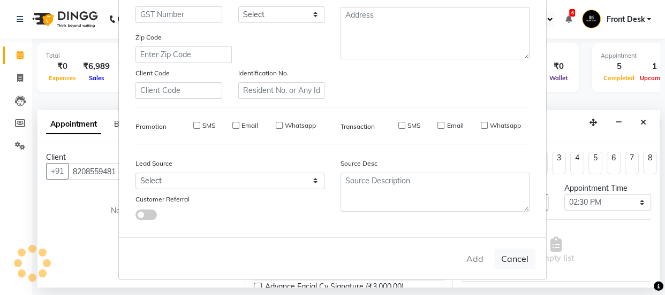
select select
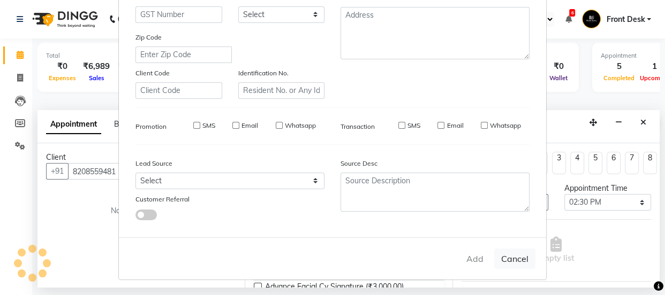
select select
checkbox input "false"
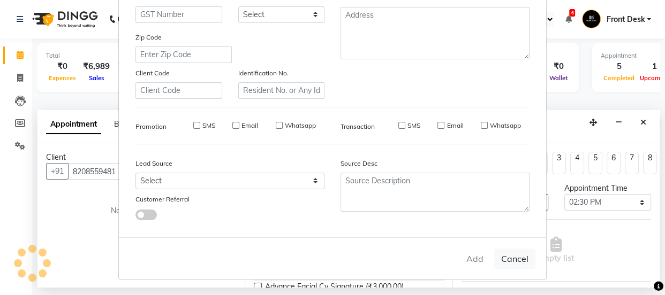
checkbox input "false"
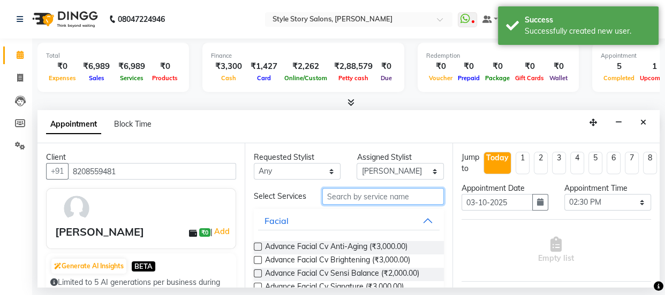
click at [365, 199] on input "text" at bounding box center [382, 196] width 121 height 17
click at [367, 200] on input "text" at bounding box center [382, 196] width 121 height 17
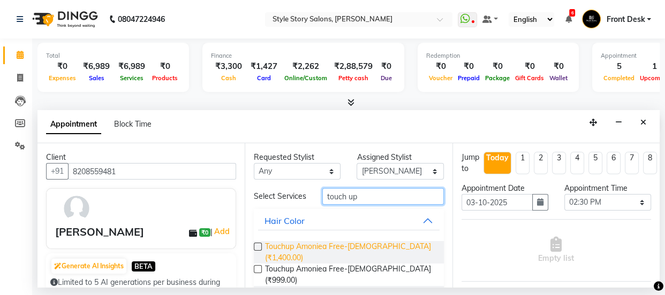
type input "touch up"
click at [373, 254] on span "Touchup Amoniea Free-Female (₹1,400.00)" at bounding box center [350, 252] width 170 height 22
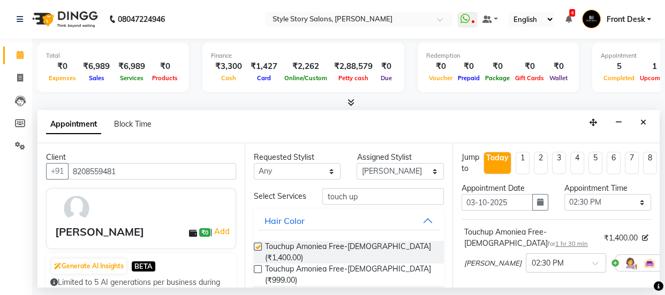
checkbox input "false"
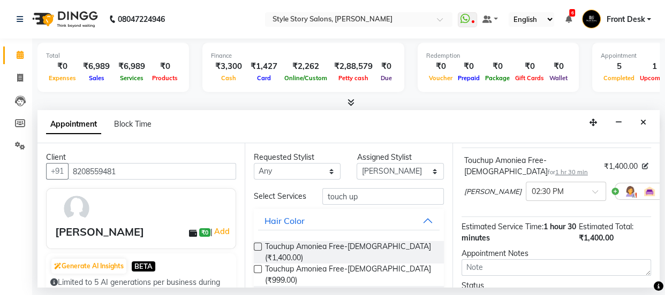
scroll to position [177, 0]
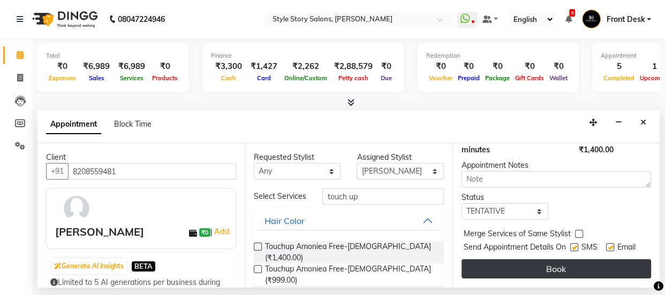
click at [531, 261] on button "Book" at bounding box center [555, 269] width 189 height 19
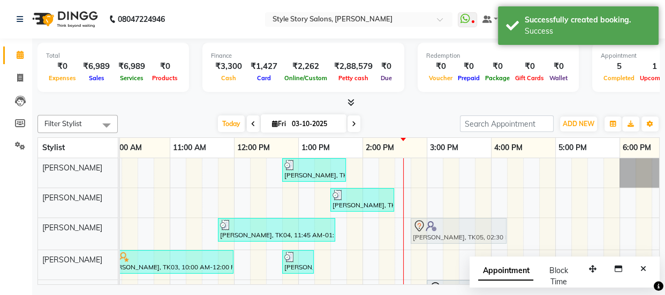
drag, startPoint x: 400, startPoint y: 224, endPoint x: 408, endPoint y: 225, distance: 8.1
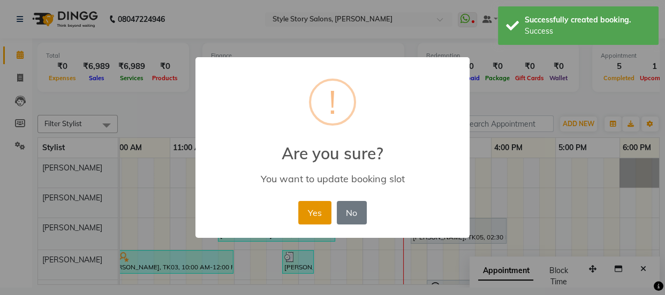
click at [325, 208] on button "Yes" at bounding box center [314, 213] width 33 height 24
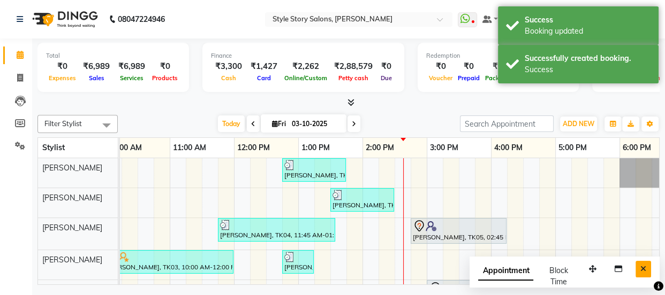
click at [643, 265] on icon "Close" at bounding box center [643, 268] width 6 height 7
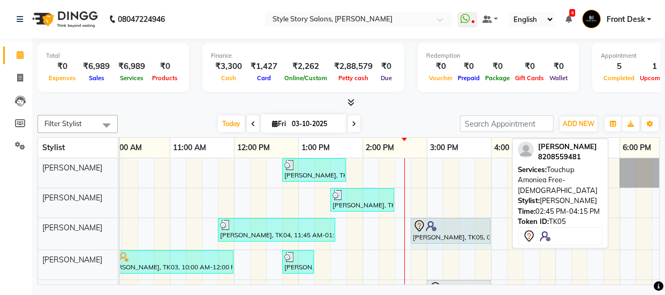
drag, startPoint x: 505, startPoint y: 226, endPoint x: 486, endPoint y: 234, distance: 20.9
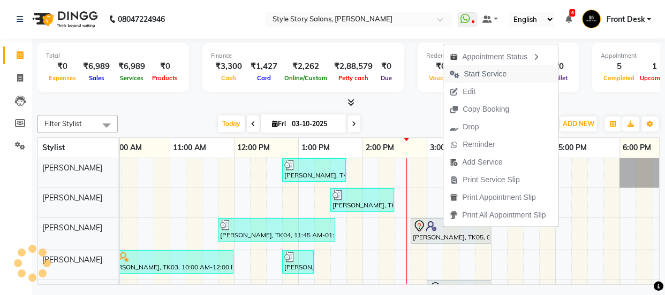
click at [476, 79] on span "Start Service" at bounding box center [484, 73] width 43 height 11
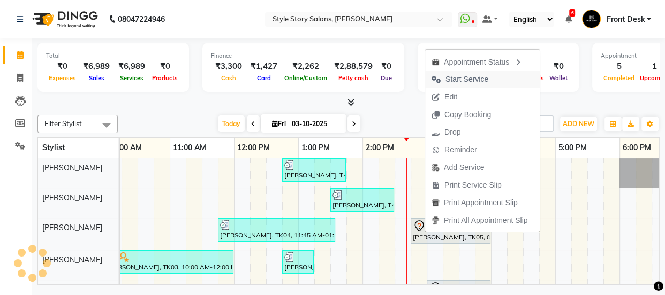
click at [455, 80] on span "Start Service" at bounding box center [466, 79] width 43 height 11
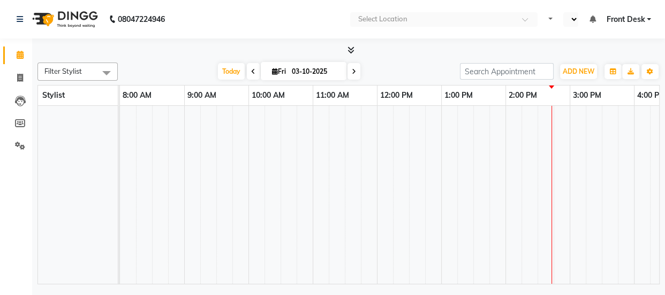
select select "en"
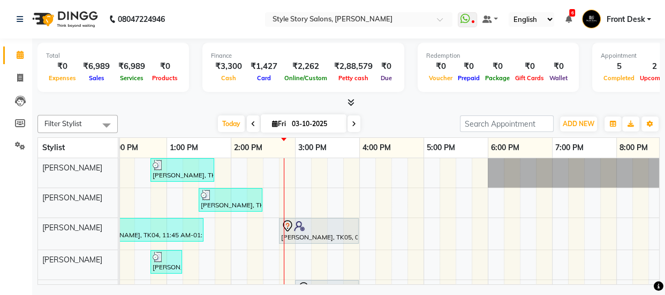
scroll to position [0, 344]
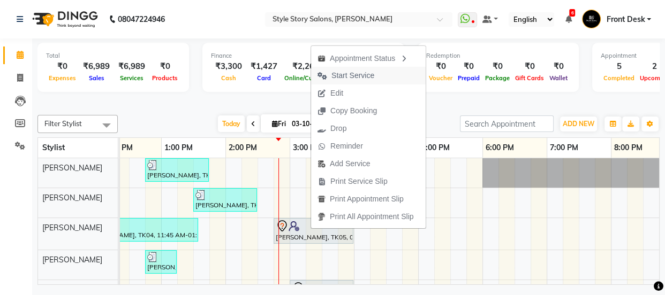
click at [337, 75] on span "Start Service" at bounding box center [352, 75] width 43 height 11
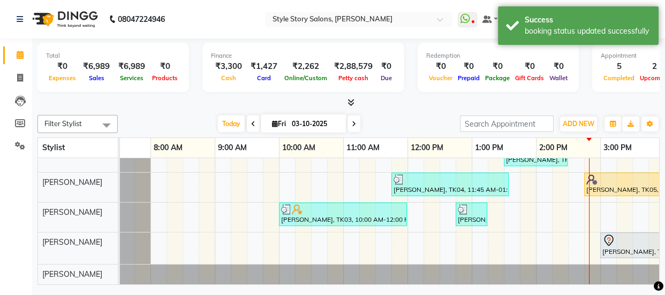
scroll to position [0, 0]
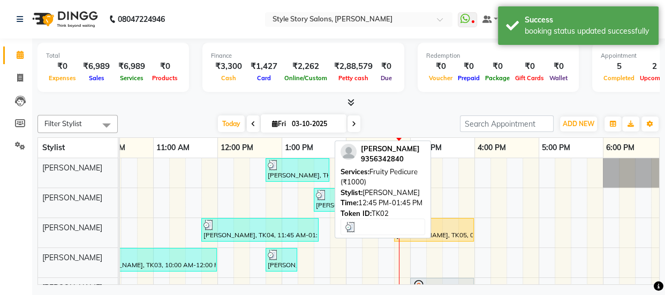
click at [310, 166] on div at bounding box center [297, 165] width 59 height 11
select select "3"
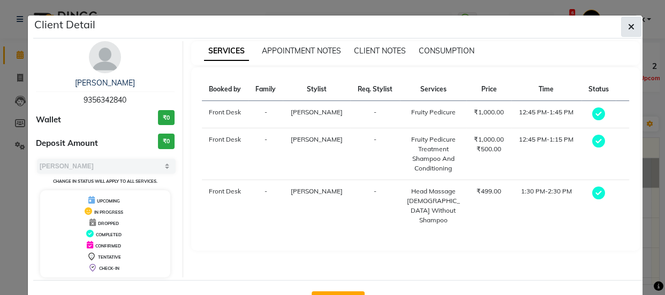
click at [628, 24] on icon "button" at bounding box center [631, 26] width 6 height 9
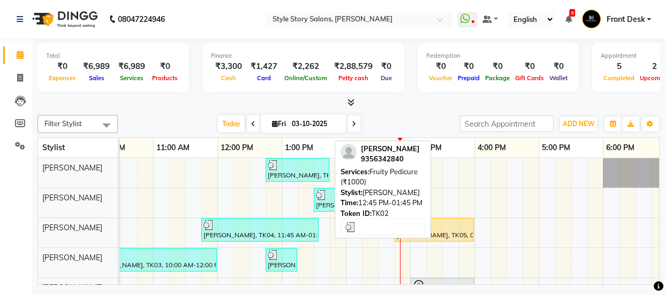
click at [300, 162] on div at bounding box center [297, 165] width 59 height 11
select select "3"
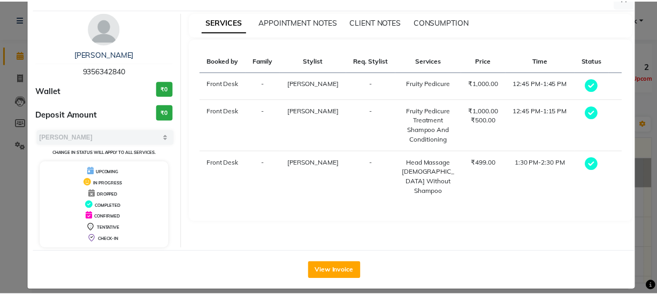
scroll to position [39, 0]
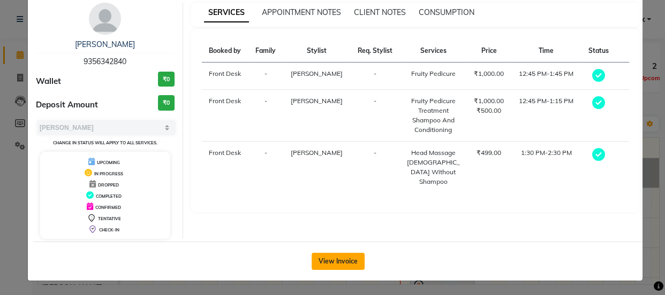
click at [342, 264] on button "View Invoice" at bounding box center [337, 261] width 53 height 17
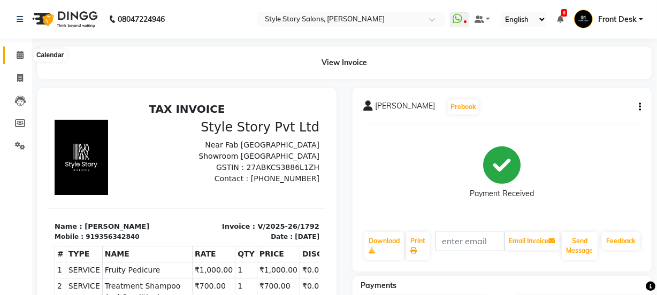
click at [19, 53] on icon at bounding box center [20, 55] width 7 height 8
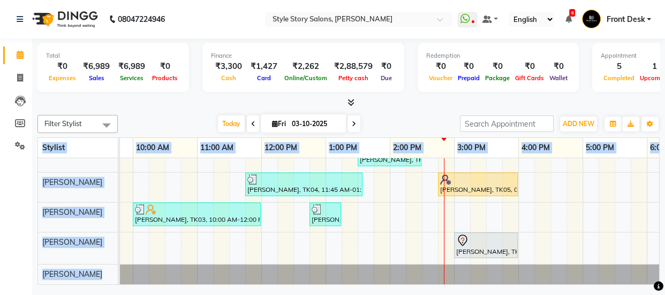
drag, startPoint x: 313, startPoint y: 289, endPoint x: 306, endPoint y: 289, distance: 7.5
click at [306, 289] on div "08047224946 Select Location × Style Story Salons, Ram Nagar WhatsApp Status ✕ S…" at bounding box center [332, 147] width 665 height 295
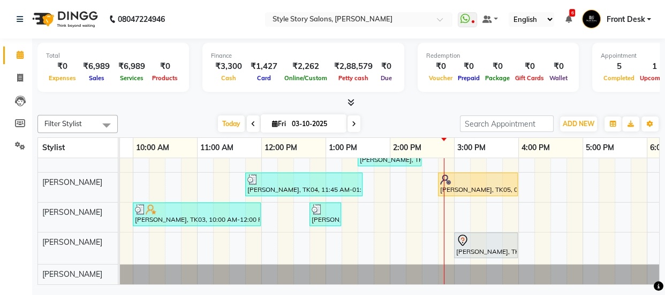
click at [394, 107] on div at bounding box center [348, 102] width 622 height 11
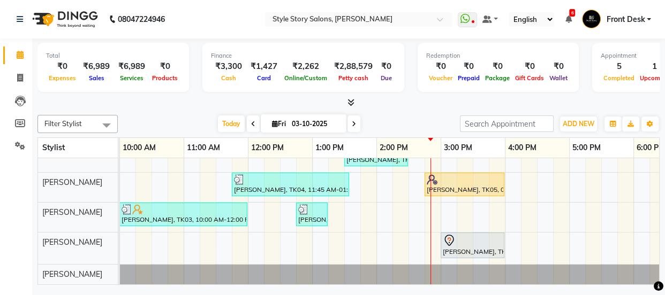
scroll to position [52, 0]
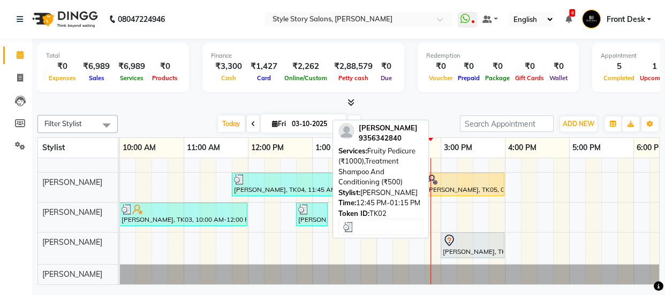
click at [309, 204] on div at bounding box center [311, 209] width 27 height 11
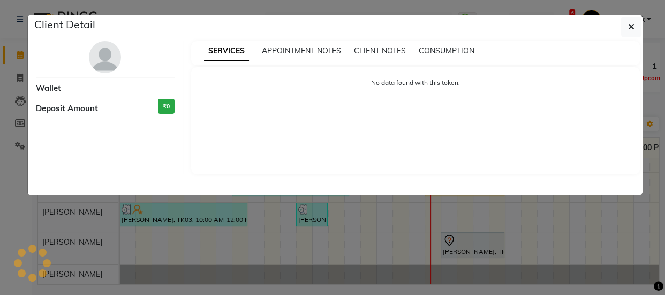
select select "3"
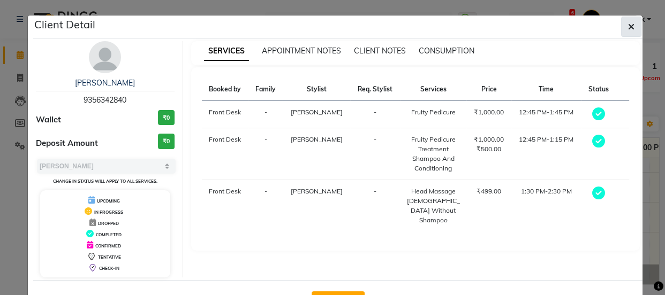
click at [631, 23] on button "button" at bounding box center [631, 27] width 20 height 20
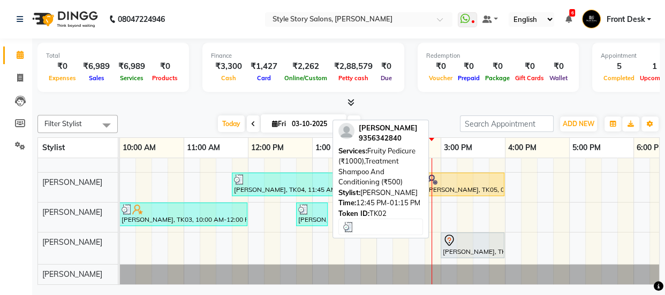
click at [310, 204] on div at bounding box center [311, 209] width 27 height 11
select select "3"
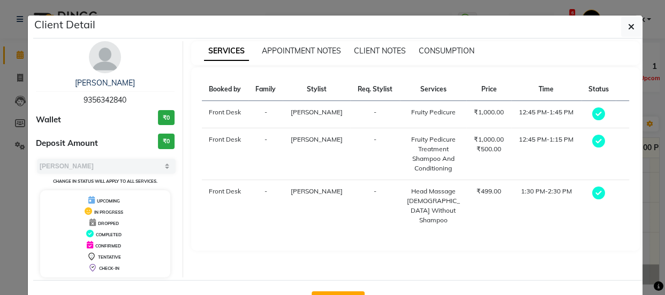
scroll to position [39, 0]
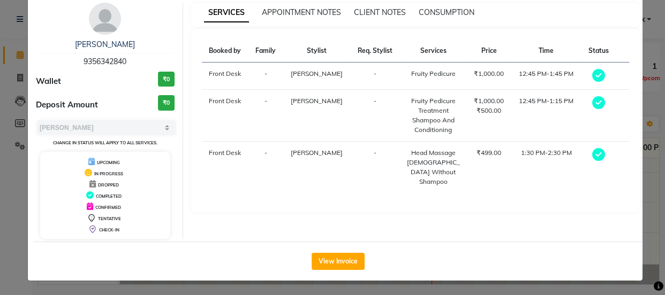
click at [642, 50] on div "SERVICES APPOINTMENT NOTES CLIENT NOTES CONSUMPTION Booked by Family Stylist Re…" at bounding box center [415, 121] width 465 height 237
click at [650, 100] on ngb-modal-window "Client Detail [PERSON_NAME] 9356342840 Wallet ₹0 Deposit Amount ₹0 Select MARK …" at bounding box center [332, 147] width 665 height 295
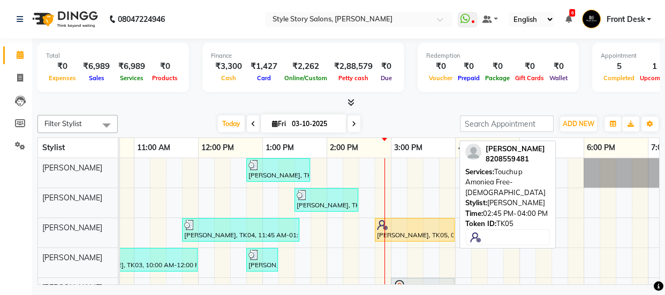
scroll to position [0, 0]
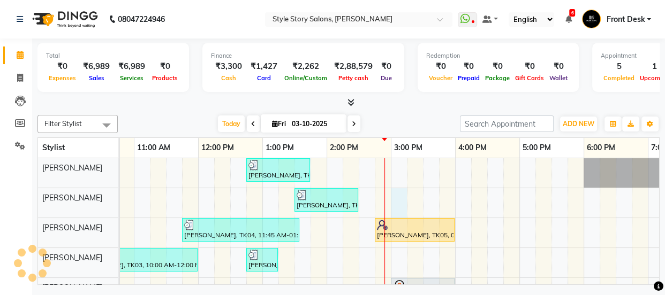
click at [391, 191] on div "[PERSON_NAME], TK02, 12:45 PM-01:45 PM, Fruity Pedicure (₹1000) [PERSON_NAME], …" at bounding box center [390, 244] width 1027 height 172
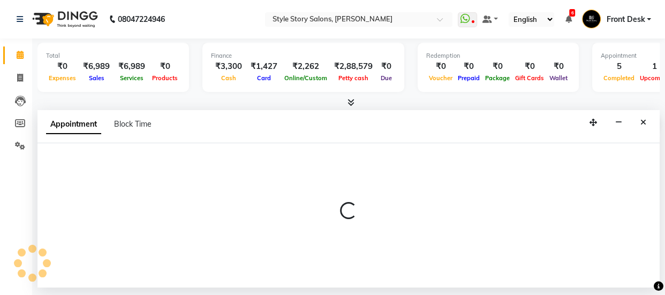
select select "61197"
select select "tentative"
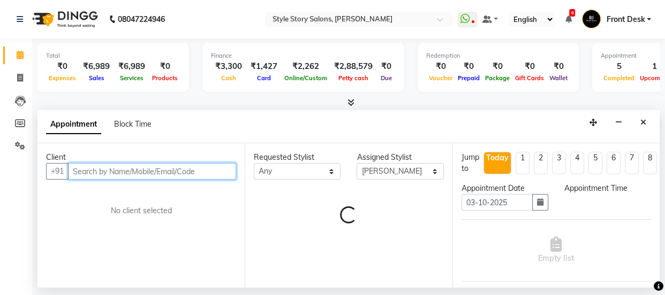
select select "900"
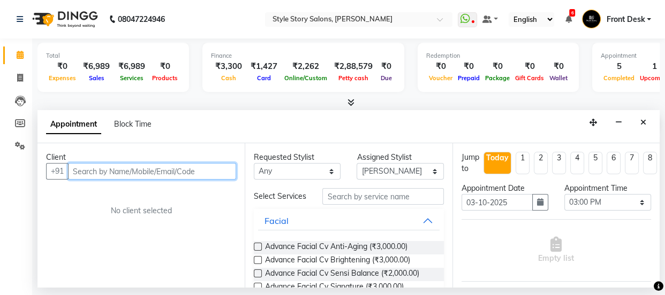
click at [158, 172] on input "text" at bounding box center [152, 171] width 168 height 17
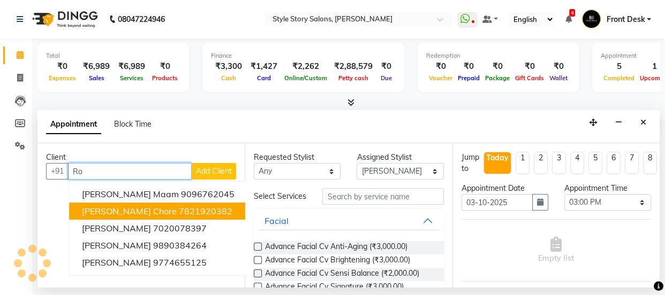
type input "R"
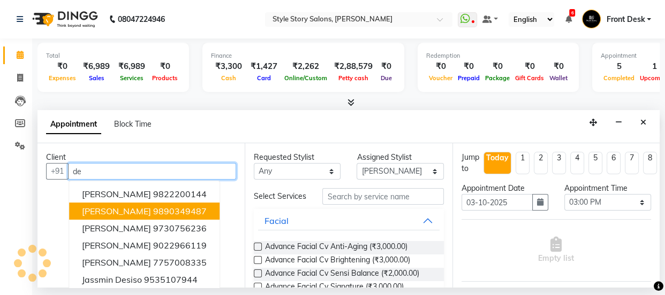
type input "d"
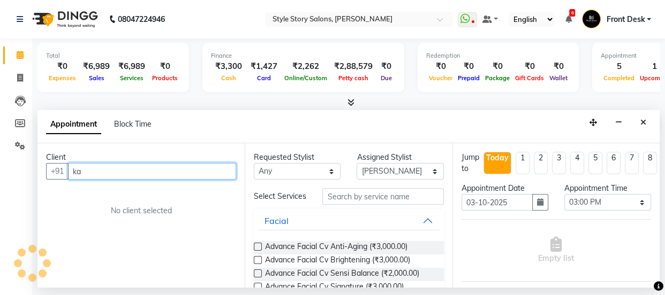
type input "k"
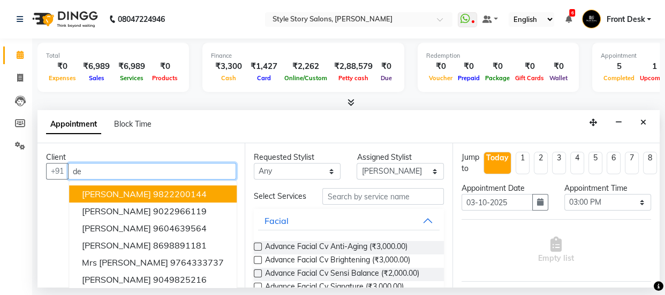
type input "d"
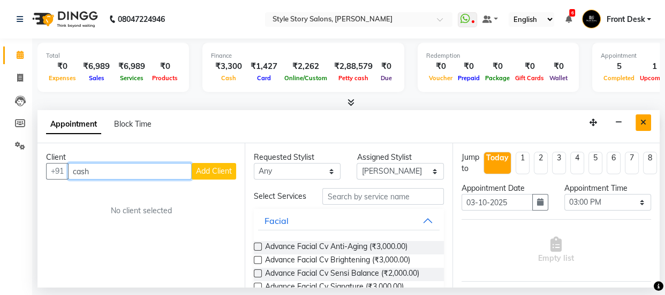
type input "cash"
click at [647, 124] on button "Close" at bounding box center [643, 123] width 16 height 17
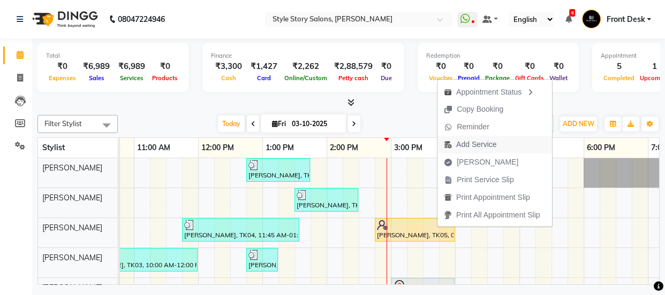
click at [499, 141] on span "Add Service" at bounding box center [469, 145] width 65 height 18
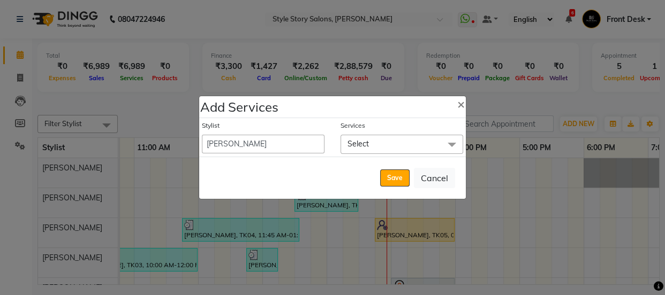
click at [412, 140] on span "Select" at bounding box center [401, 144] width 123 height 19
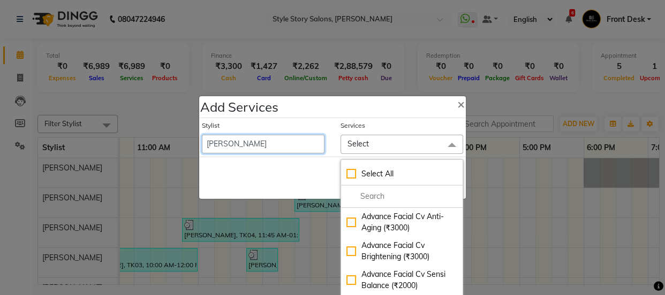
click at [279, 143] on select "Aayushi Dahat Adesh khadse Ambika Dhadse Front Desk Arshad Ansari Deepika Taiwa…" at bounding box center [263, 144] width 123 height 19
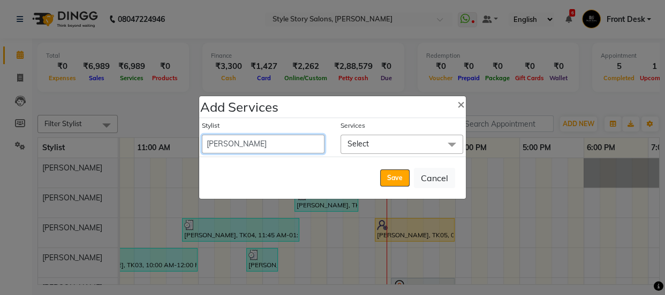
select select "46661"
click at [202, 135] on select "Aayushi Dahat Adesh khadse Ambika Dhadse Front Desk Arshad Ansari Deepika Taiwa…" at bounding box center [263, 144] width 123 height 19
select select "960"
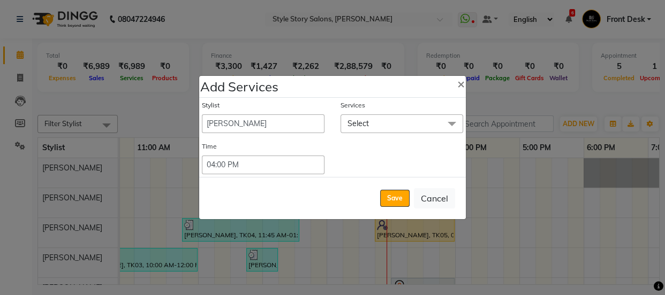
click at [380, 123] on span "Select" at bounding box center [401, 124] width 123 height 19
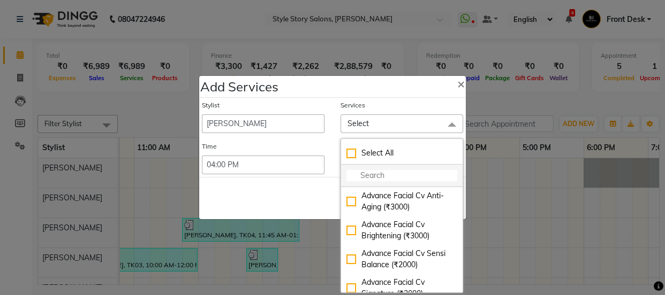
click at [384, 177] on input "multiselect-search" at bounding box center [401, 175] width 111 height 11
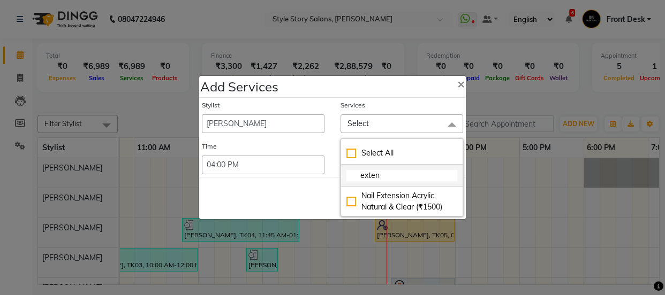
type input "extens"
checkbox input "true"
type input "extensu"
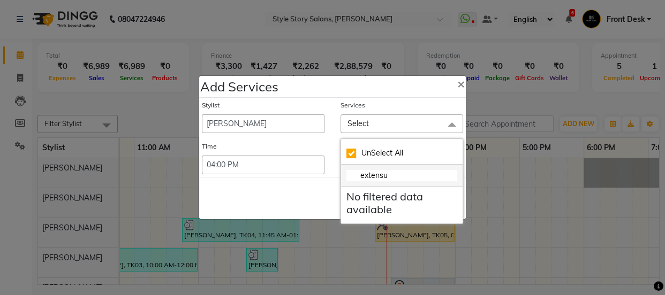
checkbox input "false"
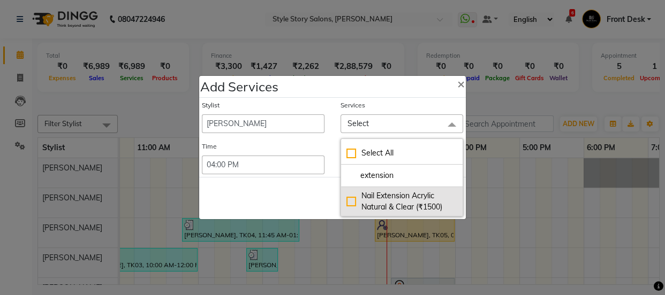
type input "extension"
click at [385, 208] on div "Nail Extension Acrylic Natural & Clear (₹1500)" at bounding box center [401, 202] width 111 height 22
checkbox input "true"
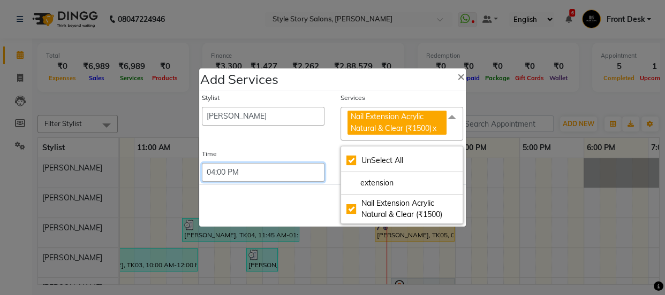
click at [295, 181] on select "Select 09:00 AM 09:15 AM 09:30 AM 09:45 AM 10:00 AM 10:15 AM 10:30 AM 10:45 AM …" at bounding box center [263, 172] width 123 height 19
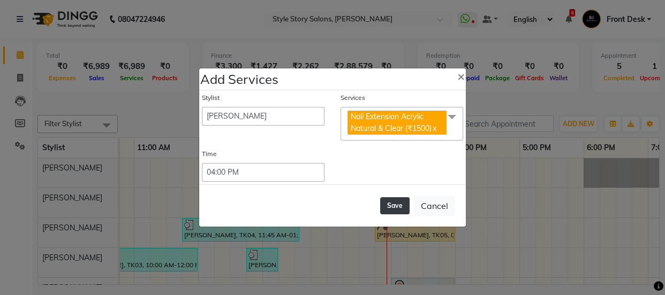
click at [387, 202] on button "Save" at bounding box center [394, 205] width 29 height 17
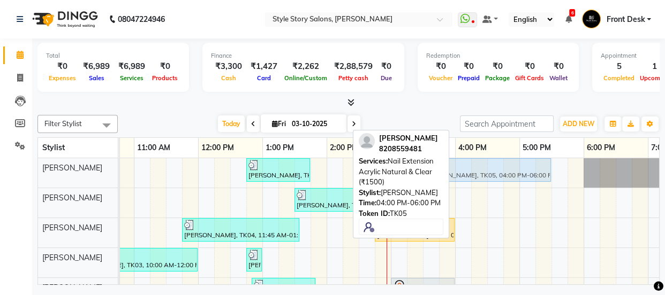
drag, startPoint x: 470, startPoint y: 167, endPoint x: 442, endPoint y: 173, distance: 28.4
click at [442, 173] on div "Filter Stylist Select All Arshad Ansari Priyanka Singh Ritesh Shrivas Sonali Sa…" at bounding box center [348, 198] width 622 height 174
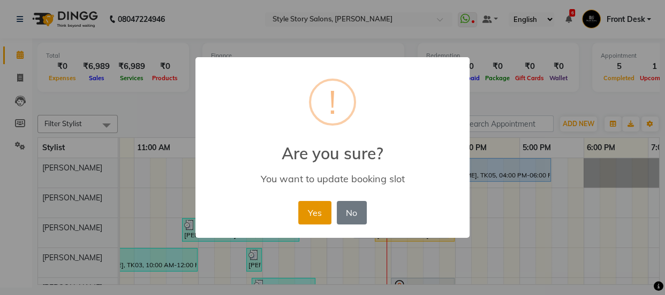
click at [321, 210] on button "Yes" at bounding box center [314, 213] width 33 height 24
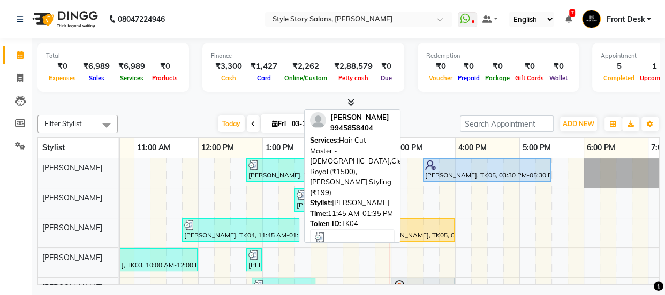
click at [278, 222] on div at bounding box center [240, 225] width 113 height 11
select select "3"
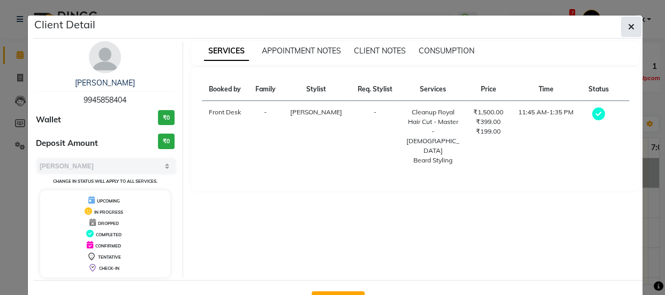
click at [631, 26] on button "button" at bounding box center [631, 27] width 20 height 20
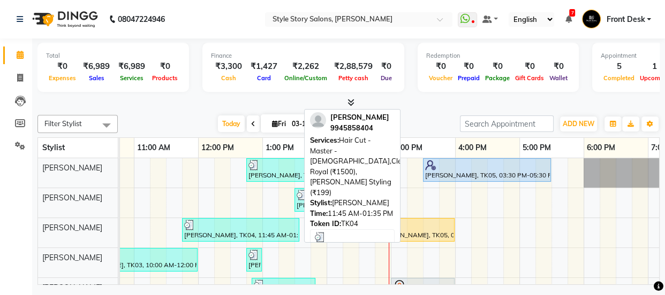
click at [250, 234] on div "[PERSON_NAME], TK04, 11:45 AM-01:35 PM, Hair Cut - Master - [DEMOGRAPHIC_DATA],…" at bounding box center [240, 230] width 115 height 20
select select "3"
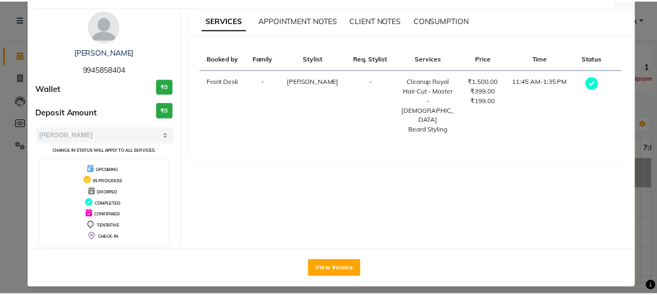
scroll to position [39, 0]
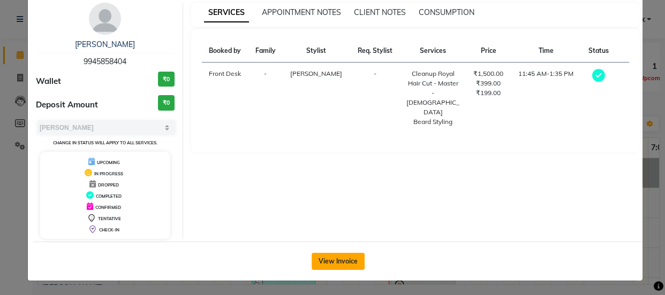
click at [335, 261] on button "View Invoice" at bounding box center [337, 261] width 53 height 17
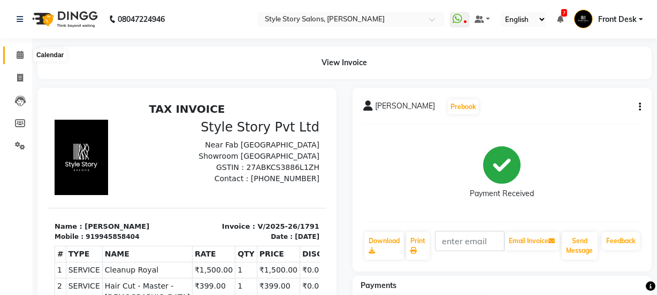
click at [23, 50] on span at bounding box center [20, 55] width 19 height 12
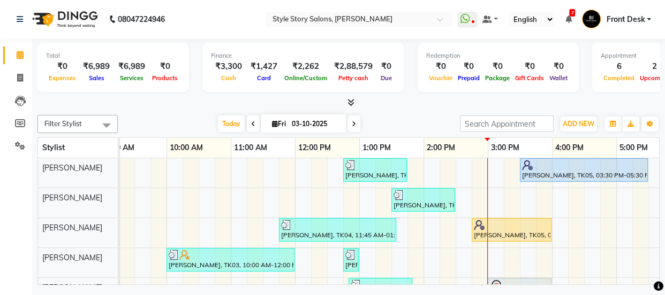
scroll to position [52, 0]
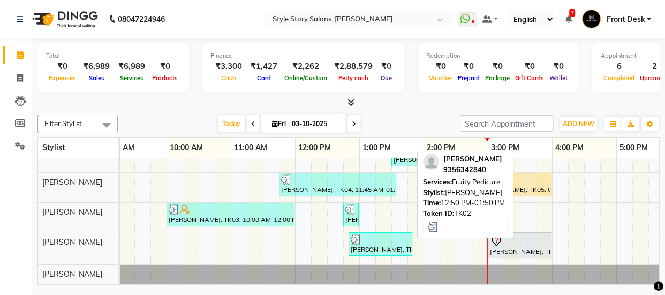
click at [391, 236] on div at bounding box center [380, 239] width 59 height 11
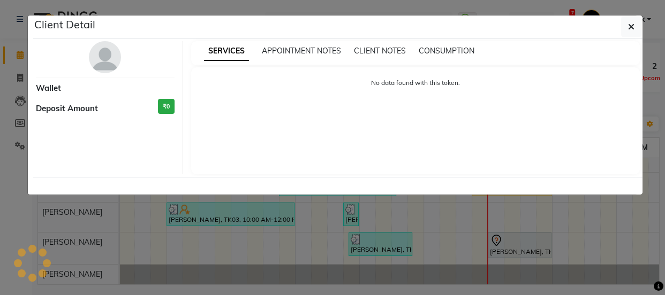
select select "3"
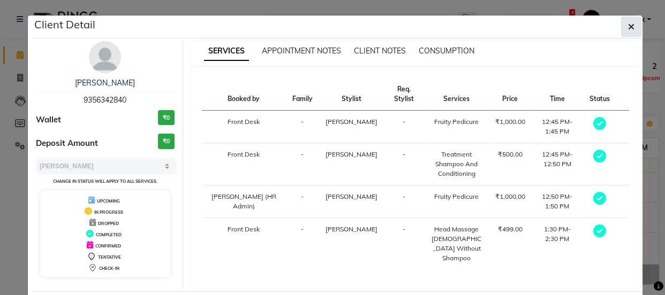
click at [628, 27] on icon "button" at bounding box center [631, 26] width 6 height 9
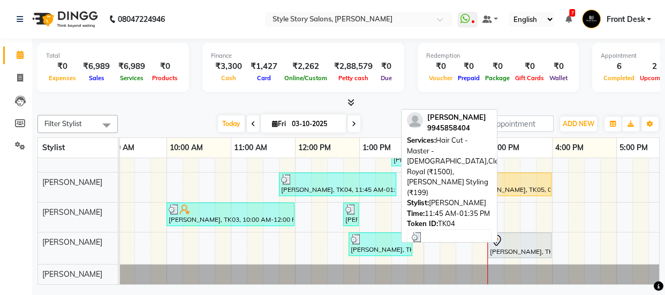
click at [360, 178] on div "[PERSON_NAME], TK04, 11:45 AM-01:35 PM, Hair Cut - Master - [DEMOGRAPHIC_DATA],…" at bounding box center [337, 184] width 115 height 20
select select "3"
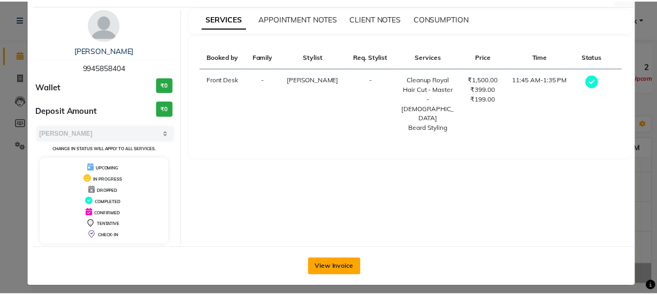
scroll to position [39, 0]
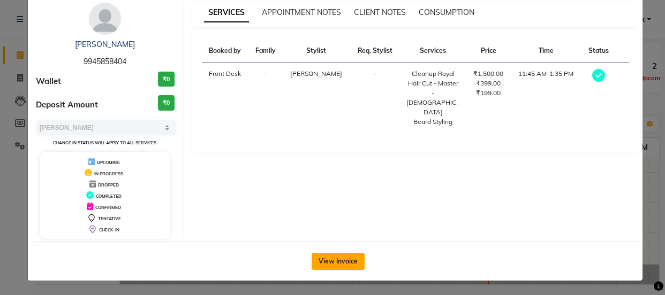
click at [340, 263] on button "View Invoice" at bounding box center [337, 261] width 53 height 17
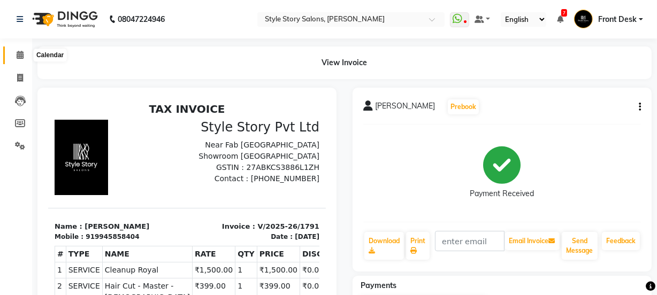
click at [19, 52] on icon at bounding box center [20, 55] width 7 height 8
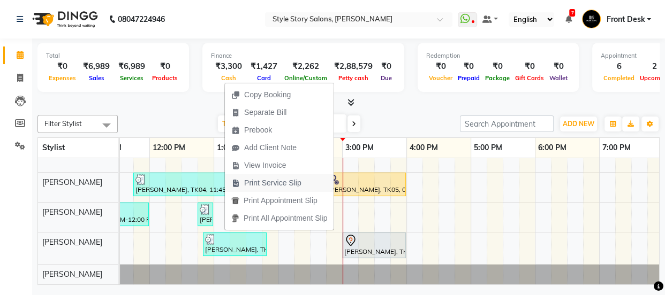
click at [251, 182] on span "Print Service Slip" at bounding box center [272, 183] width 57 height 11
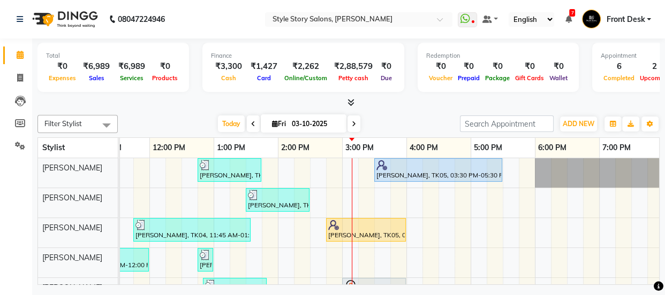
click at [403, 190] on div "Avishi Jain, TK02, 12:45 PM-01:45 PM, Fruity Pedicure (₹1000) Kiran Kotvani, TK…" at bounding box center [341, 244] width 1027 height 172
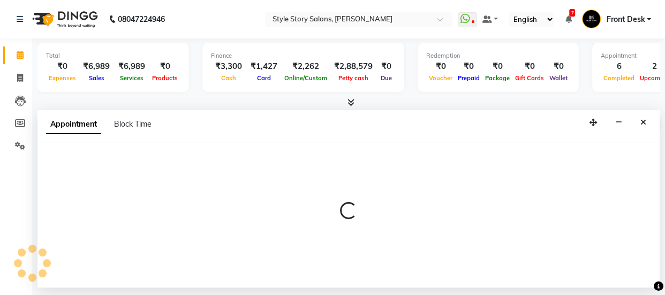
select select "61197"
select select "945"
select select "tentative"
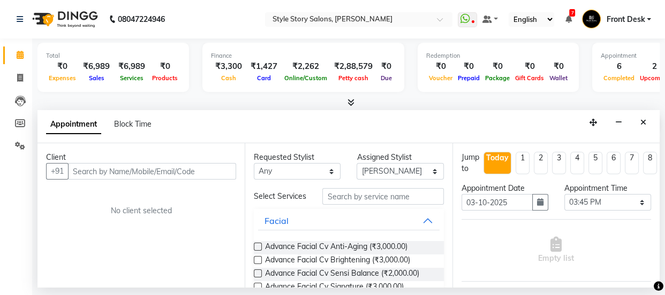
click at [172, 169] on input "text" at bounding box center [152, 171] width 168 height 17
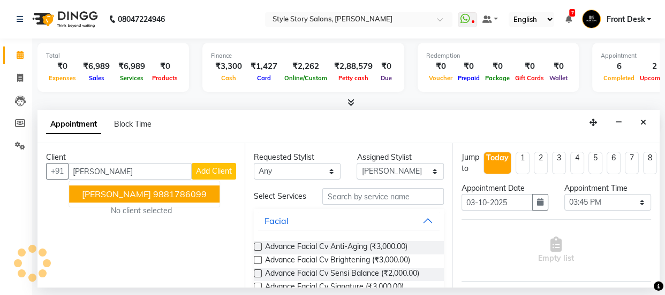
click at [155, 187] on button "Nilofar Ali 9881786099" at bounding box center [144, 194] width 150 height 17
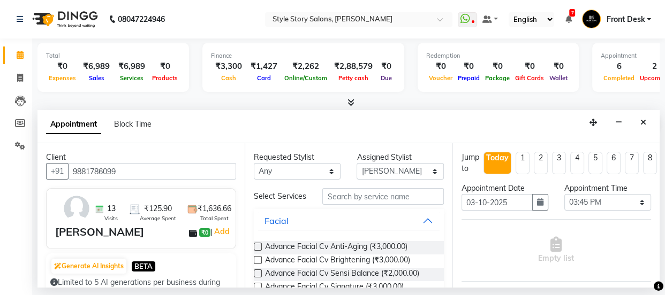
type input "9881786099"
click at [353, 200] on input "text" at bounding box center [382, 196] width 121 height 17
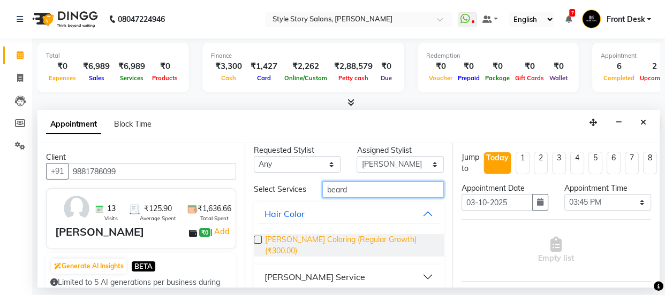
scroll to position [13, 0]
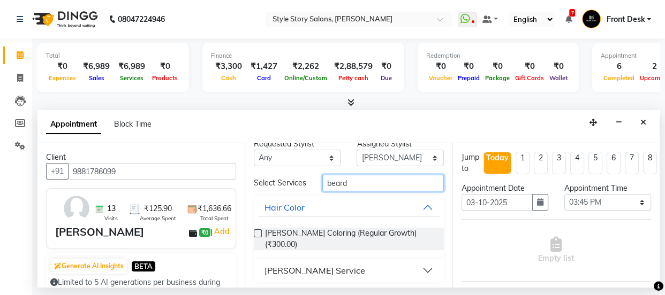
type input "beard"
click at [304, 266] on div "Beard Service" at bounding box center [314, 270] width 101 height 13
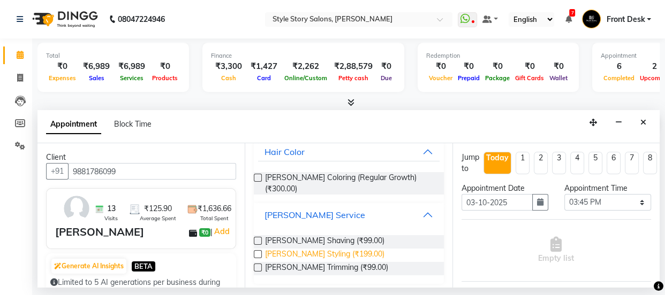
scroll to position [70, 0]
click at [309, 250] on span "Beard Styling (₹199.00)" at bounding box center [324, 254] width 119 height 13
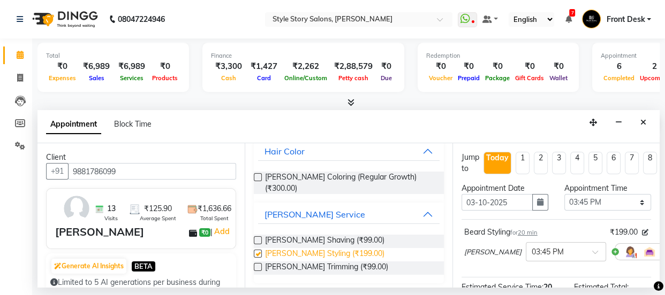
checkbox input "false"
click at [664, 250] on icon at bounding box center [672, 251] width 6 height 7
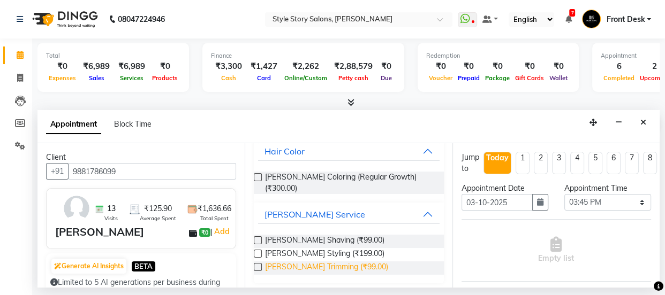
click at [310, 262] on span "Beard Trimming (₹99.00)" at bounding box center [326, 268] width 123 height 13
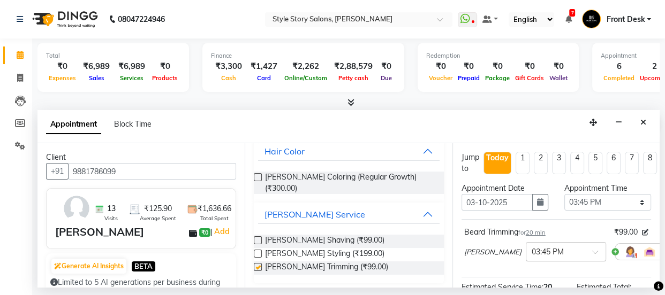
checkbox input "false"
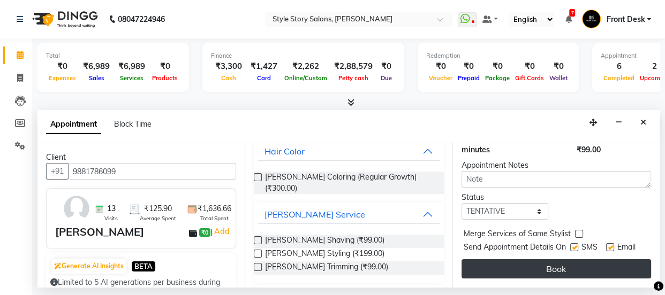
scroll to position [166, 0]
click at [519, 264] on button "Book" at bounding box center [555, 269] width 189 height 19
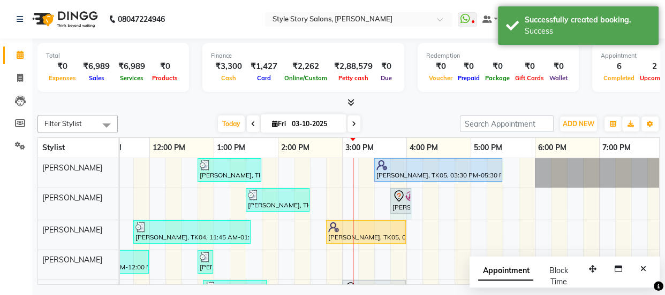
drag, startPoint x: 413, startPoint y: 196, endPoint x: 418, endPoint y: 197, distance: 5.4
click at [418, 197] on div "Avishi Jain, TK02, 12:45 PM-01:45 PM, Fruity Pedicure (₹1000) Kiran Kotvani, TK…" at bounding box center [341, 245] width 1027 height 174
click at [641, 267] on icon "Close" at bounding box center [643, 268] width 6 height 7
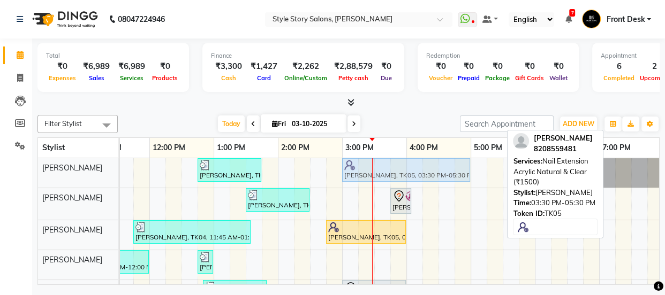
drag, startPoint x: 409, startPoint y: 167, endPoint x: 385, endPoint y: 172, distance: 24.6
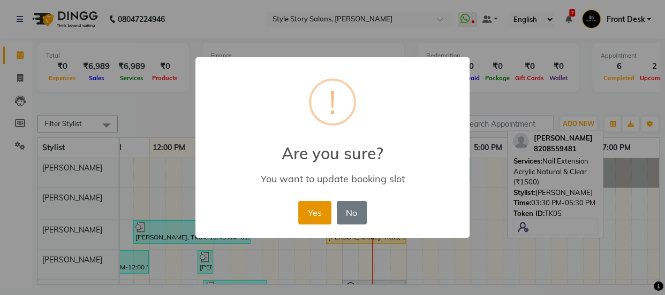
click at [307, 209] on button "Yes" at bounding box center [314, 213] width 33 height 24
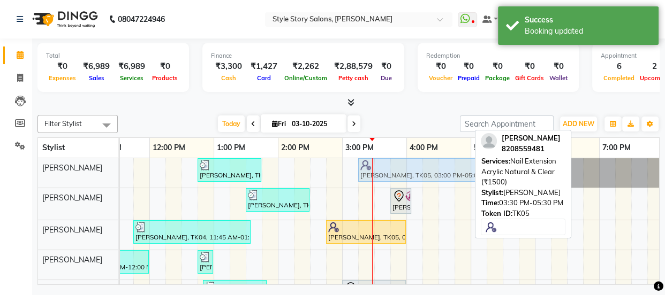
drag, startPoint x: 362, startPoint y: 170, endPoint x: 371, endPoint y: 170, distance: 9.6
click at [371, 170] on div "Avishi Jain, TK02, 12:45 PM-01:45 PM, Fruity Pedicure (₹1000) Kiran Kotvani, TK…" at bounding box center [341, 245] width 1027 height 174
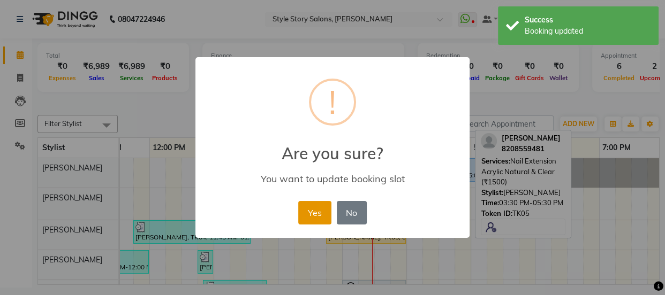
click at [314, 211] on button "Yes" at bounding box center [314, 213] width 33 height 24
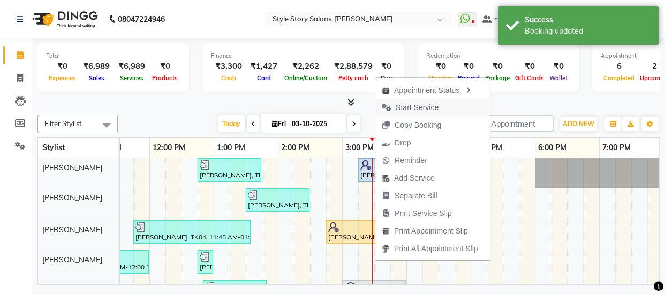
click at [407, 104] on span "Start Service" at bounding box center [416, 107] width 43 height 11
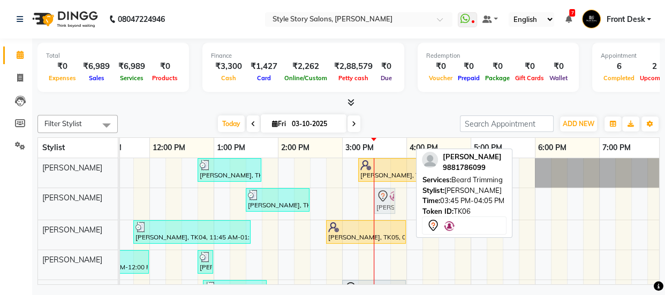
drag, startPoint x: 394, startPoint y: 198, endPoint x: 386, endPoint y: 200, distance: 8.2
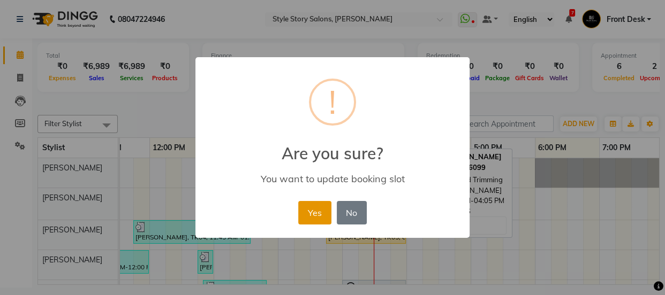
click at [318, 216] on button "Yes" at bounding box center [314, 213] width 33 height 24
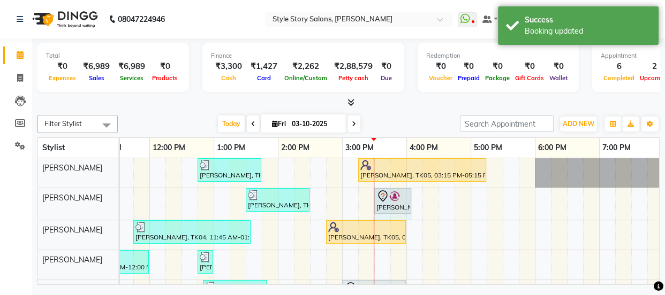
drag, startPoint x: 400, startPoint y: 196, endPoint x: 407, endPoint y: 196, distance: 6.4
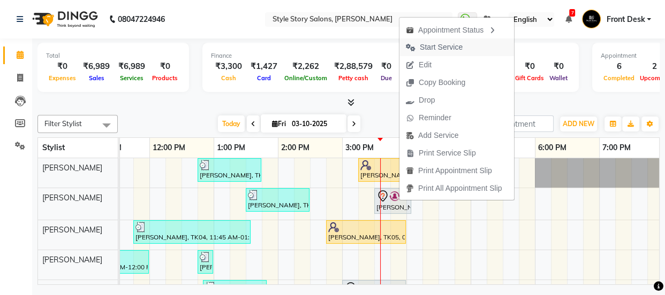
click at [436, 43] on span "Start Service" at bounding box center [441, 47] width 43 height 11
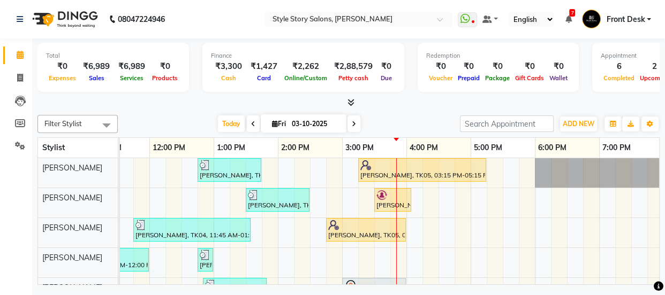
scroll to position [52, 0]
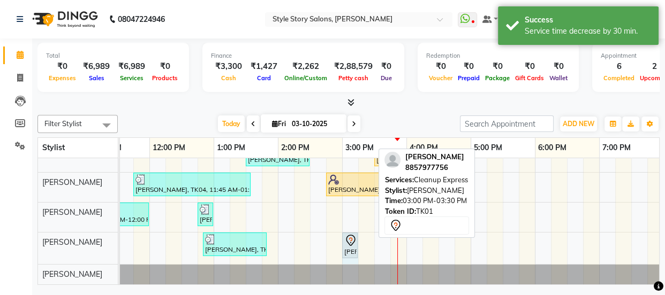
drag, startPoint x: 371, startPoint y: 235, endPoint x: 350, endPoint y: 243, distance: 22.6
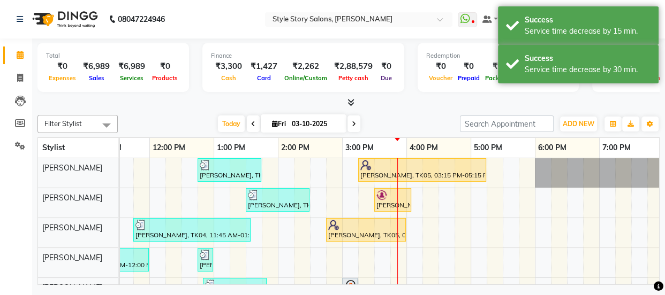
scroll to position [48, 0]
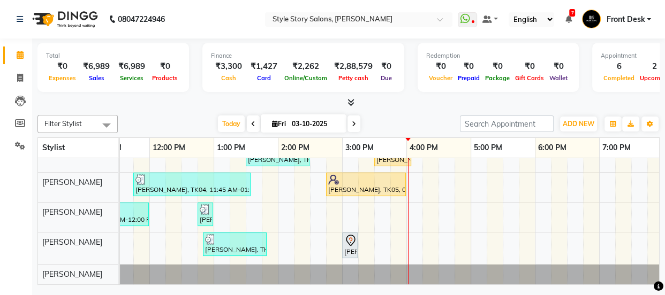
click at [389, 214] on div "Avishi Jain, TK02, 12:45 PM-01:45 PM, Fruity Pedicure (₹1000) Kiran Kotvani, TK…" at bounding box center [341, 199] width 1027 height 172
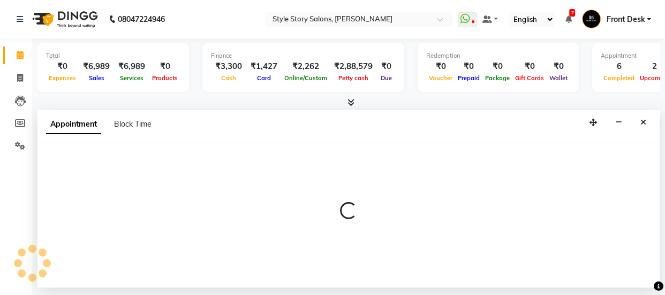
select select "62114"
select select "tentative"
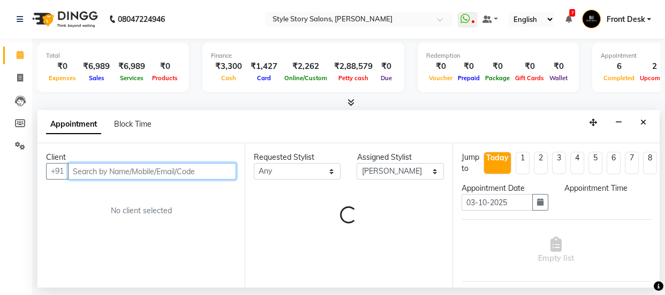
select select "930"
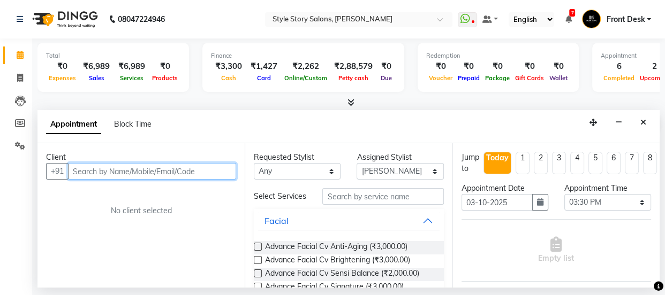
click at [96, 174] on input "text" at bounding box center [152, 171] width 168 height 17
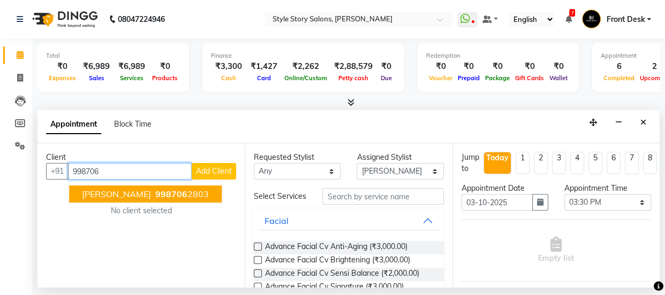
click at [117, 196] on span "Deepali Barua" at bounding box center [116, 194] width 69 height 11
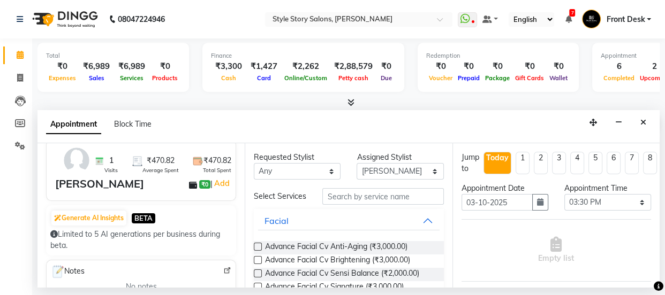
scroll to position [0, 0]
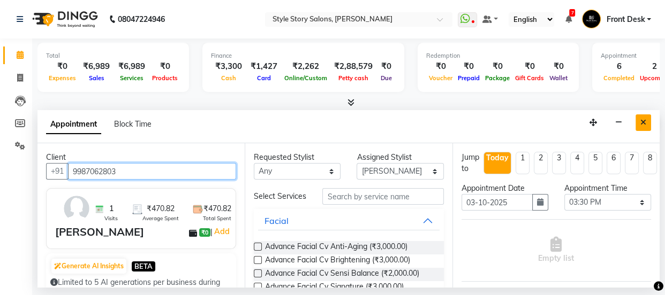
type input "9987062803"
drag, startPoint x: 643, startPoint y: 128, endPoint x: 664, endPoint y: 11, distance: 118.5
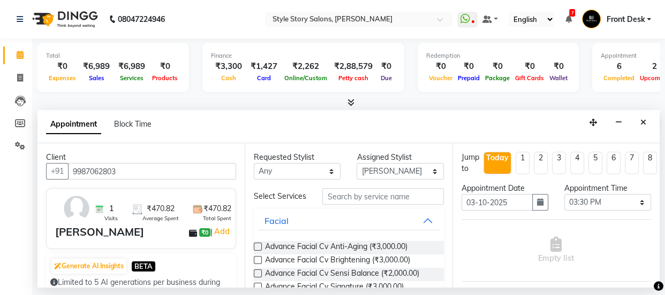
click at [643, 128] on button "Close" at bounding box center [643, 123] width 16 height 17
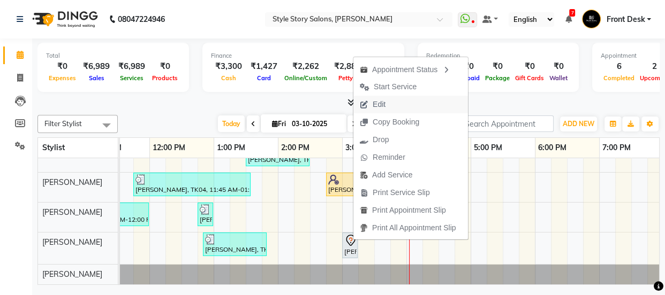
click at [389, 99] on span "Edit" at bounding box center [372, 105] width 39 height 18
select select "tentative"
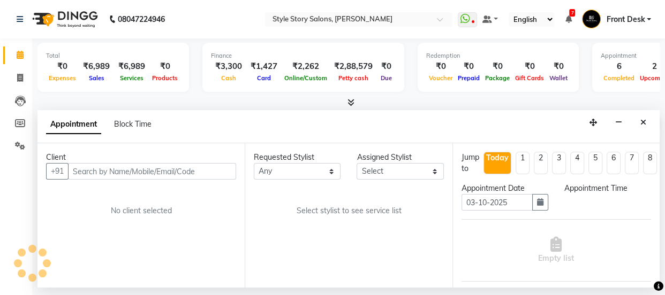
scroll to position [48, 0]
select select "84756"
select select "900"
select select "3090"
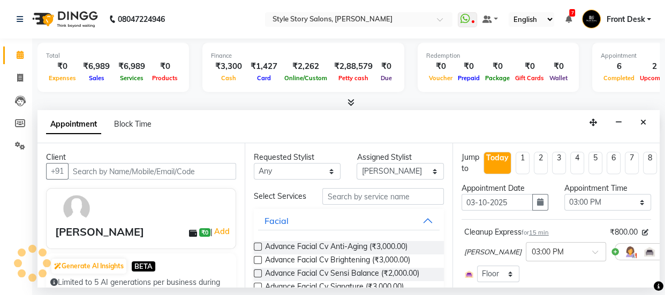
scroll to position [48, 488]
click at [664, 252] on icon at bounding box center [672, 251] width 6 height 7
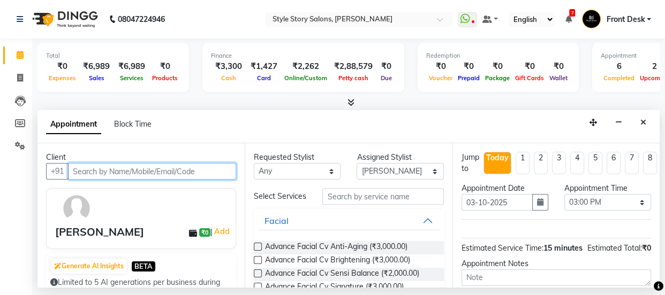
click at [107, 173] on input "text" at bounding box center [152, 171] width 168 height 17
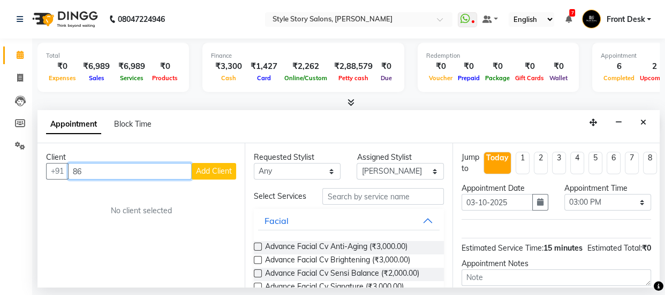
type input "8"
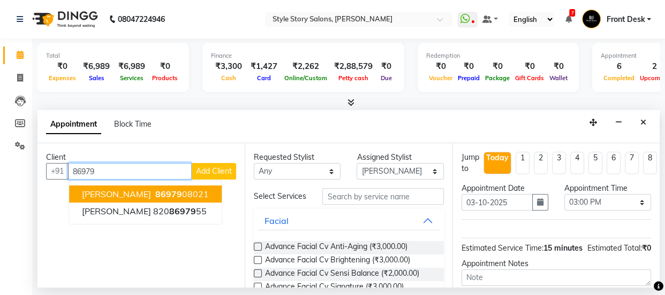
click at [125, 191] on span "[PERSON_NAME]" at bounding box center [116, 194] width 69 height 11
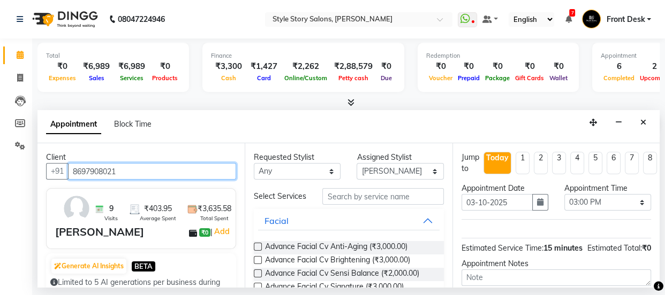
type input "8697908021"
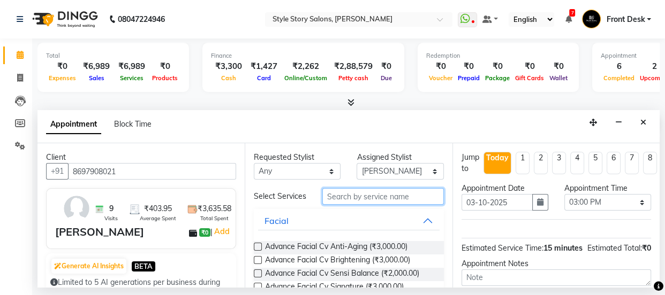
click at [407, 199] on input "text" at bounding box center [382, 196] width 121 height 17
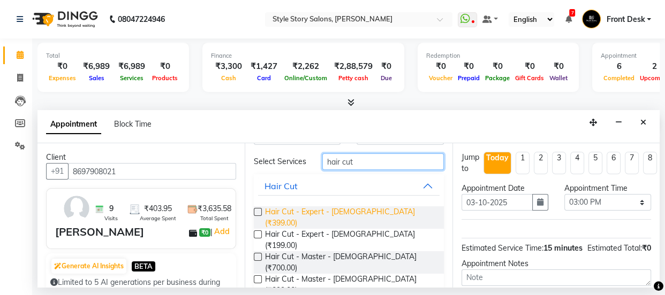
scroll to position [48, 0]
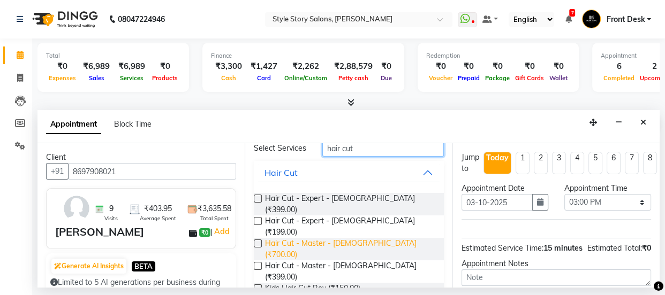
type input "hair cut"
click at [379, 238] on span "Hair Cut - Master - Female (₹700.00)" at bounding box center [350, 249] width 170 height 22
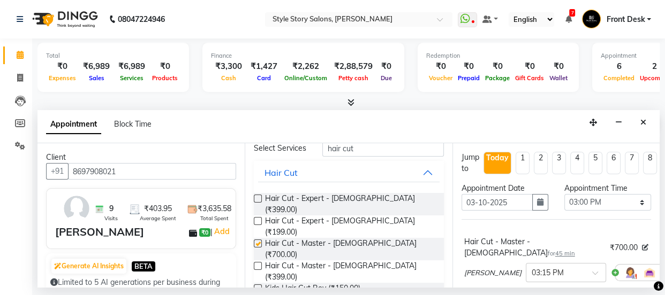
checkbox input "false"
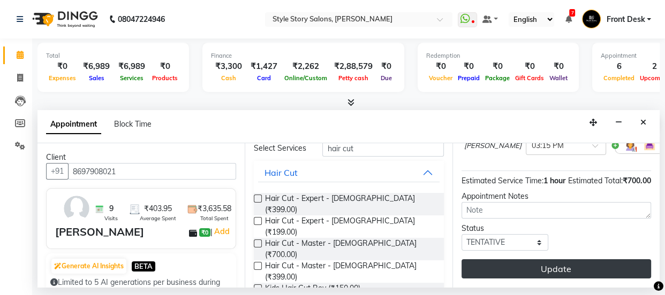
scroll to position [135, 0]
click at [519, 262] on button "Update" at bounding box center [555, 269] width 189 height 19
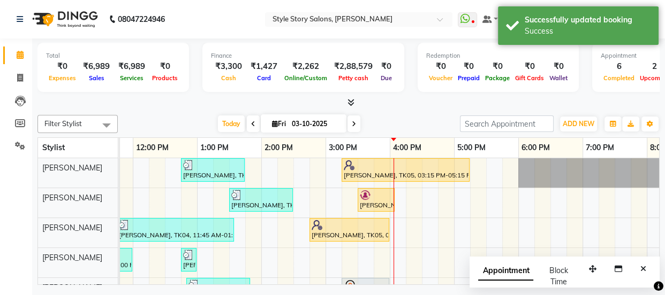
scroll to position [48, 0]
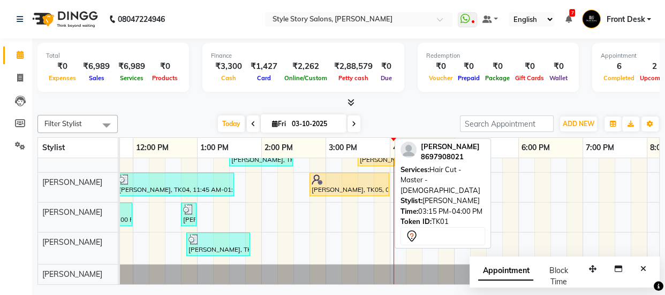
drag, startPoint x: 359, startPoint y: 241, endPoint x: 428, endPoint y: 203, distance: 78.5
click at [428, 203] on div "Filter Stylist Select All Arshad Ansari Priyanka Singh Ritesh Shrivas Sonali Sa…" at bounding box center [348, 198] width 622 height 174
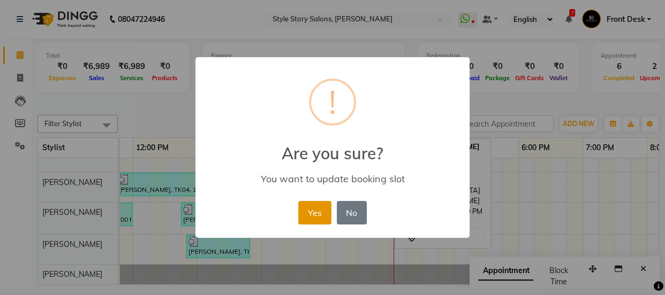
click at [321, 212] on button "Yes" at bounding box center [314, 213] width 33 height 24
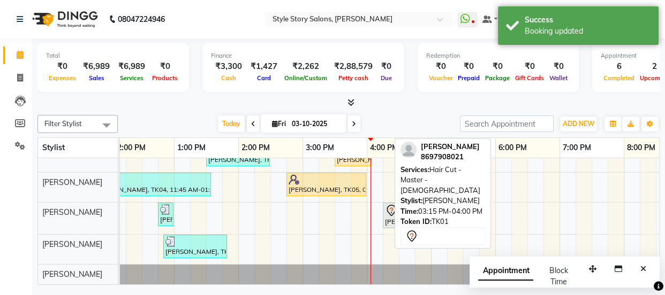
scroll to position [0, 332]
click at [650, 268] on button "Close" at bounding box center [643, 269] width 16 height 17
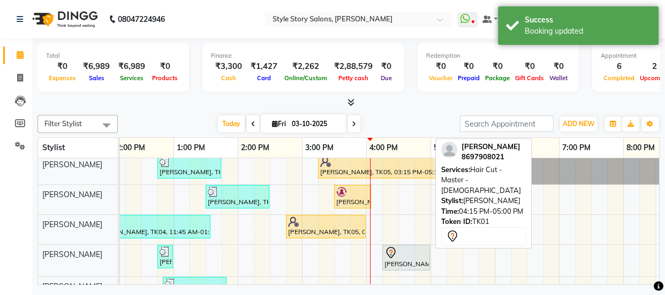
scroll to position [0, 0]
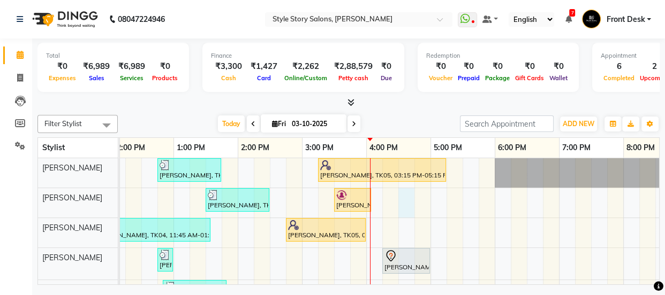
click at [408, 198] on div "Avishi Jain, TK02, 12:45 PM-01:45 PM, Fruity Pedicure (₹1000) Kiran Kotvani, TK…" at bounding box center [301, 244] width 1027 height 172
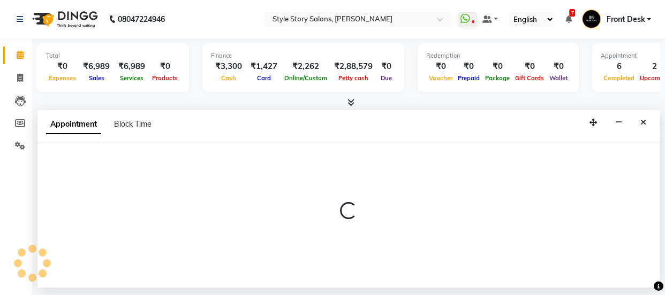
select select "61197"
select select "990"
select select "tentative"
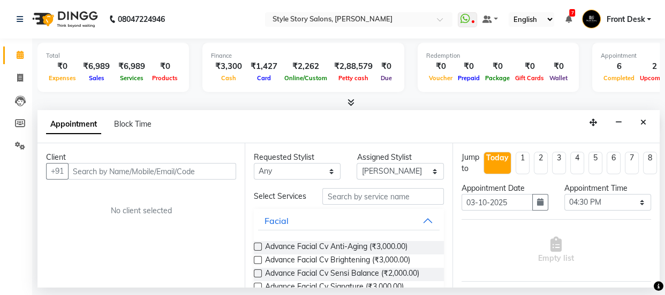
click at [193, 163] on input "text" at bounding box center [152, 171] width 168 height 17
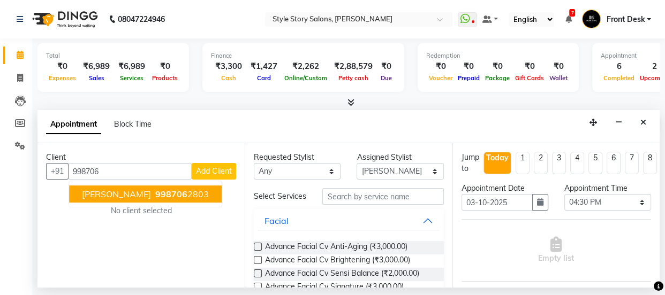
click at [158, 191] on span "998706" at bounding box center [171, 194] width 32 height 11
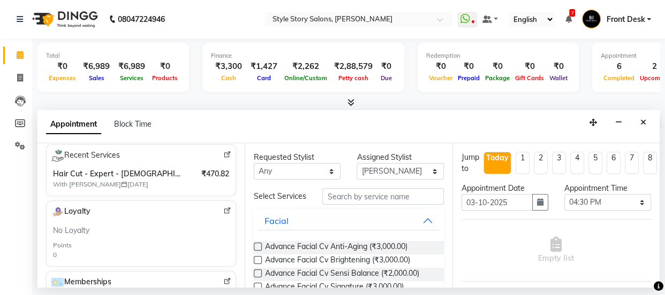
scroll to position [194, 0]
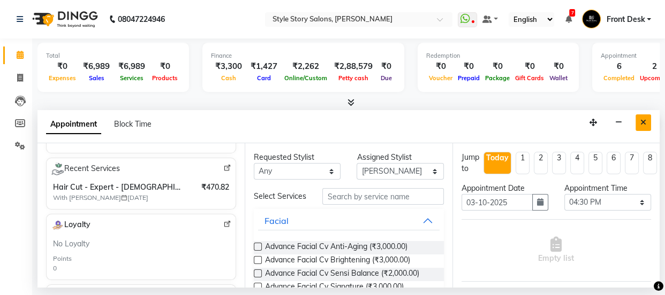
type input "9987062803"
click at [645, 123] on icon "Close" at bounding box center [643, 122] width 6 height 7
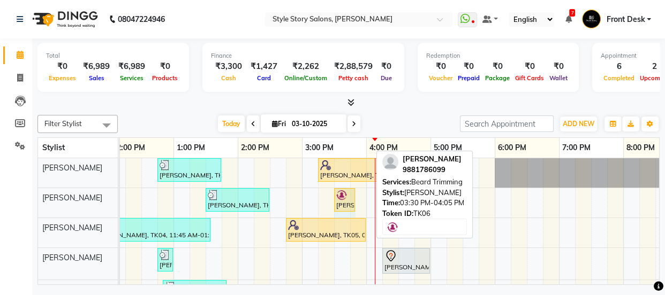
drag, startPoint x: 371, startPoint y: 193, endPoint x: 352, endPoint y: 203, distance: 21.8
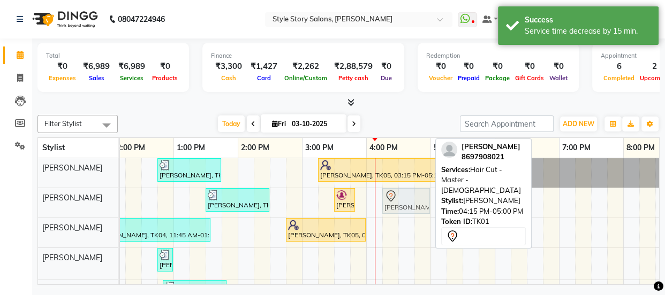
drag, startPoint x: 383, startPoint y: 255, endPoint x: 384, endPoint y: 206, distance: 49.2
click at [384, 206] on tbody "Avishi Jain, TK02, 12:45 PM-01:45 PM, Fruity Pedicure (₹1000) Kiran Kotvani, TK…" at bounding box center [301, 244] width 1027 height 172
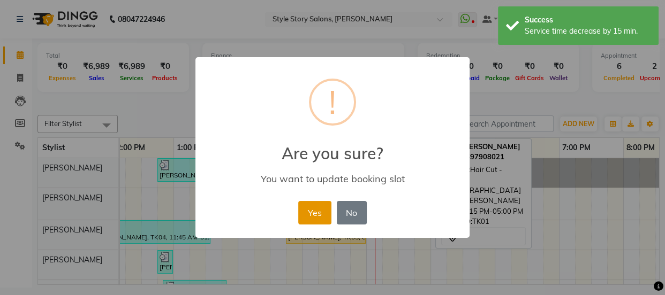
click at [317, 214] on button "Yes" at bounding box center [314, 213] width 33 height 24
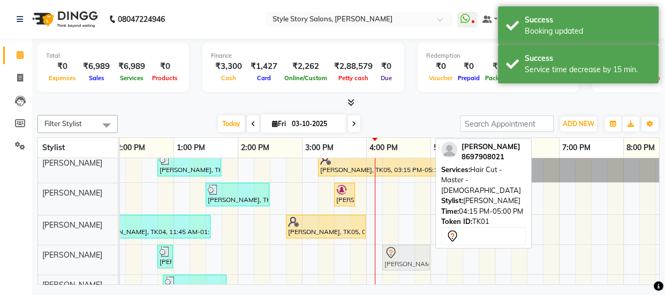
scroll to position [6, 0]
drag, startPoint x: 385, startPoint y: 197, endPoint x: 389, endPoint y: 246, distance: 48.8
click at [389, 246] on tbody "Avishi Jain, TK02, 12:45 PM-01:45 PM, Fruity Pedicure (₹1000) Kiran Kotvani, TK…" at bounding box center [301, 239] width 1027 height 172
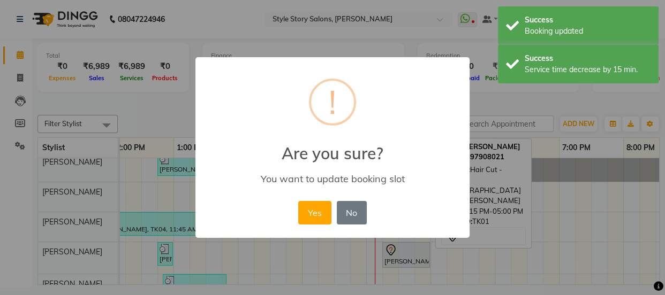
click at [325, 209] on button "Yes" at bounding box center [314, 213] width 33 height 24
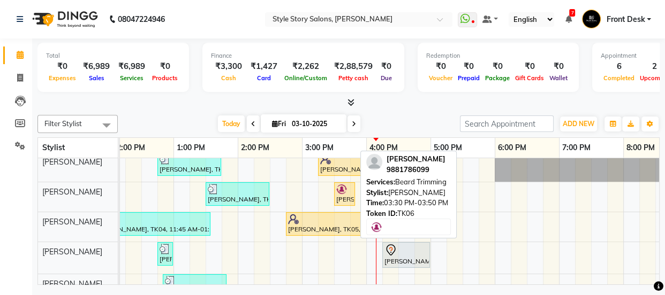
click at [343, 185] on img at bounding box center [341, 189] width 11 height 11
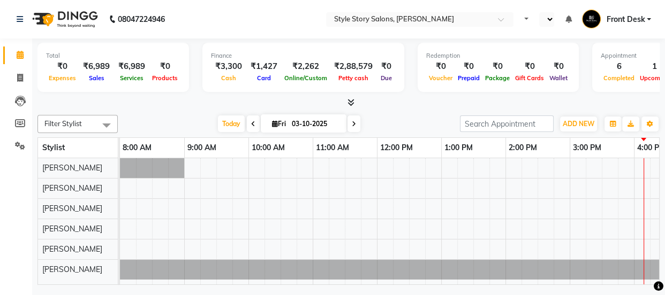
select select "en"
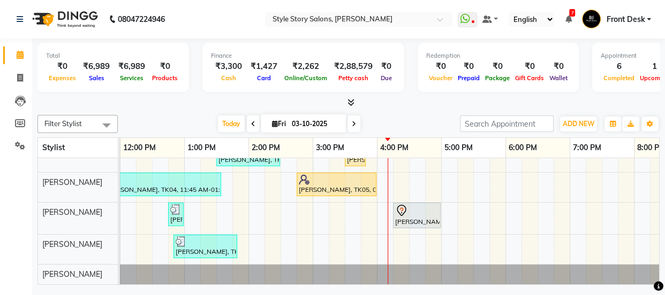
scroll to position [4, 0]
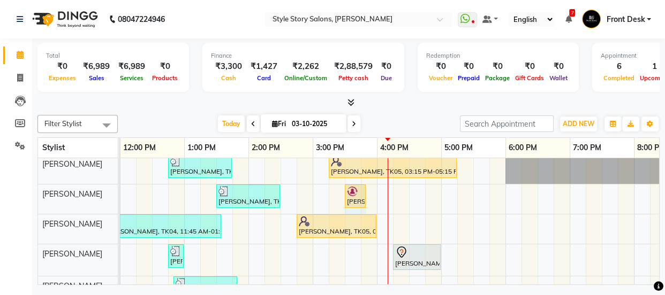
drag, startPoint x: 364, startPoint y: 191, endPoint x: 361, endPoint y: 200, distance: 10.0
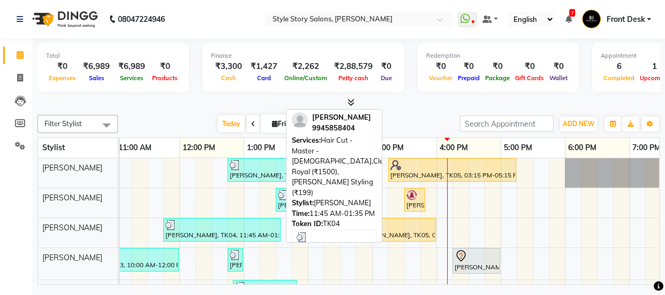
click at [255, 230] on div "[PERSON_NAME], TK04, 11:45 AM-01:35 PM, Hair Cut - Master - [DEMOGRAPHIC_DATA],…" at bounding box center [221, 230] width 115 height 20
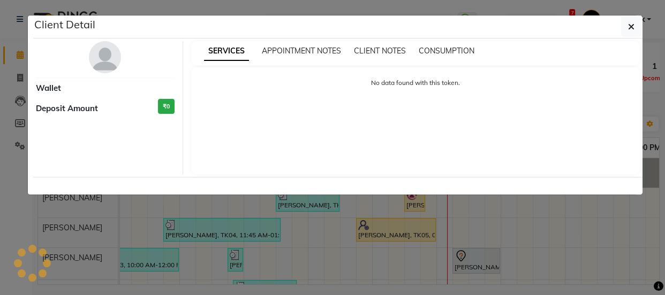
select select "3"
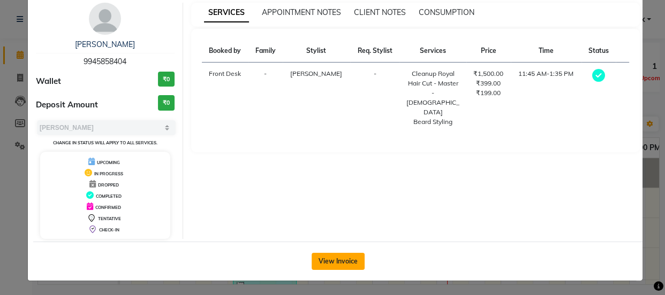
click at [323, 254] on button "View Invoice" at bounding box center [337, 261] width 53 height 17
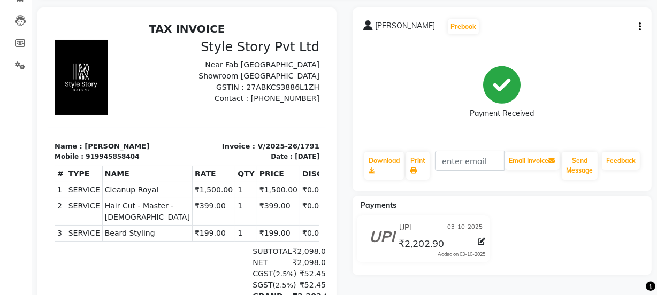
scroll to position [41, 0]
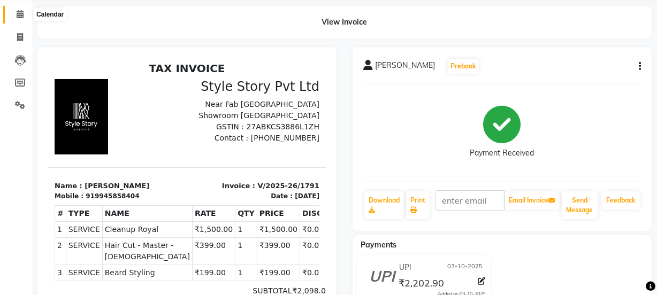
click at [24, 11] on span at bounding box center [20, 15] width 19 height 12
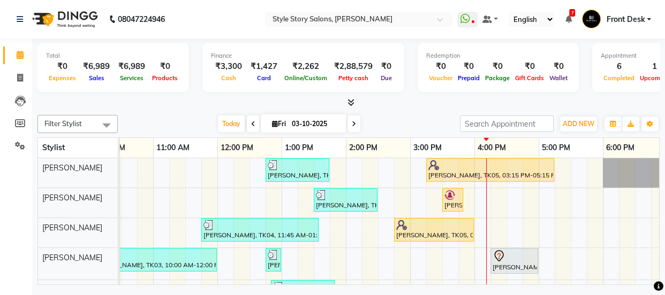
scroll to position [0, 265]
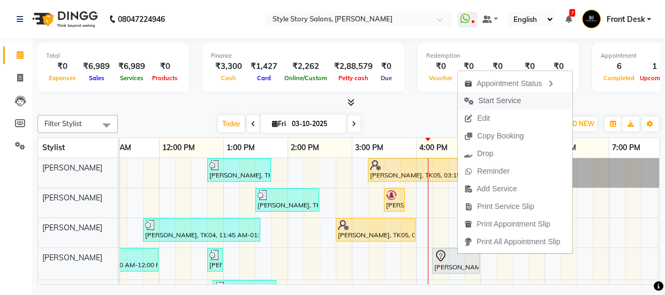
click at [492, 102] on span "Start Service" at bounding box center [499, 100] width 43 height 11
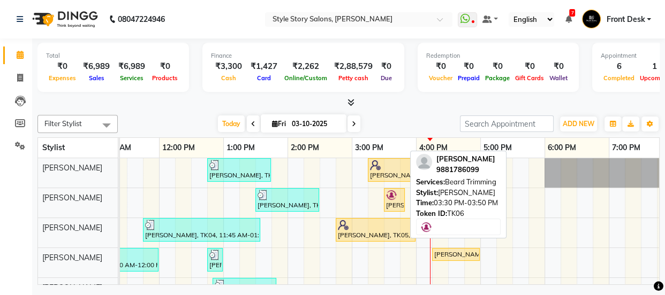
click at [396, 196] on img at bounding box center [391, 195] width 11 height 11
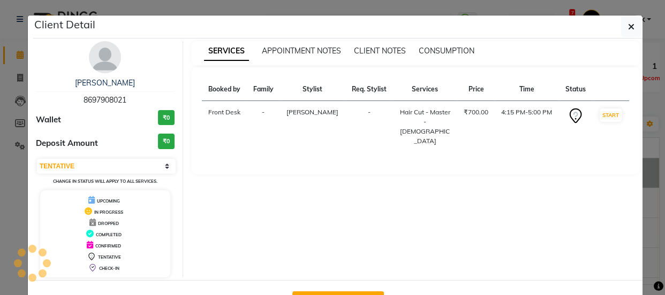
select select "1"
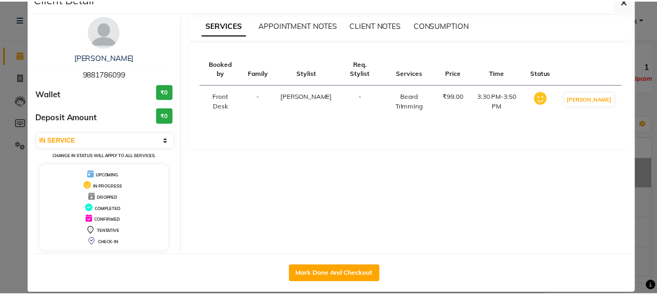
scroll to position [39, 0]
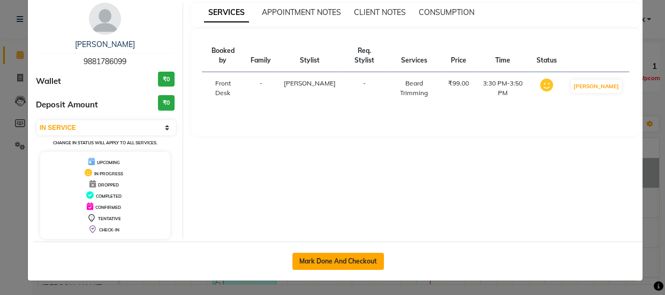
click at [334, 258] on button "Mark Done And Checkout" at bounding box center [338, 261] width 92 height 17
select select "service"
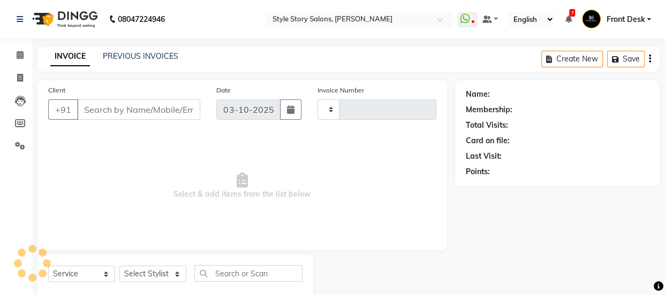
type input "1793"
select select "6249"
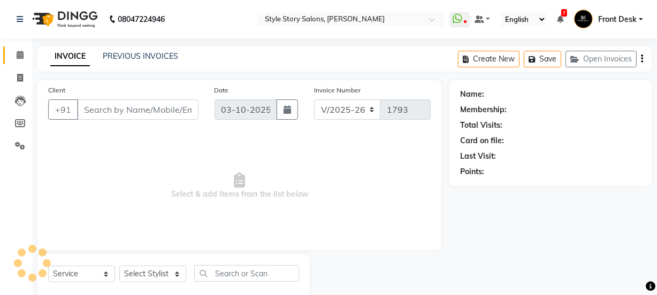
select select "61197"
type input "9881786099"
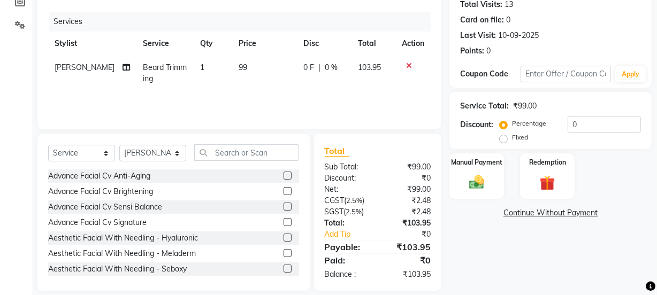
scroll to position [134, 0]
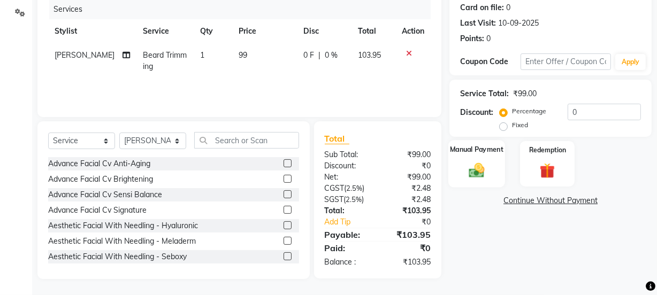
click at [488, 172] on img at bounding box center [477, 170] width 26 height 18
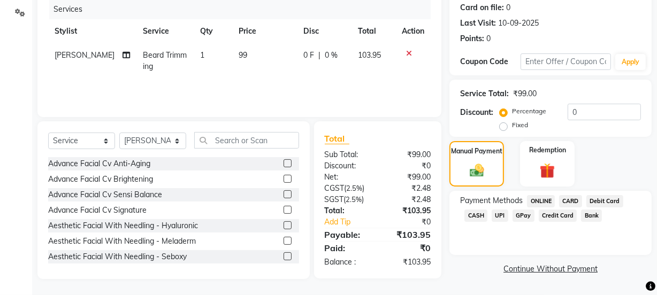
click at [498, 216] on span "UPI" at bounding box center [500, 216] width 17 height 12
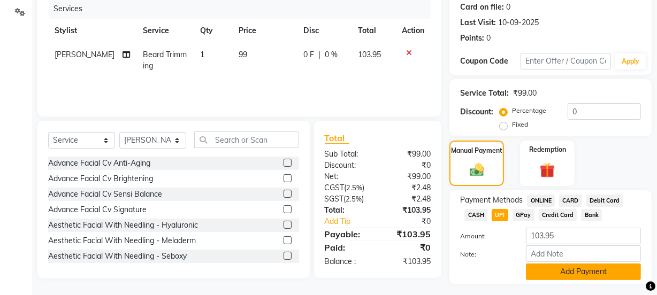
click at [578, 269] on button "Add Payment" at bounding box center [583, 272] width 115 height 17
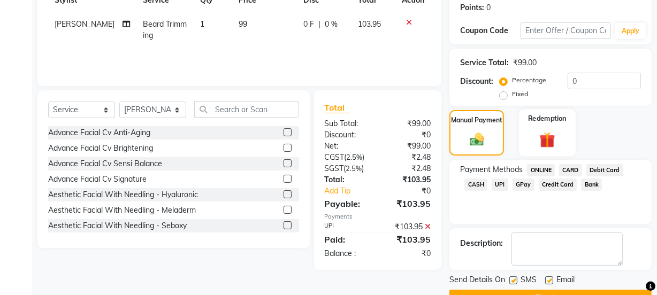
scroll to position [191, 0]
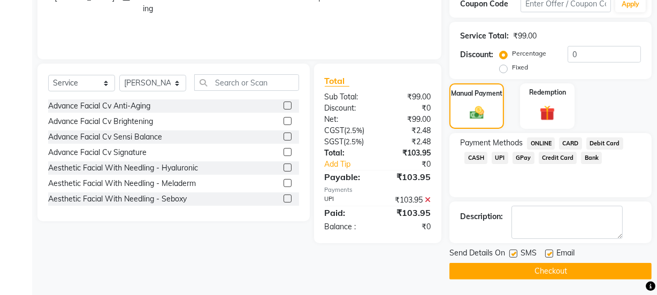
click at [549, 271] on button "Checkout" at bounding box center [551, 271] width 202 height 17
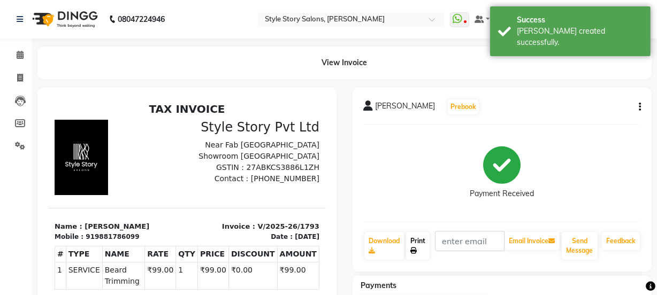
click at [414, 245] on link "Print" at bounding box center [418, 246] width 24 height 28
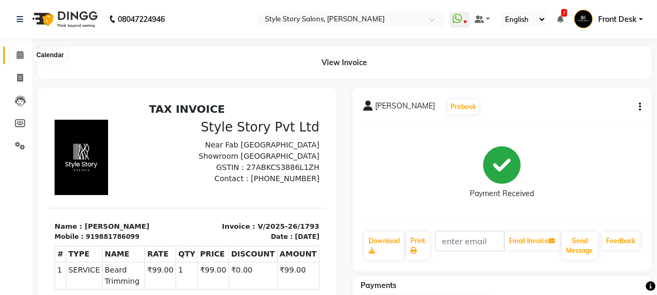
click at [17, 55] on icon at bounding box center [20, 55] width 7 height 8
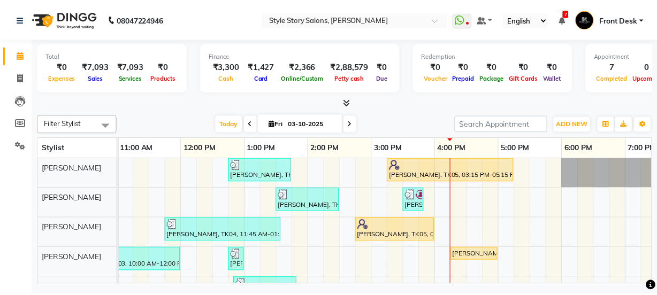
scroll to position [0, 174]
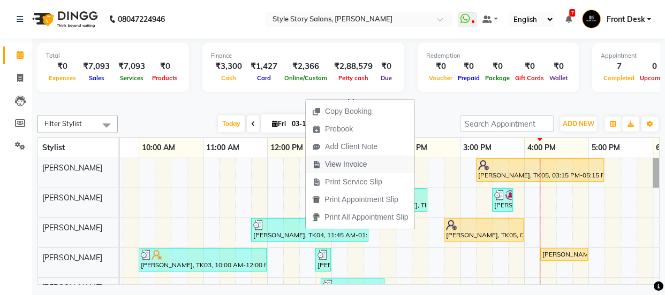
click at [342, 163] on span "View Invoice" at bounding box center [346, 164] width 42 height 11
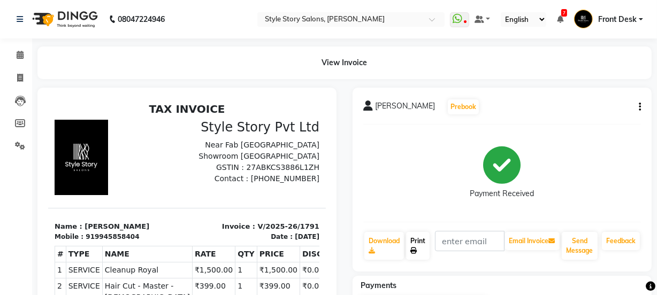
click at [420, 244] on link "Print" at bounding box center [418, 246] width 24 height 28
click at [15, 55] on span at bounding box center [20, 55] width 19 height 12
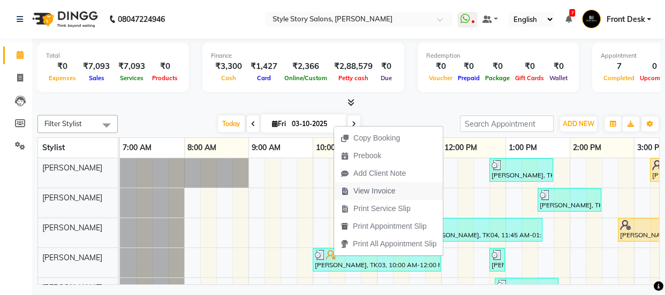
click at [380, 195] on span "View Invoice" at bounding box center [374, 191] width 42 height 11
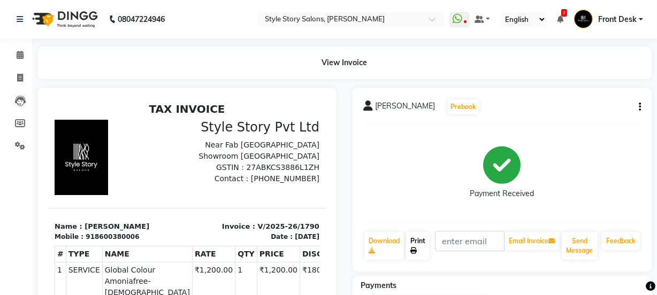
click at [418, 248] on link "Print" at bounding box center [418, 246] width 24 height 28
click at [18, 55] on icon at bounding box center [20, 55] width 7 height 8
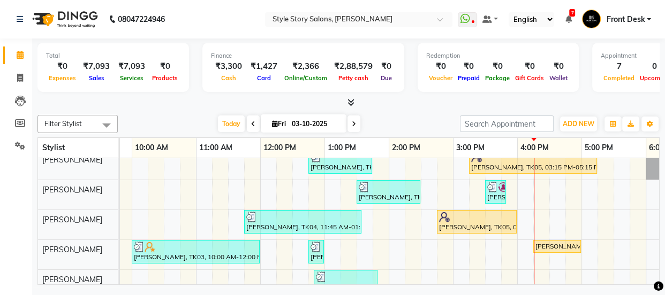
scroll to position [1, 0]
